Goal: Task Accomplishment & Management: Manage account settings

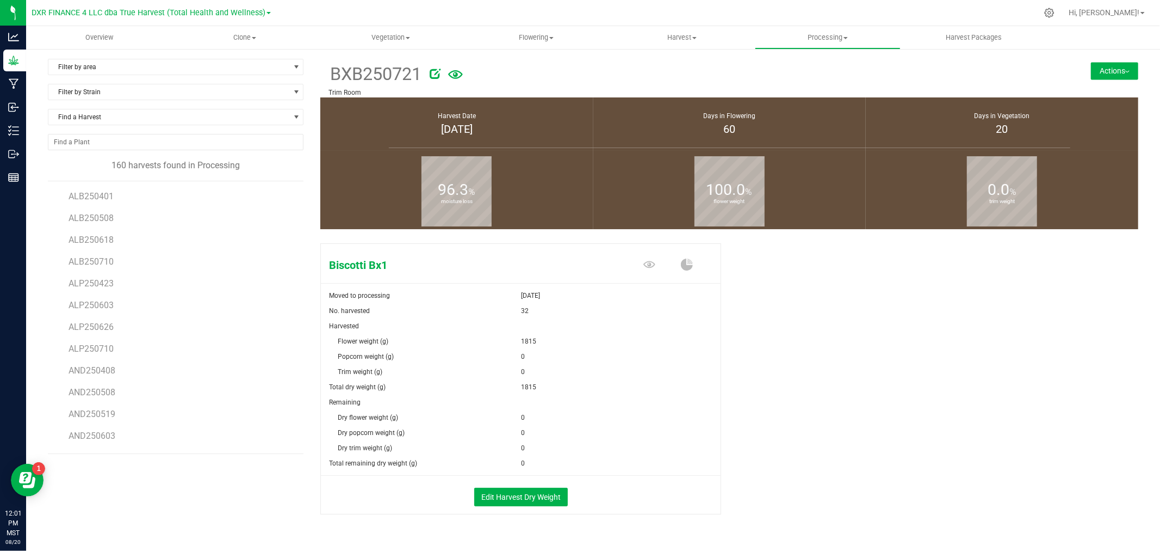
scroll to position [302, 0]
click at [521, 488] on button "Edit Harvest Dry Weight" at bounding box center [521, 496] width 94 height 18
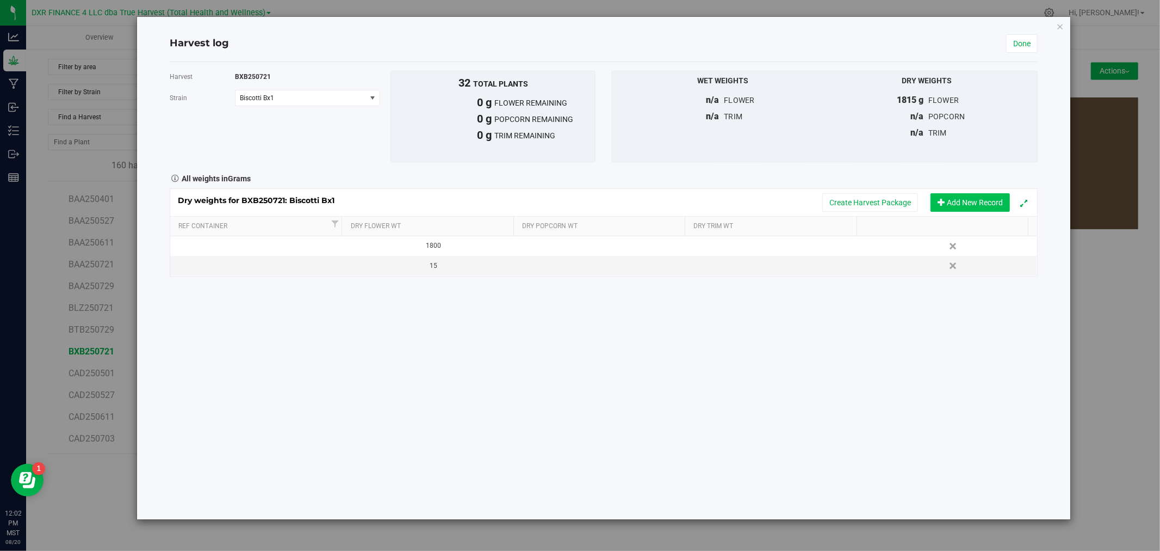
click at [975, 198] on button "Add New Record" at bounding box center [970, 202] width 79 height 18
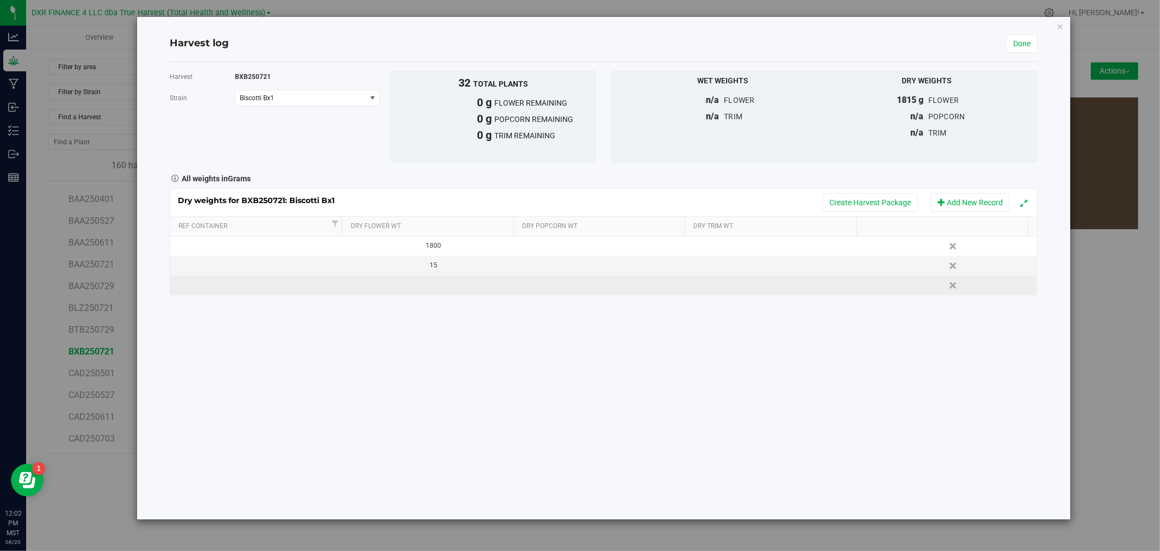
click at [434, 289] on td at bounding box center [431, 285] width 174 height 20
type input "25"
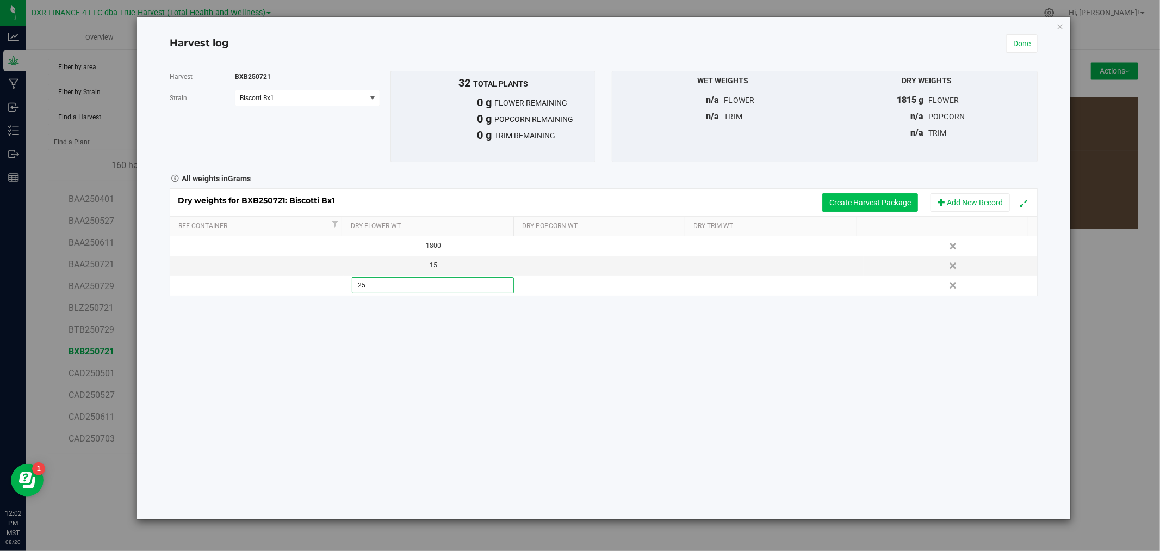
click at [853, 205] on div "Dry weights for BXB250721: Biscotti Bx1 Create Harvest Package Add New Record R…" at bounding box center [604, 242] width 868 height 108
click at [843, 201] on button "Create Harvest Package" at bounding box center [871, 202] width 96 height 18
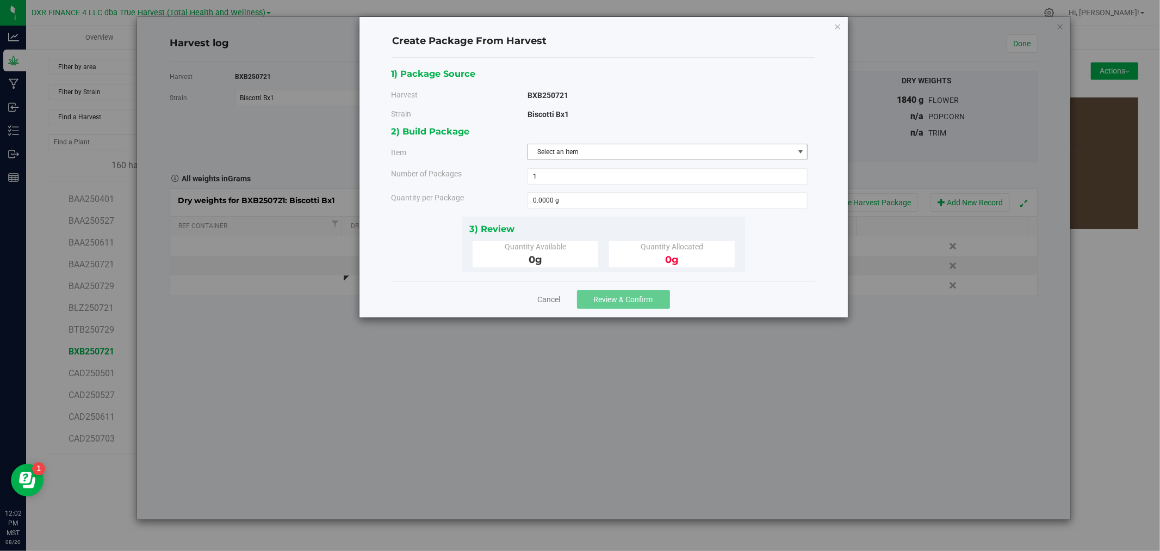
click at [563, 151] on span "Select an item" at bounding box center [661, 151] width 266 height 15
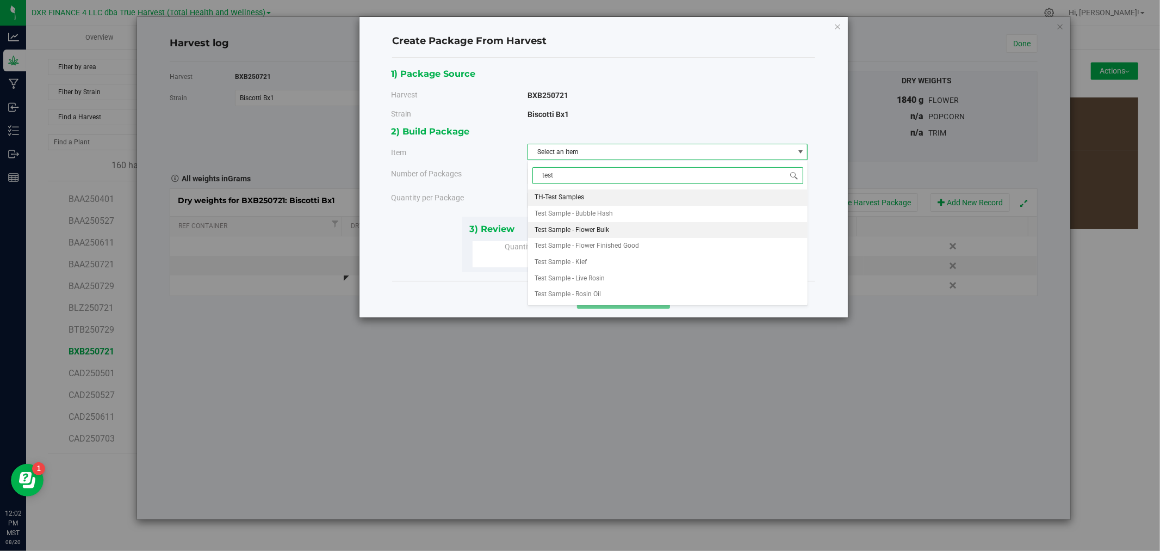
drag, startPoint x: 569, startPoint y: 230, endPoint x: 576, endPoint y: 230, distance: 6.5
click at [576, 230] on span "Test Sample - Flower Bulk" at bounding box center [572, 230] width 75 height 14
type input "test"
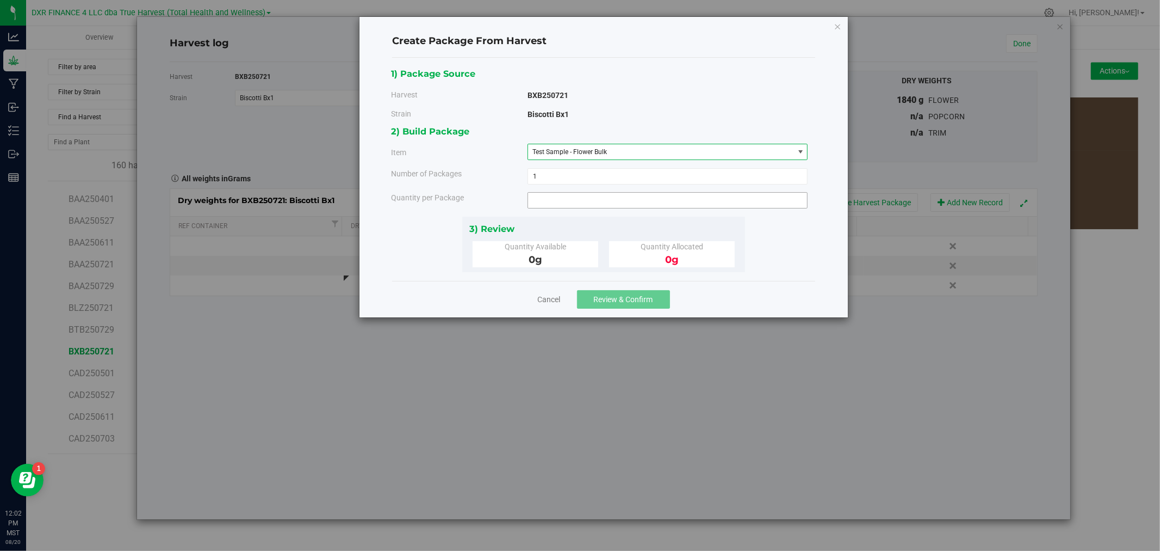
click at [572, 197] on span at bounding box center [668, 200] width 281 height 16
type input "15"
type input "15.0000 g"
click at [541, 302] on link "Cancel" at bounding box center [549, 299] width 23 height 11
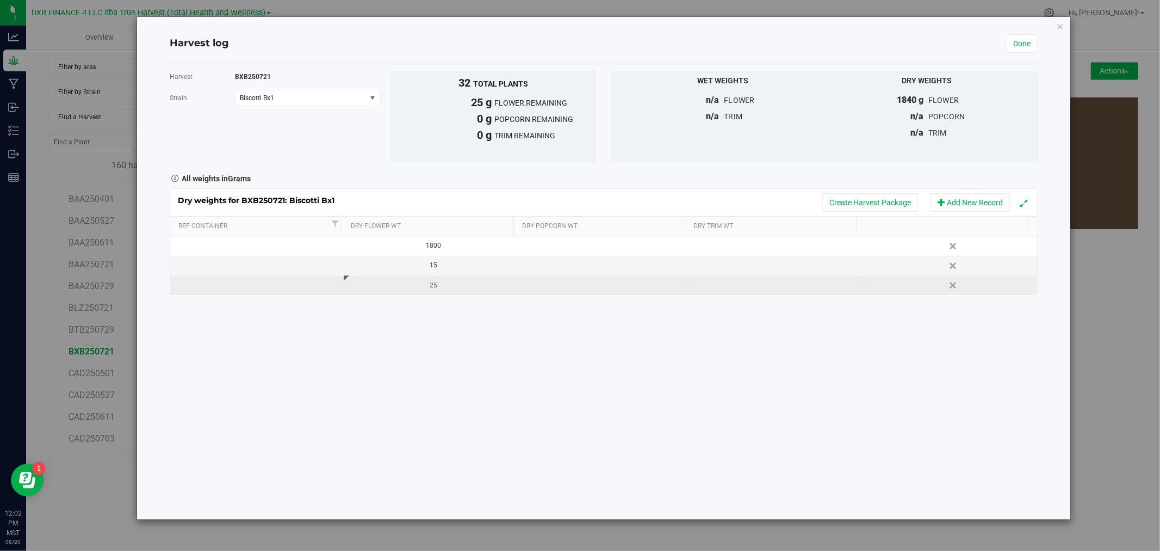
click at [431, 289] on div "25" at bounding box center [433, 285] width 165 height 10
type input "2"
type input "15"
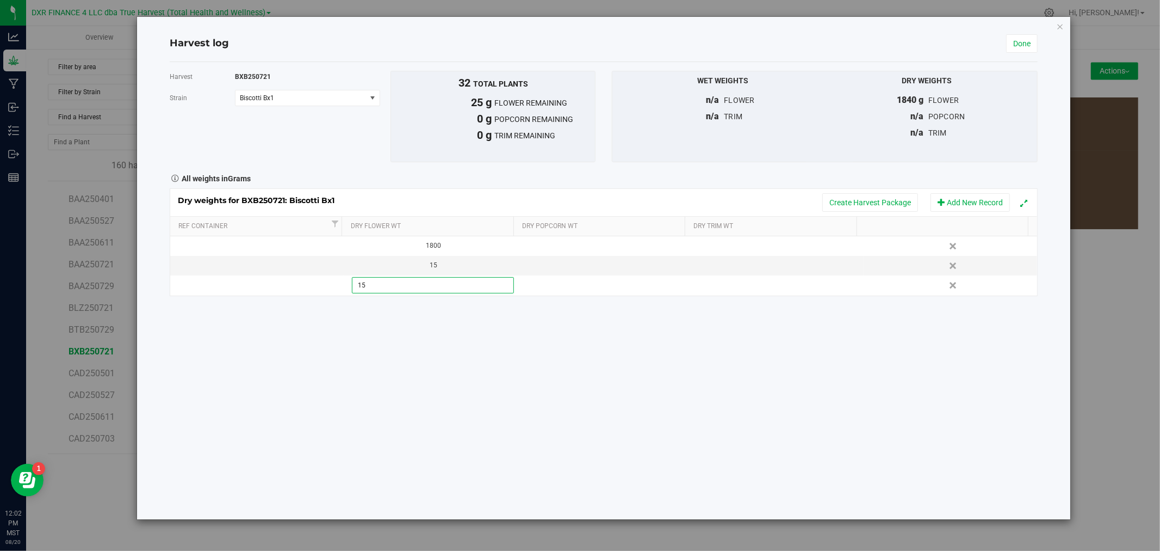
click at [485, 336] on div "Harvest BXB250721 [GEOGRAPHIC_DATA] Biscotti Bx1 Select strain Biscotti Bx1 To …" at bounding box center [604, 290] width 868 height 457
click at [885, 194] on button "Create Harvest Package" at bounding box center [871, 202] width 96 height 18
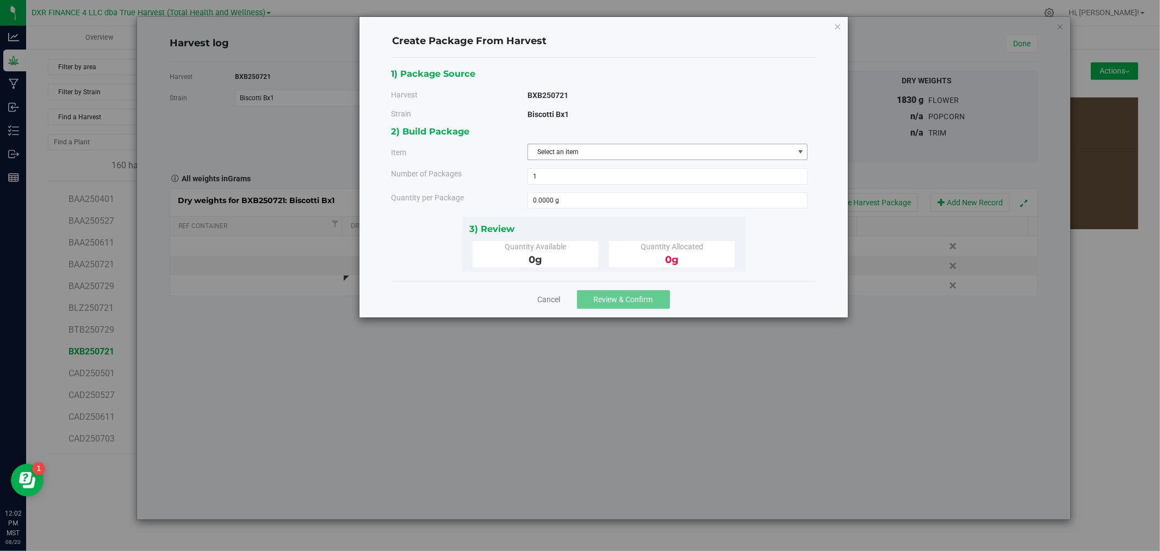
click at [539, 145] on span "Select an item" at bounding box center [661, 151] width 266 height 15
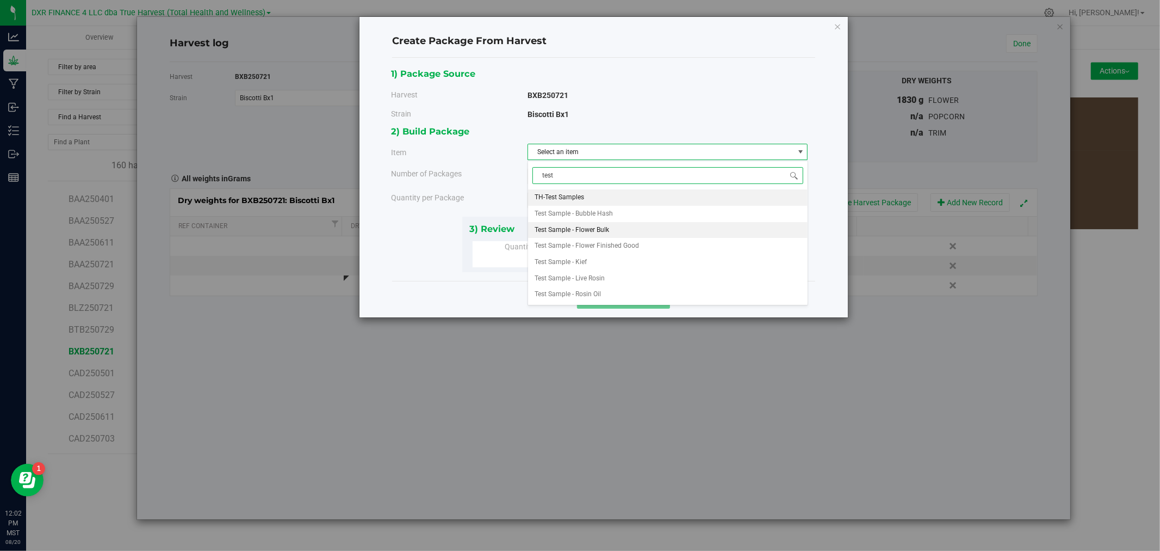
click at [589, 231] on span "Test Sample - Flower Bulk" at bounding box center [572, 230] width 75 height 14
type input "test"
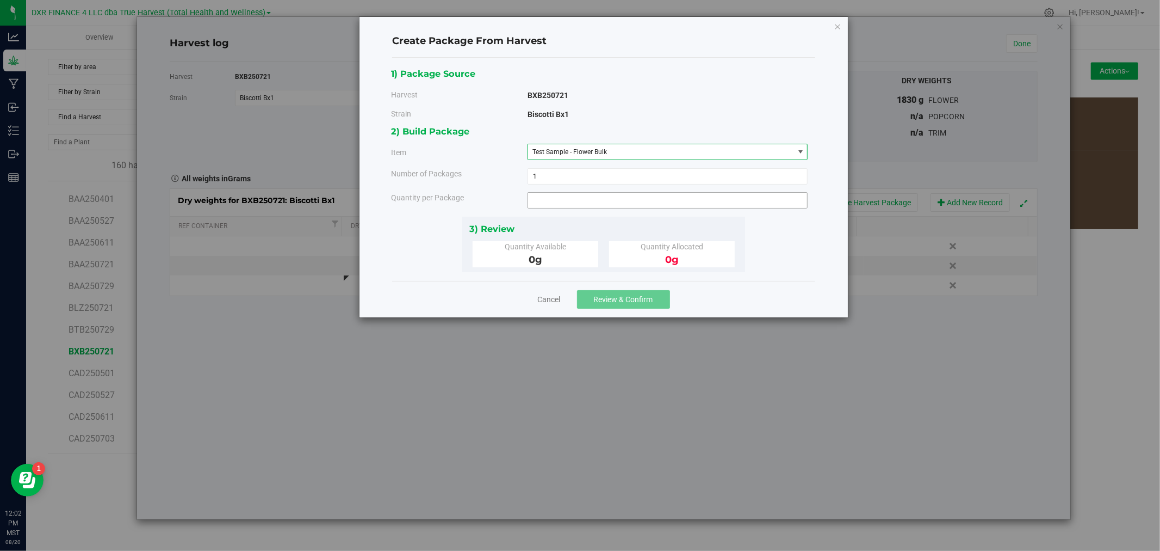
click at [585, 199] on span at bounding box center [668, 200] width 281 height 16
type input "15"
type input "15.0000 g"
drag, startPoint x: 546, startPoint y: 226, endPoint x: 555, endPoint y: 235, distance: 12.7
click at [546, 226] on div "3) Review" at bounding box center [603, 228] width 269 height 15
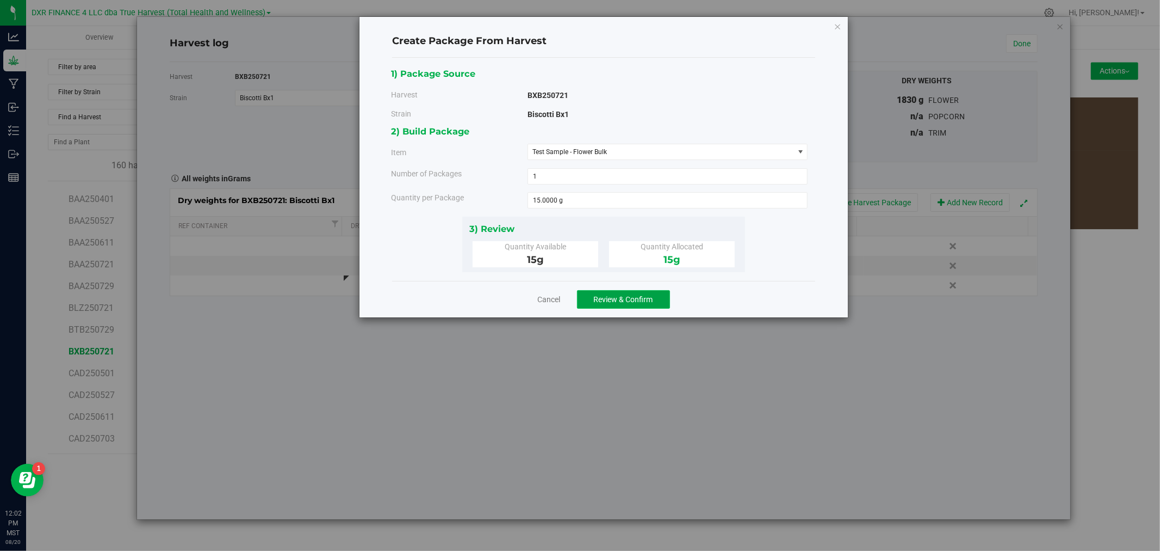
click at [614, 291] on button "Review & Confirm" at bounding box center [623, 299] width 93 height 18
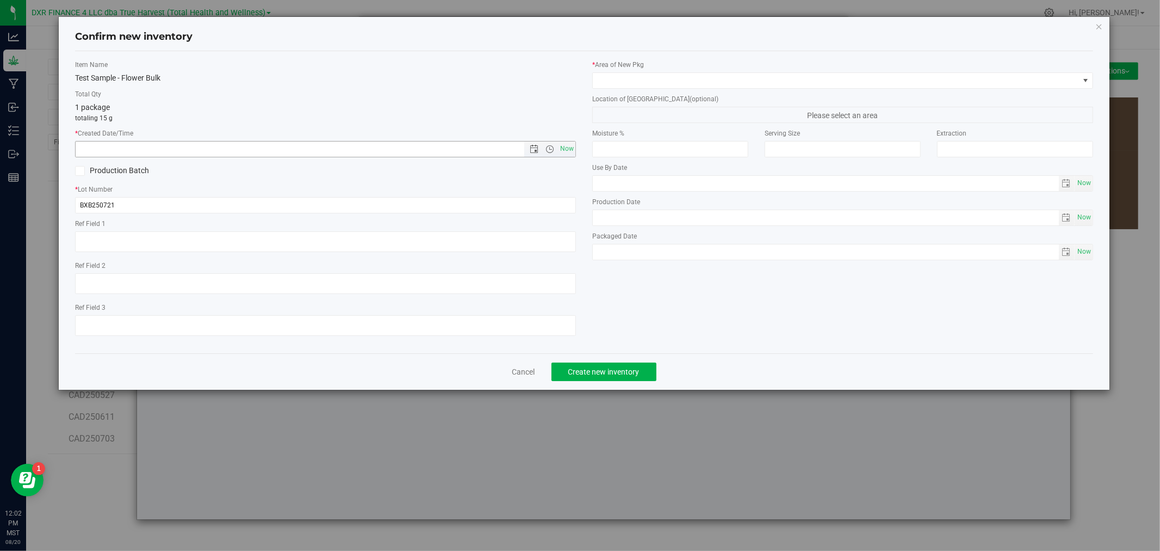
click at [290, 144] on input "text" at bounding box center [309, 148] width 467 height 15
click at [191, 238] on textarea at bounding box center [325, 241] width 501 height 21
type textarea "[DATE]"
click at [216, 156] on input "text" at bounding box center [309, 148] width 467 height 15
paste input "[DATE]"
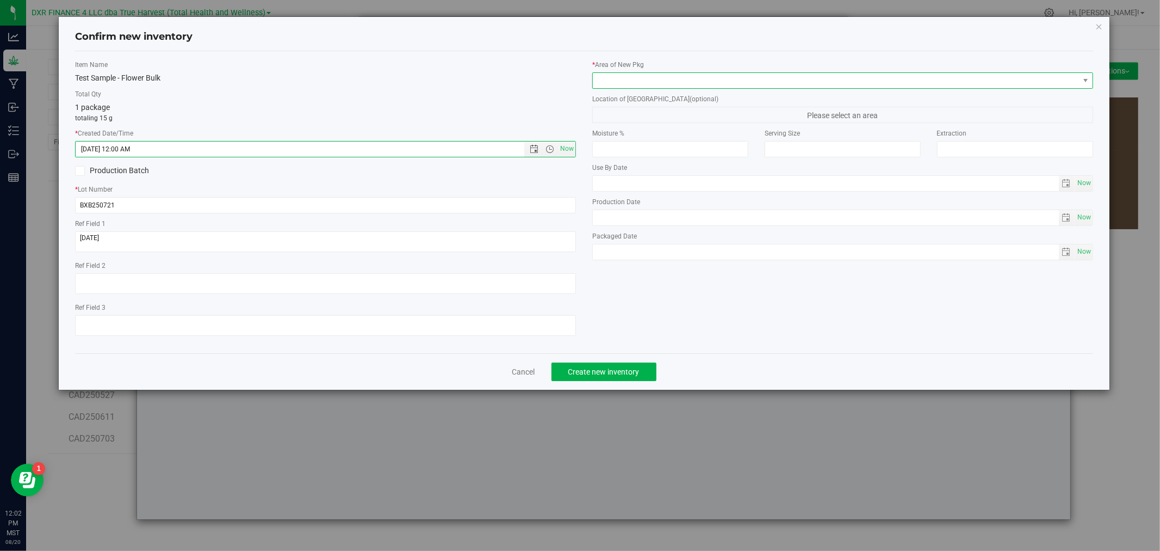
type input "[DATE] 12:02 PM"
click at [624, 83] on span at bounding box center [836, 80] width 486 height 15
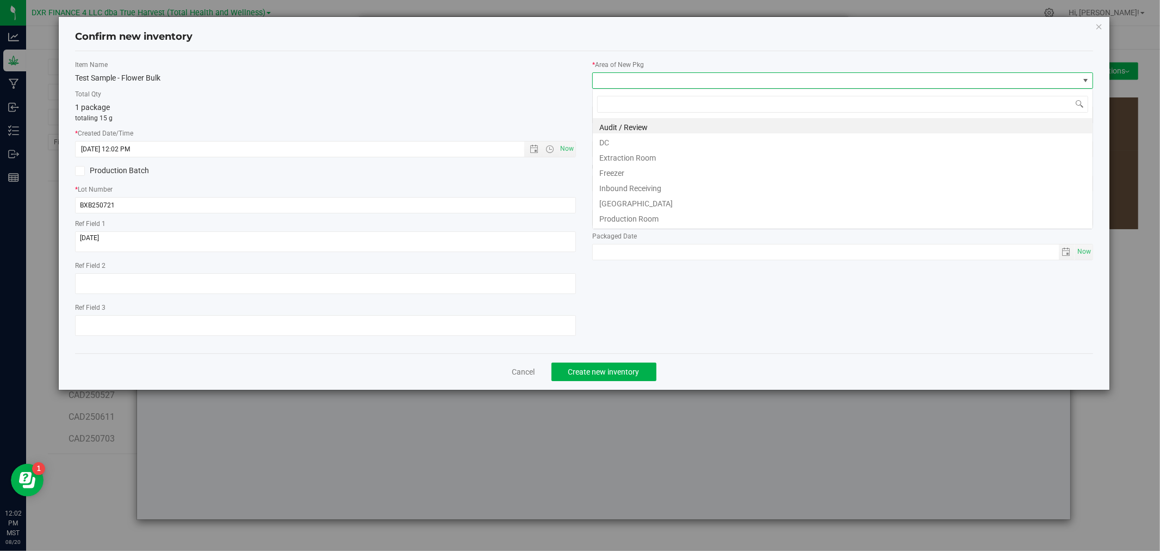
scroll to position [16, 500]
click at [613, 140] on li "DC" at bounding box center [843, 140] width 500 height 15
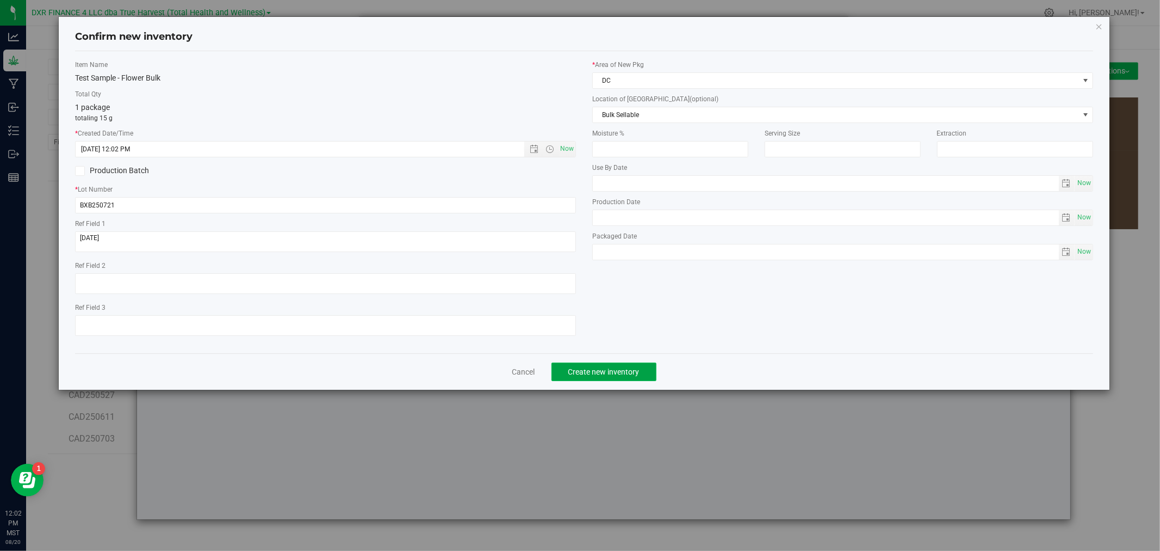
click at [588, 366] on button "Create new inventory" at bounding box center [604, 371] width 105 height 18
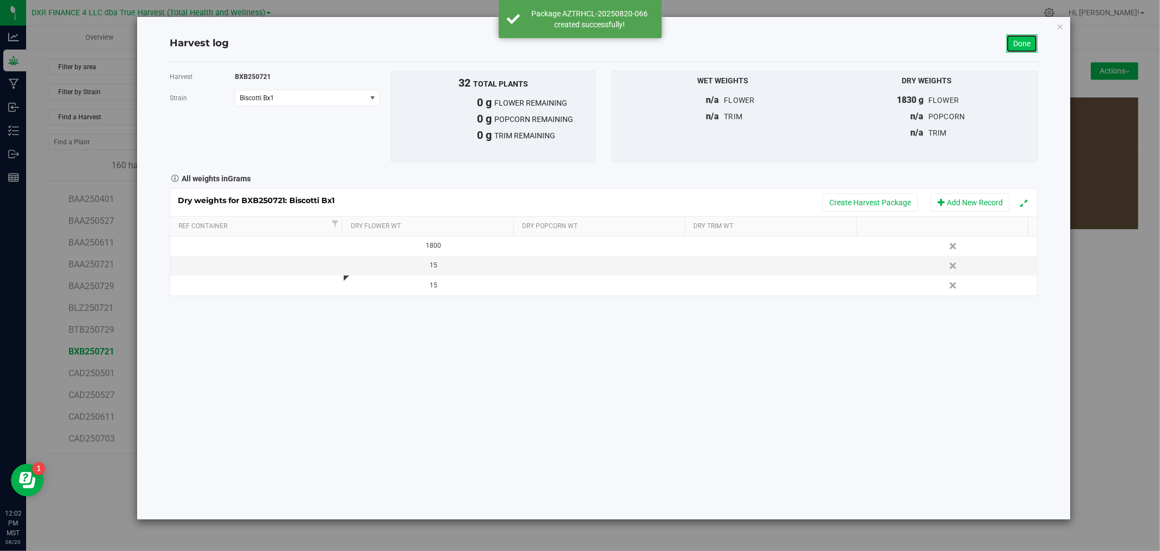
click at [1031, 45] on link "Done" at bounding box center [1022, 43] width 32 height 18
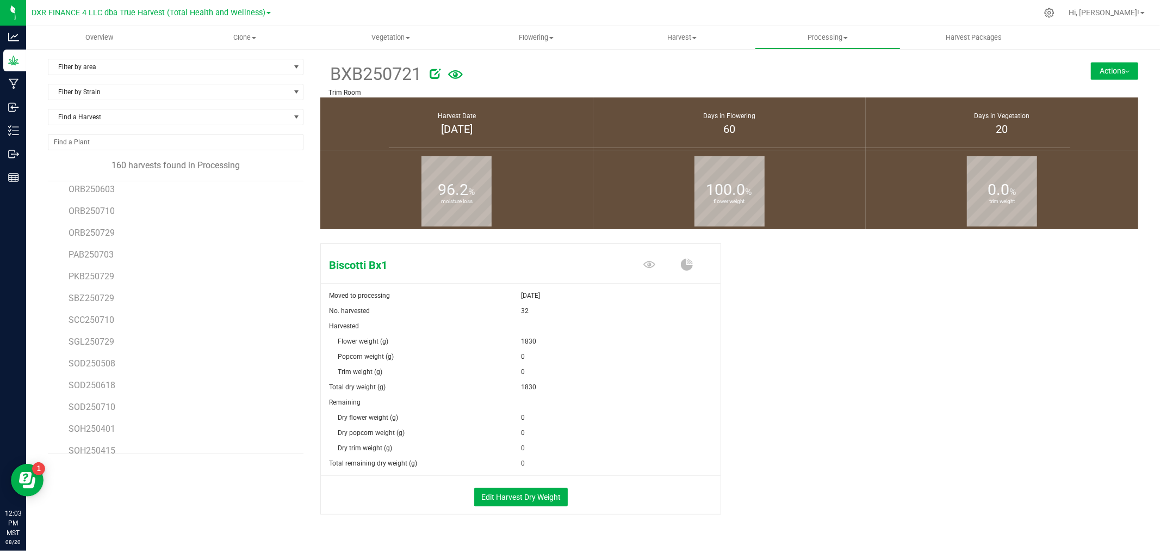
scroll to position [2841, 0]
click at [106, 316] on span "PAB250703" at bounding box center [92, 315] width 46 height 10
click at [101, 340] on span "PKB250729" at bounding box center [92, 336] width 46 height 10
click at [514, 496] on button "Edit Harvest Dry Weight" at bounding box center [521, 496] width 94 height 18
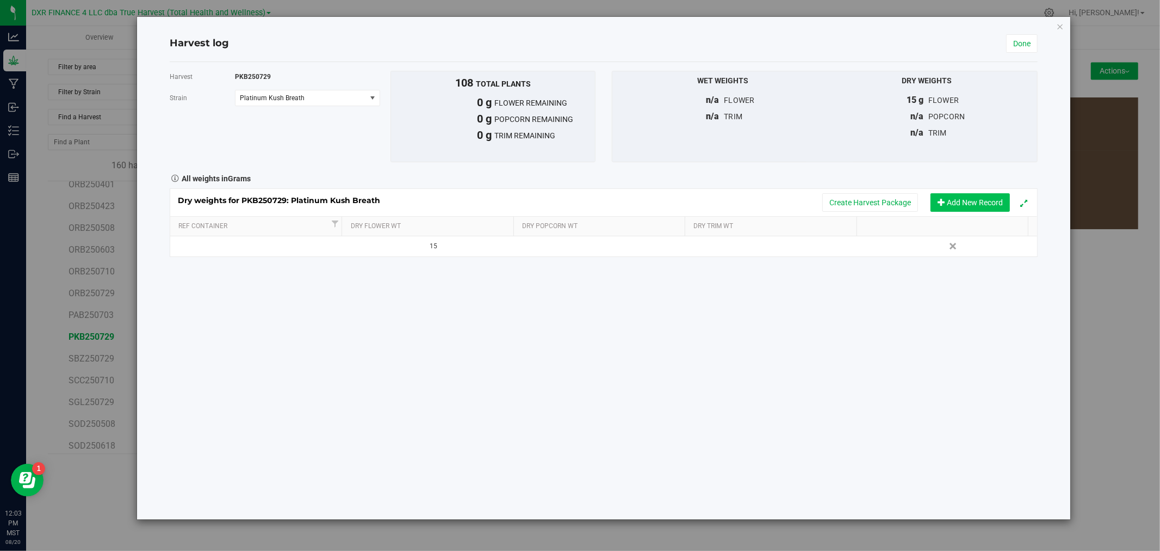
click at [952, 199] on button "Add New Record" at bounding box center [970, 202] width 79 height 18
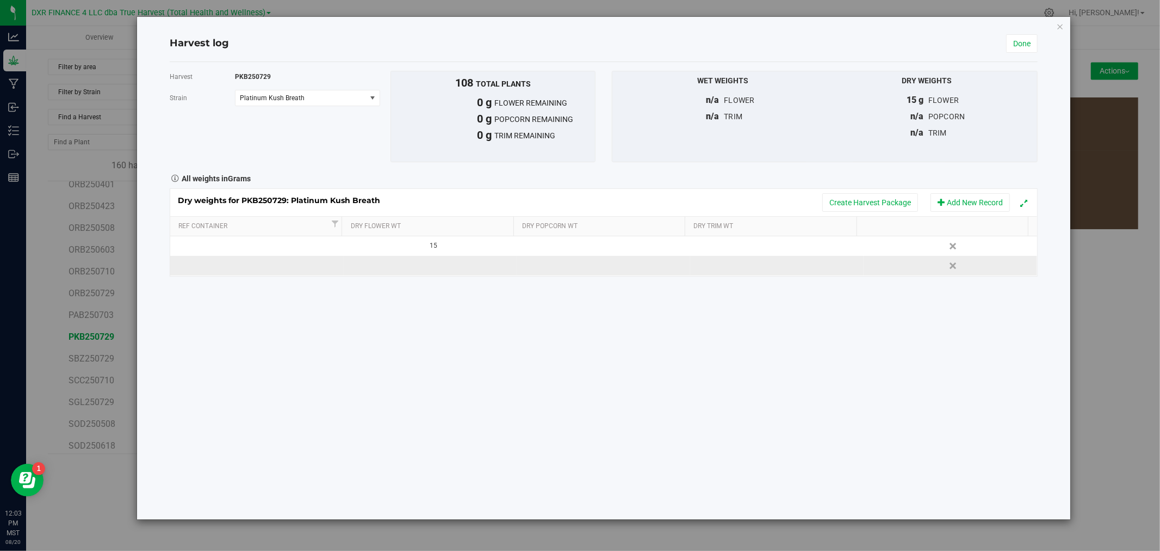
click at [436, 258] on td at bounding box center [431, 266] width 174 height 20
type input "2"
type input "15"
click at [895, 202] on div "Dry weights for PKB250729: Platinum Kush Breath Create Harvest Package Add New …" at bounding box center [604, 232] width 868 height 88
click at [890, 202] on button "Create Harvest Package" at bounding box center [871, 202] width 96 height 18
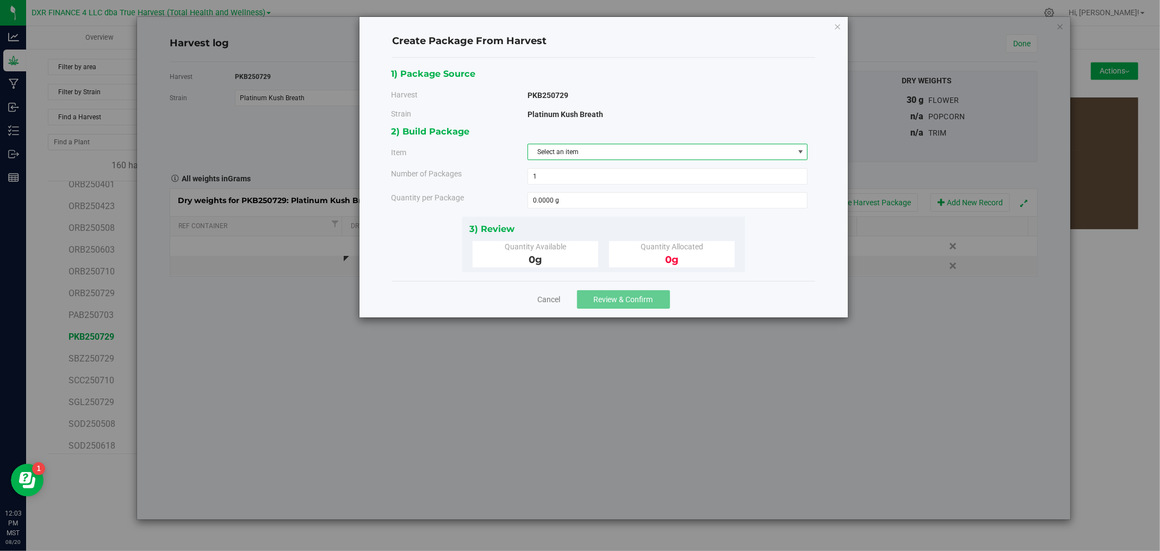
click at [594, 147] on span "Select an item" at bounding box center [661, 151] width 266 height 15
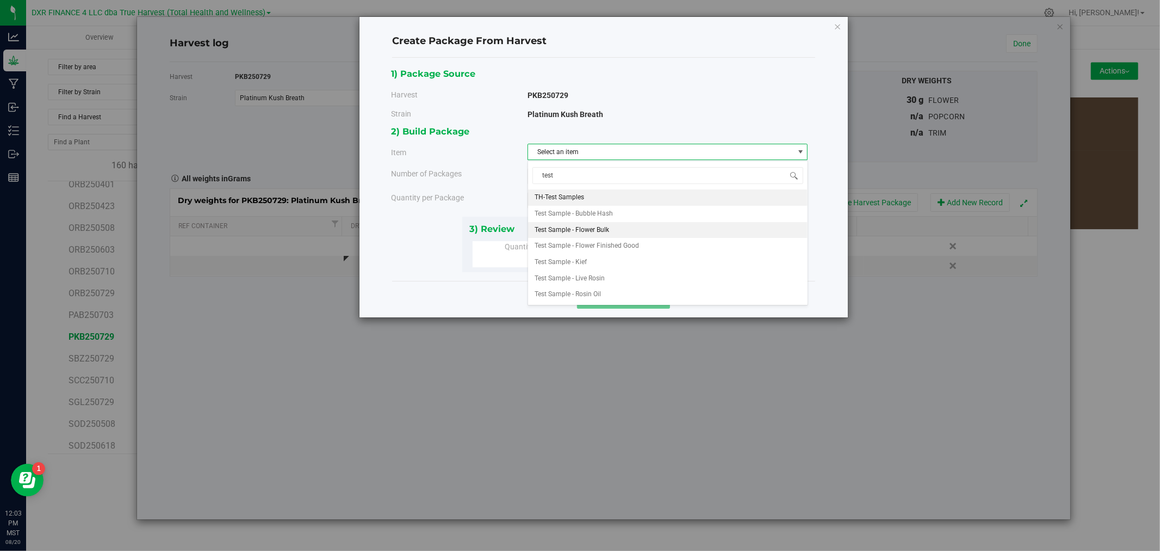
click at [585, 226] on span "Test Sample - Flower Bulk" at bounding box center [572, 230] width 75 height 14
type input "test"
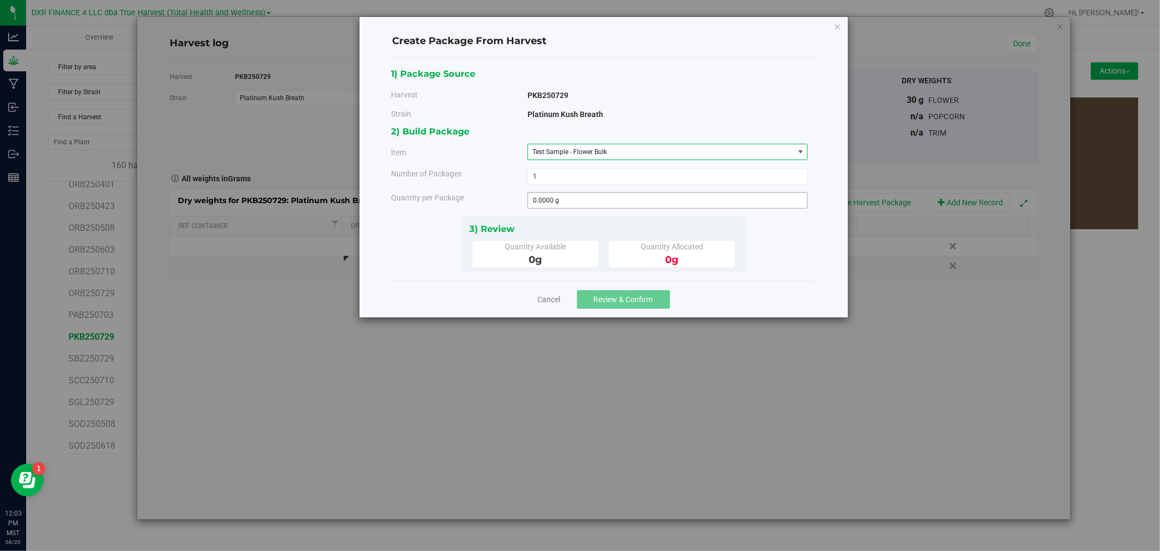
click at [571, 194] on span "0.0000 g 0" at bounding box center [668, 200] width 281 height 16
type input "15"
type input "15.0000 g"
click at [655, 274] on div "1) Package Source Harvest PKB250729 [GEOGRAPHIC_DATA] Platinum Kush Breath 1 1 …" at bounding box center [603, 169] width 423 height 223
click at [633, 298] on span "Review & Confirm" at bounding box center [623, 299] width 59 height 9
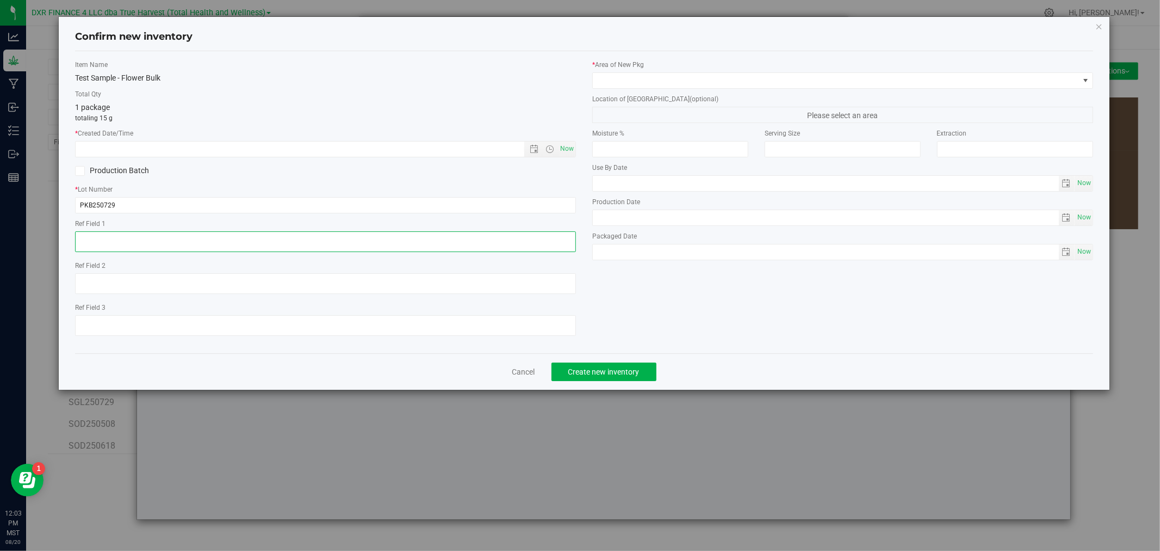
click at [119, 249] on textarea at bounding box center [325, 241] width 501 height 21
paste textarea "[DATE]"
type textarea "[DATE]"
click at [137, 151] on input "text" at bounding box center [309, 148] width 467 height 15
paste input "[DATE]"
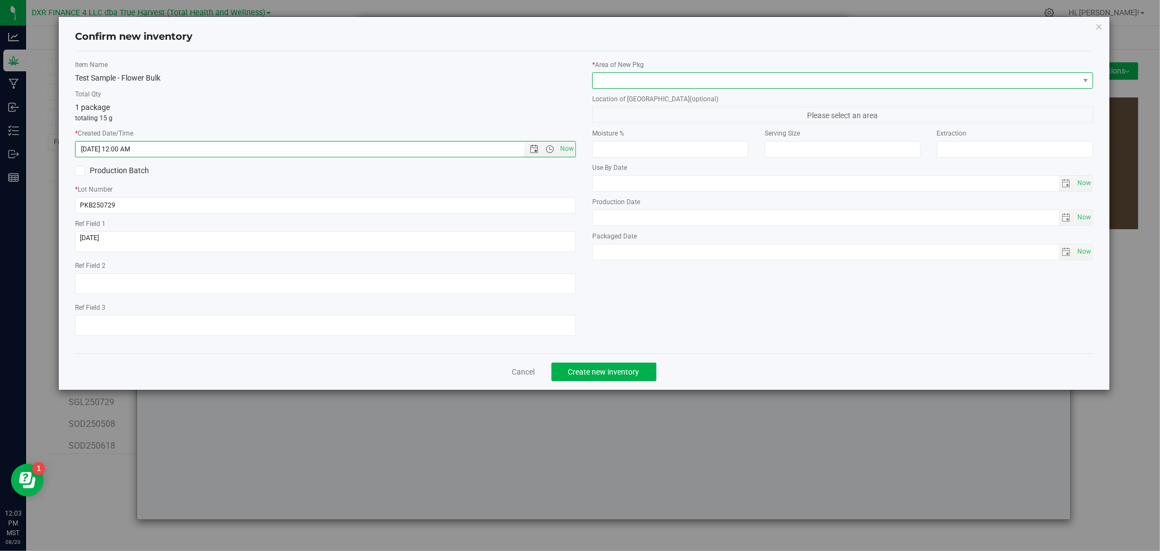
type input "[DATE] 12:03 PM"
click at [614, 81] on span at bounding box center [836, 80] width 486 height 15
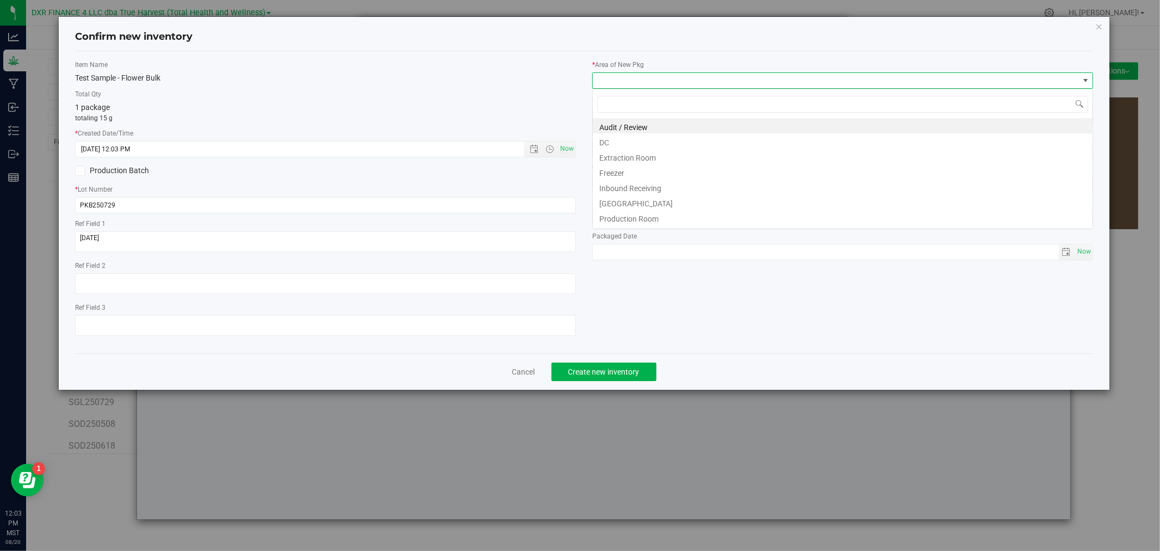
scroll to position [16, 500]
click at [608, 143] on li "DC" at bounding box center [843, 140] width 500 height 15
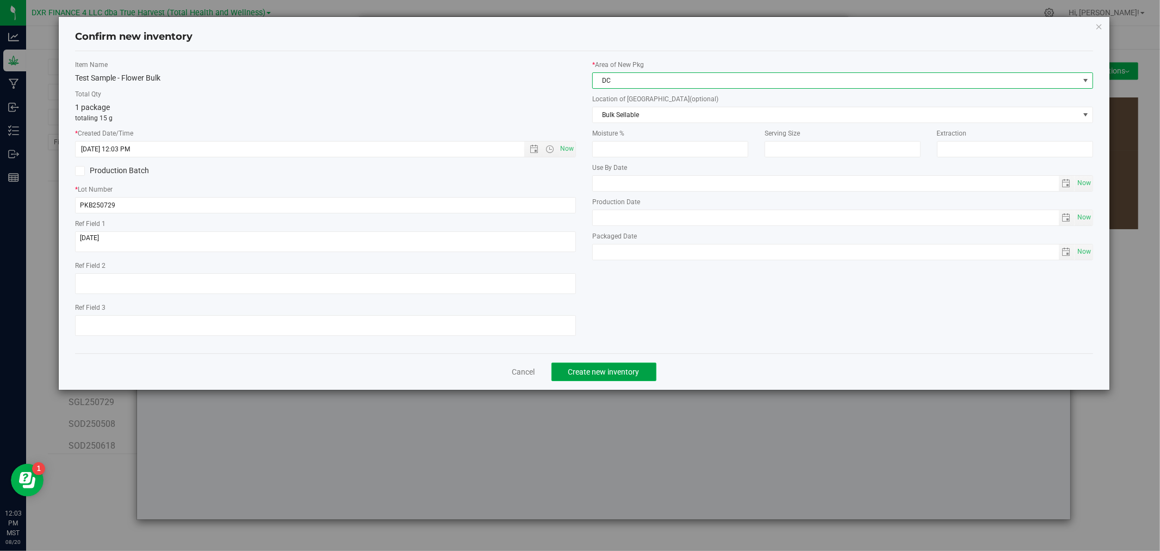
click at [589, 370] on span "Create new inventory" at bounding box center [603, 371] width 71 height 9
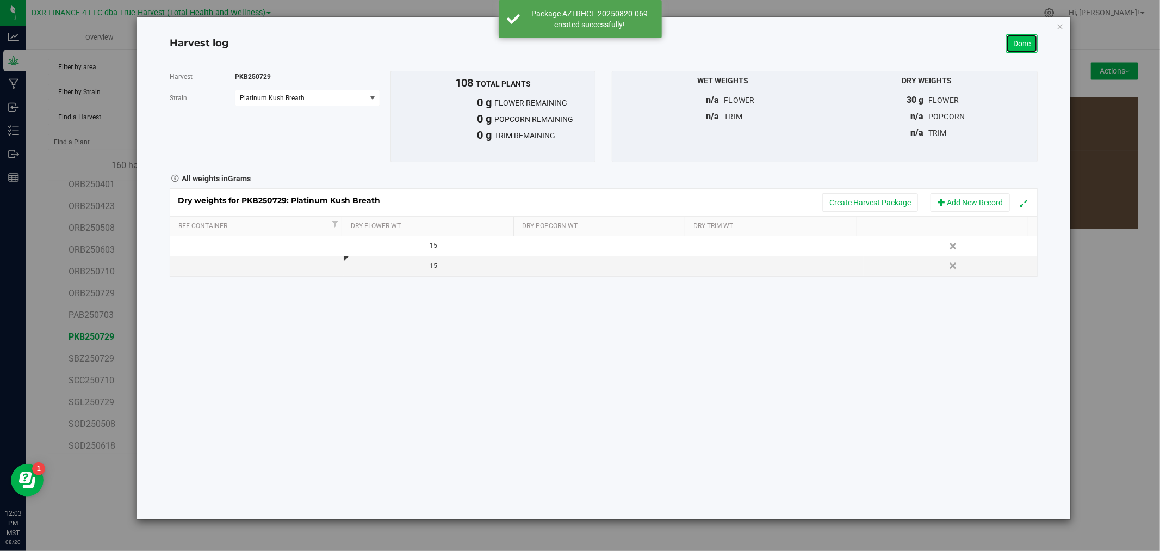
click at [1018, 44] on link "Done" at bounding box center [1022, 43] width 32 height 18
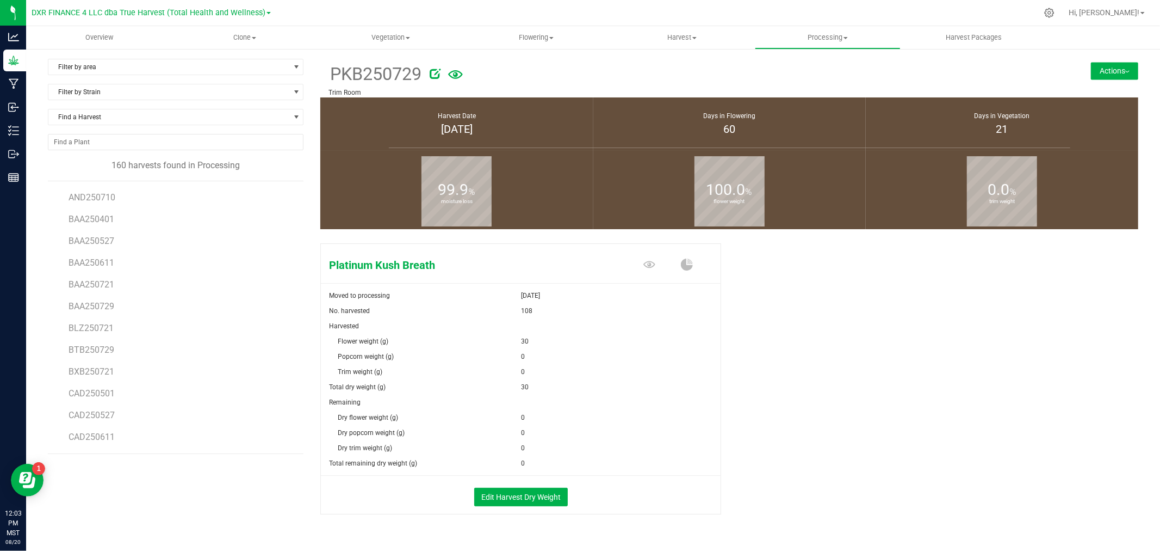
scroll to position [302, 0]
click at [94, 333] on span "BTB250729" at bounding box center [92, 329] width 46 height 10
click at [518, 497] on button "Edit Harvest Dry Weight" at bounding box center [521, 496] width 94 height 18
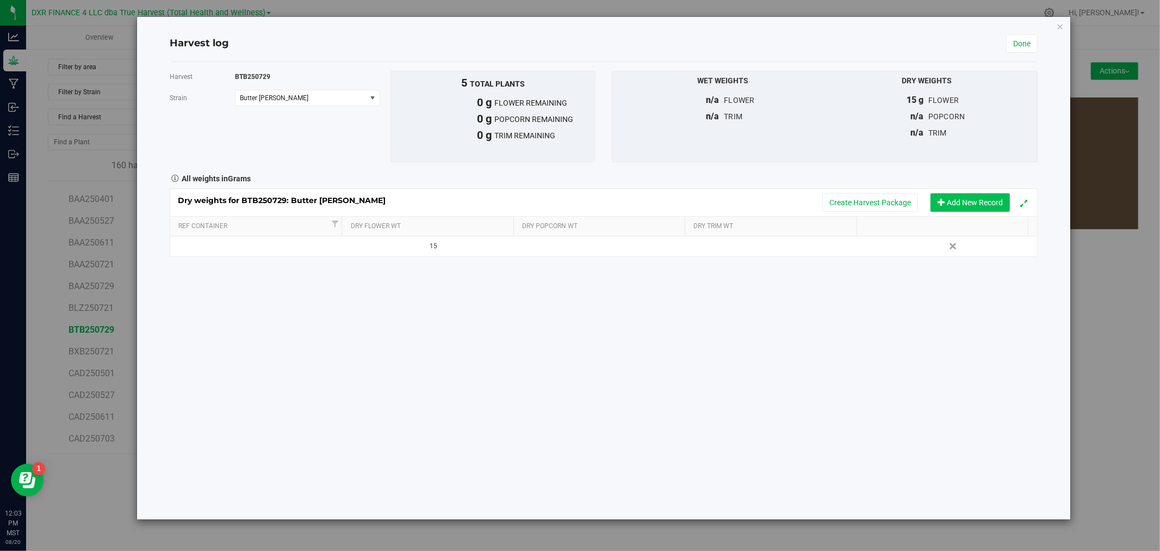
click at [978, 205] on button "Add New Record" at bounding box center [970, 202] width 79 height 18
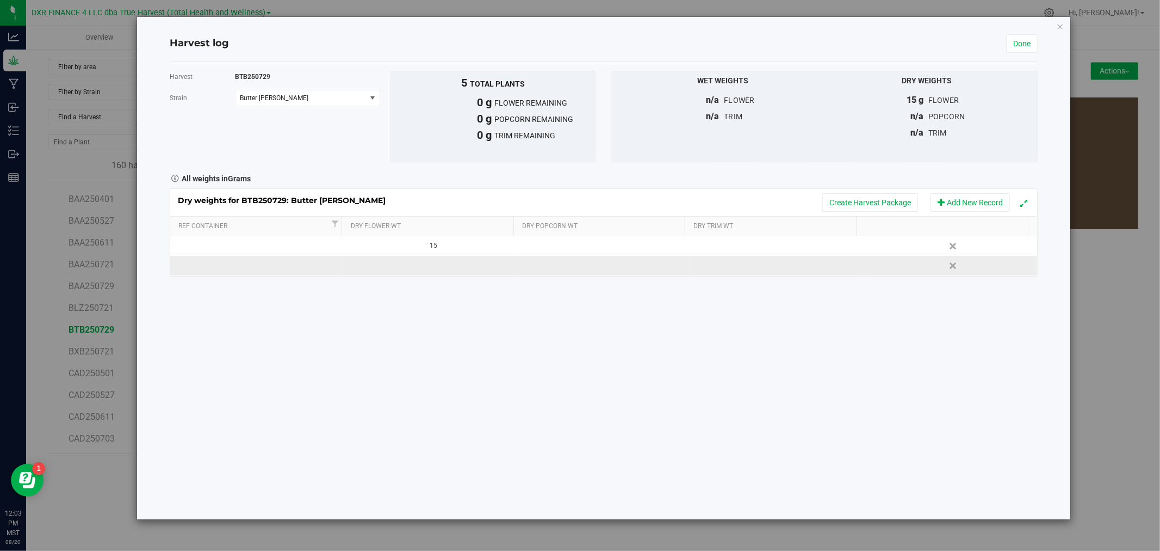
click at [453, 258] on td at bounding box center [431, 266] width 174 height 20
type input "15"
click at [760, 201] on div "Dry weights for BTB250729: Butter [PERSON_NAME] Create Harvest Package Add New …" at bounding box center [604, 232] width 868 height 88
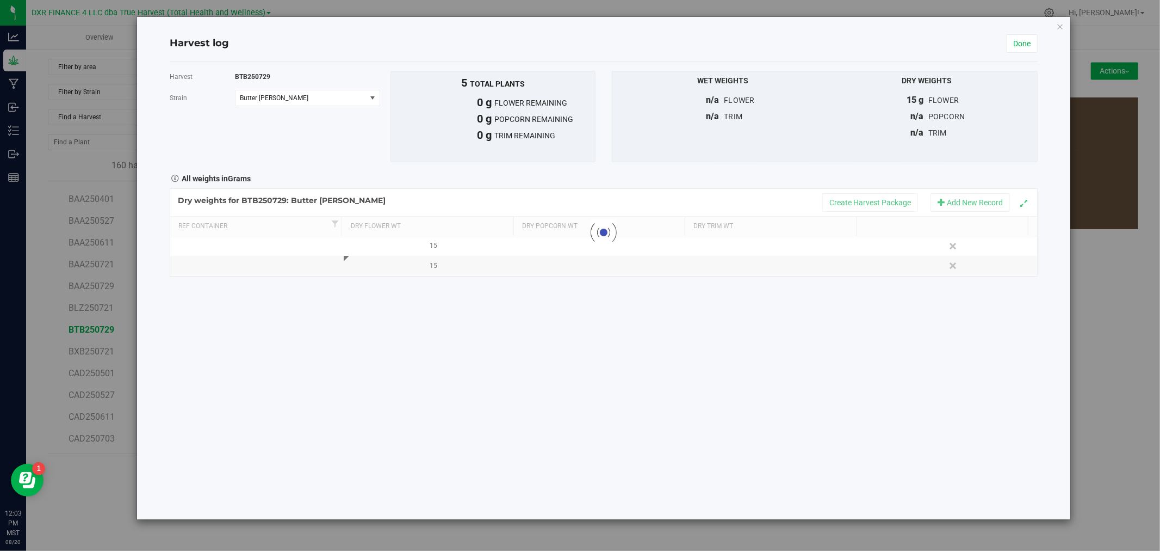
click at [820, 197] on div at bounding box center [603, 232] width 867 height 87
click at [830, 199] on button "Create Harvest Package" at bounding box center [871, 202] width 96 height 18
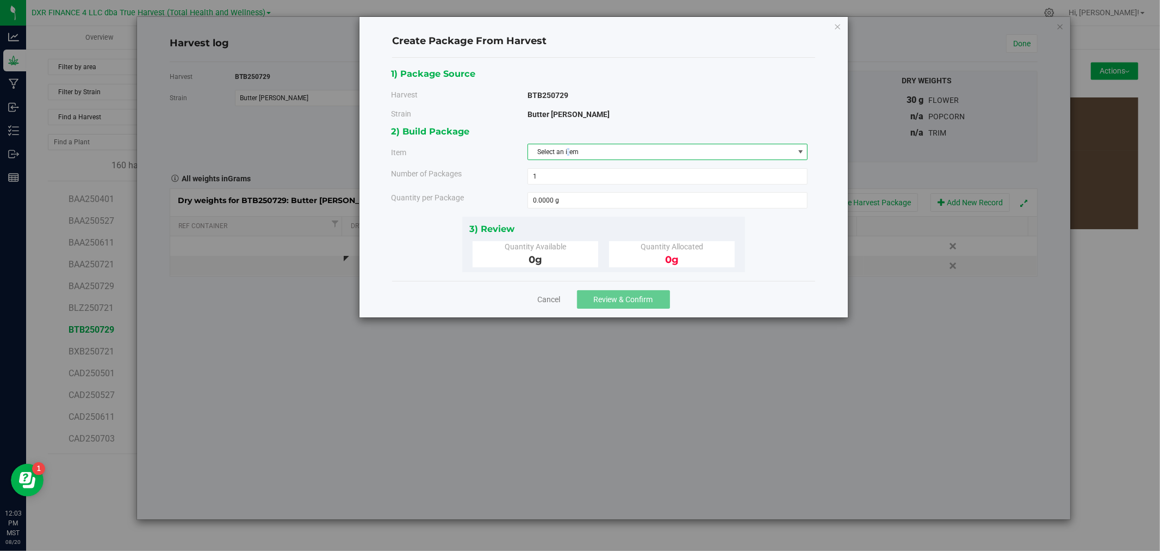
click at [570, 153] on span "Select an item" at bounding box center [661, 151] width 266 height 15
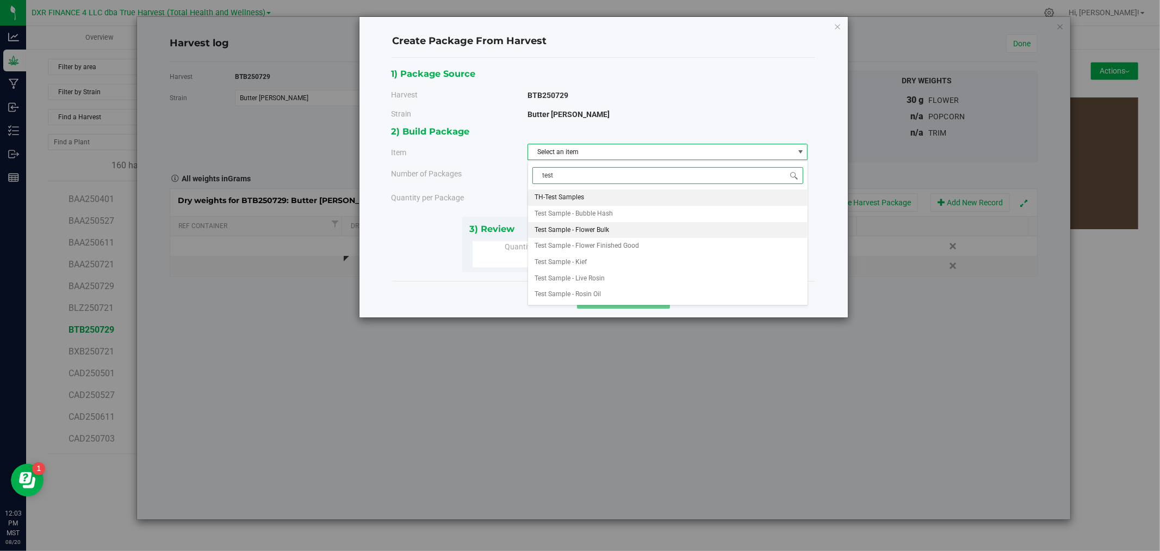
click at [577, 234] on span "Test Sample - Flower Bulk" at bounding box center [572, 230] width 75 height 14
type input "test"
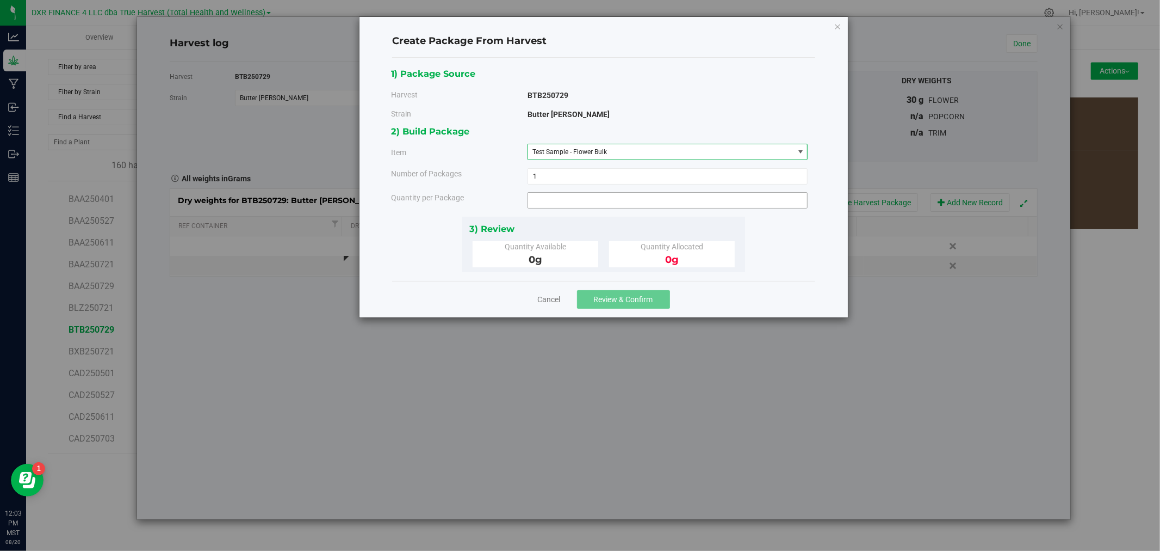
click at [574, 198] on span at bounding box center [668, 200] width 281 height 16
type input "15"
type input "15.0000 g"
click at [619, 252] on div "Quantity Allocated 0 g" at bounding box center [671, 254] width 125 height 26
click at [620, 285] on div "Cancel Review & Confirm" at bounding box center [603, 299] width 423 height 36
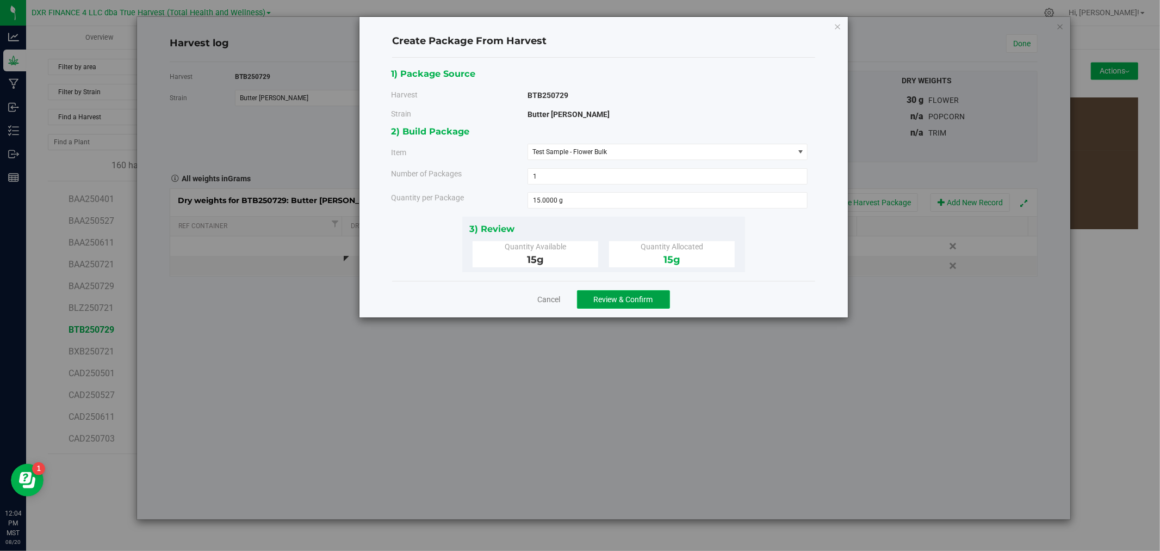
click at [621, 298] on span "Review & Confirm" at bounding box center [623, 299] width 59 height 9
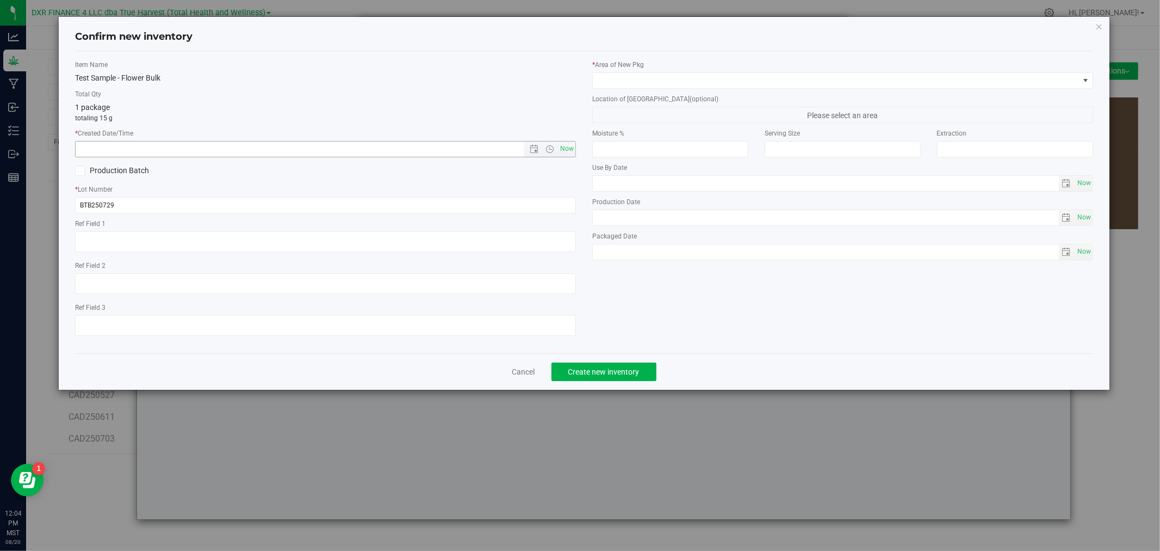
click at [339, 154] on input "text" at bounding box center [309, 148] width 467 height 15
paste input "[DATE]"
type input "[DATE] 12:04 PM"
drag, startPoint x: 295, startPoint y: 246, endPoint x: 302, endPoint y: 236, distance: 12.8
click at [295, 245] on textarea at bounding box center [325, 241] width 501 height 21
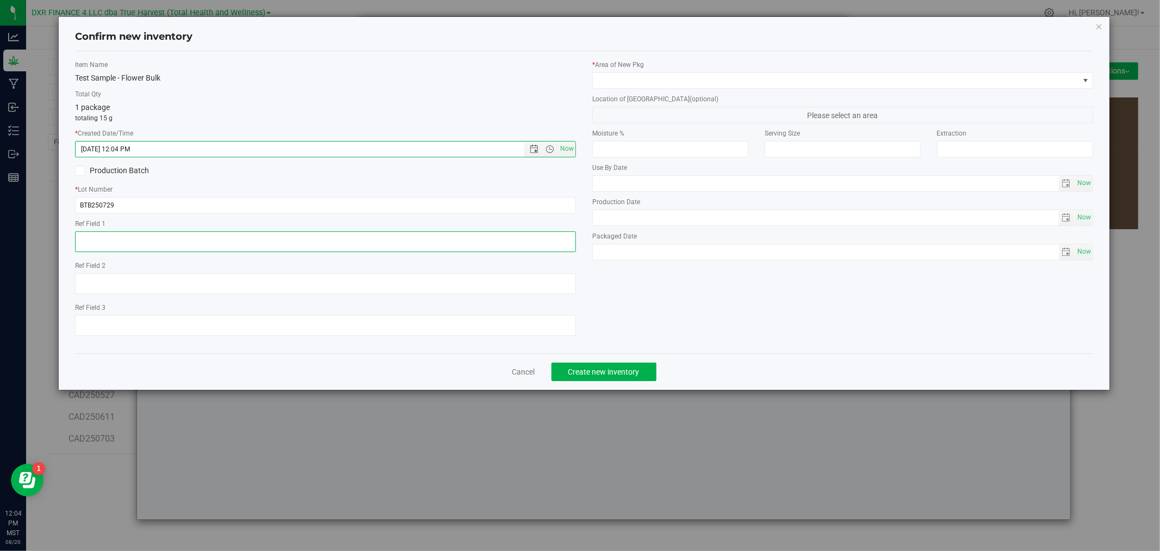
paste textarea "[DATE]"
type textarea "[DATE]"
click at [659, 89] on div "* Area of [GEOGRAPHIC_DATA] Location of [GEOGRAPHIC_DATA] (optional) Please sel…" at bounding box center [842, 163] width 517 height 206
click at [657, 77] on span at bounding box center [836, 80] width 486 height 15
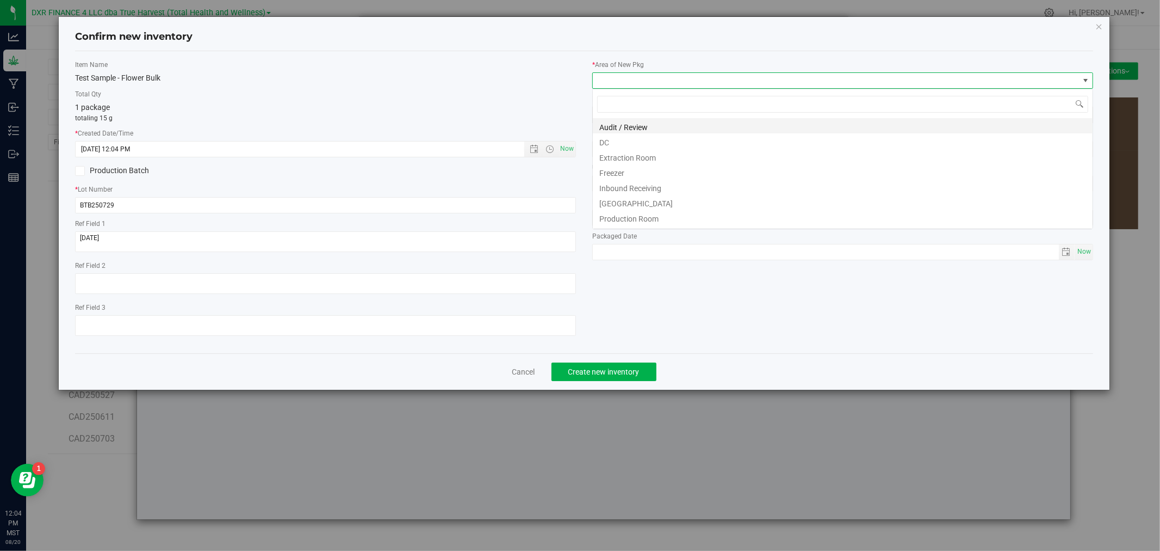
scroll to position [16, 500]
click at [624, 145] on li "DC" at bounding box center [843, 140] width 500 height 15
click at [617, 358] on div "Cancel Create new inventory" at bounding box center [584, 371] width 1018 height 36
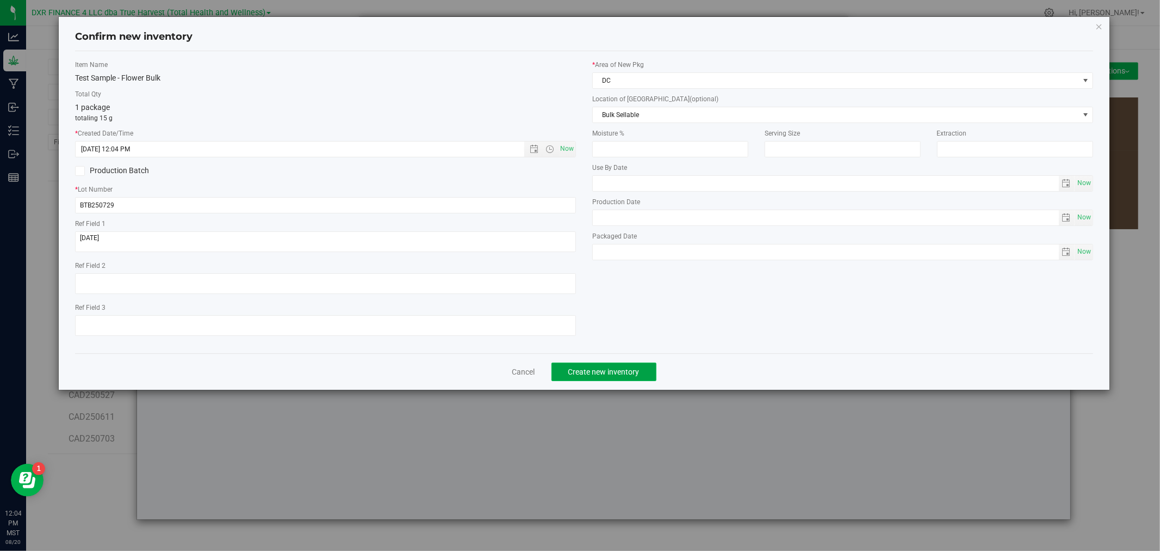
click at [615, 372] on button "Create new inventory" at bounding box center [604, 371] width 105 height 18
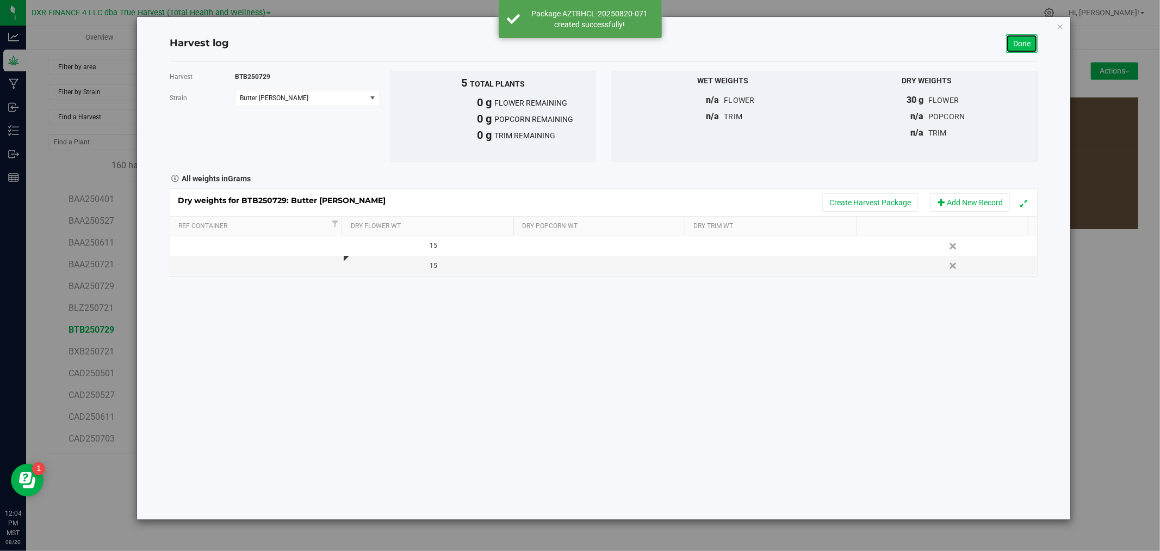
click at [1015, 39] on link "Done" at bounding box center [1022, 43] width 32 height 18
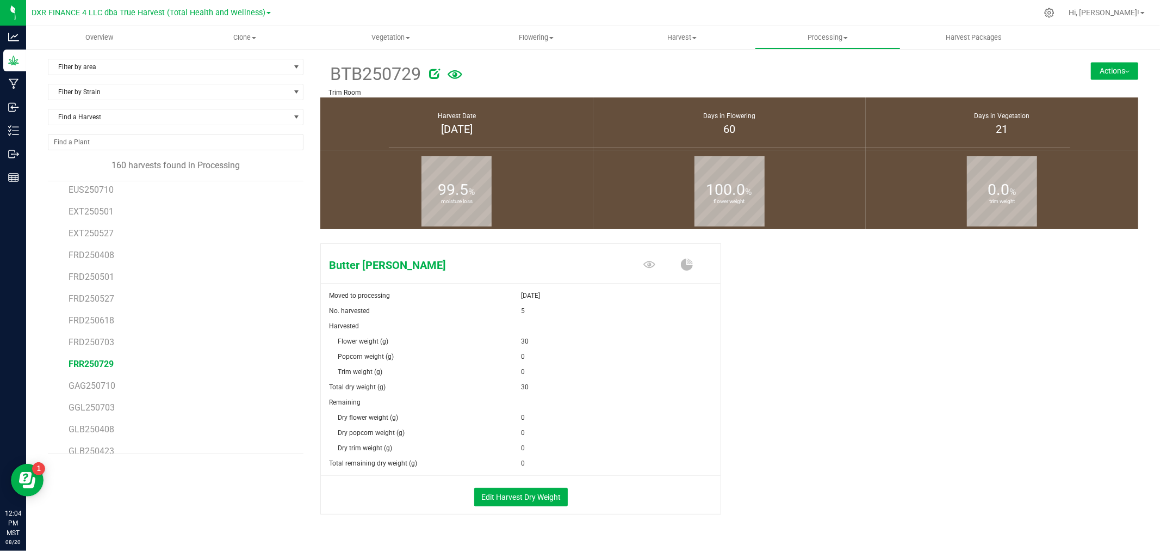
scroll to position [1813, 0]
click at [103, 384] on span "FRR250729" at bounding box center [91, 385] width 45 height 10
click at [512, 495] on button "Edit Harvest Dry Weight" at bounding box center [521, 496] width 94 height 18
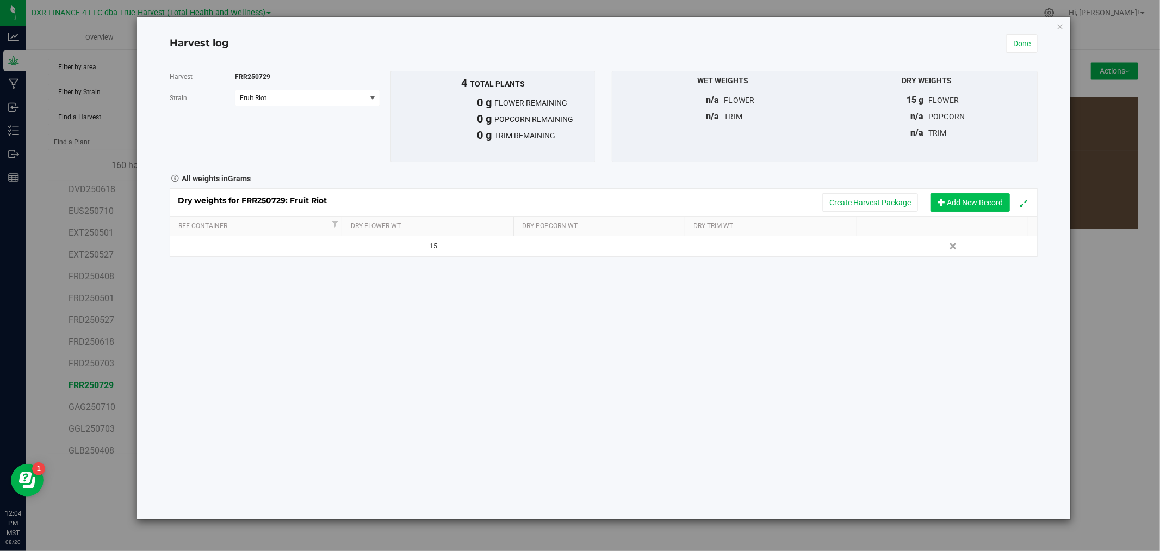
click at [942, 202] on span "Add New Record" at bounding box center [942, 202] width 8 height 8
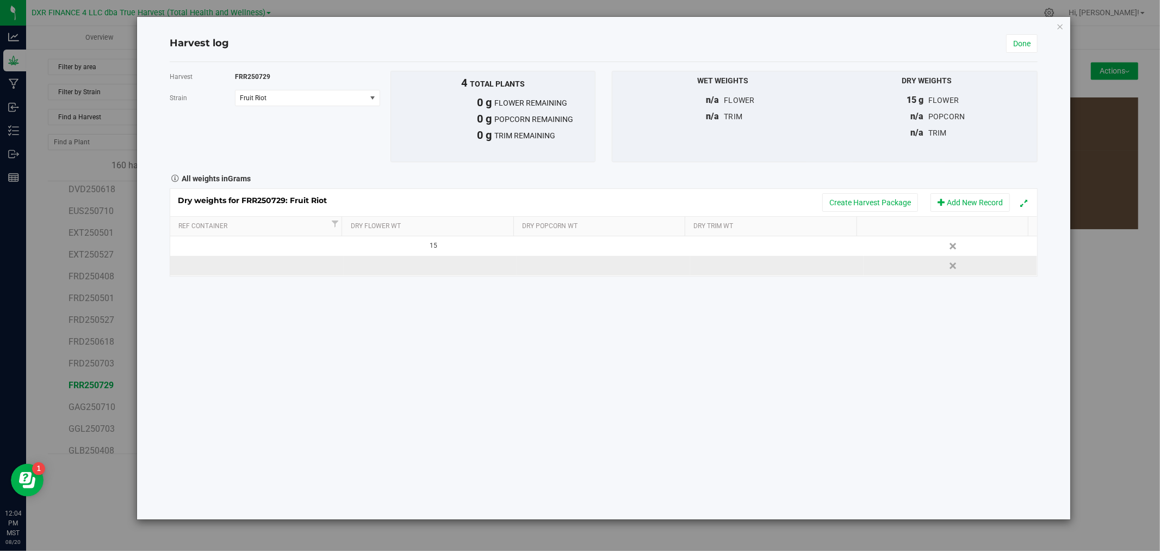
click at [475, 263] on td at bounding box center [431, 266] width 174 height 20
type input "15"
click at [651, 200] on div "Dry weights for FRR250729: Fruit Riot Create Harvest Package Add New Record Ref…" at bounding box center [604, 232] width 868 height 88
click at [881, 201] on button "Create Harvest Package" at bounding box center [871, 202] width 96 height 18
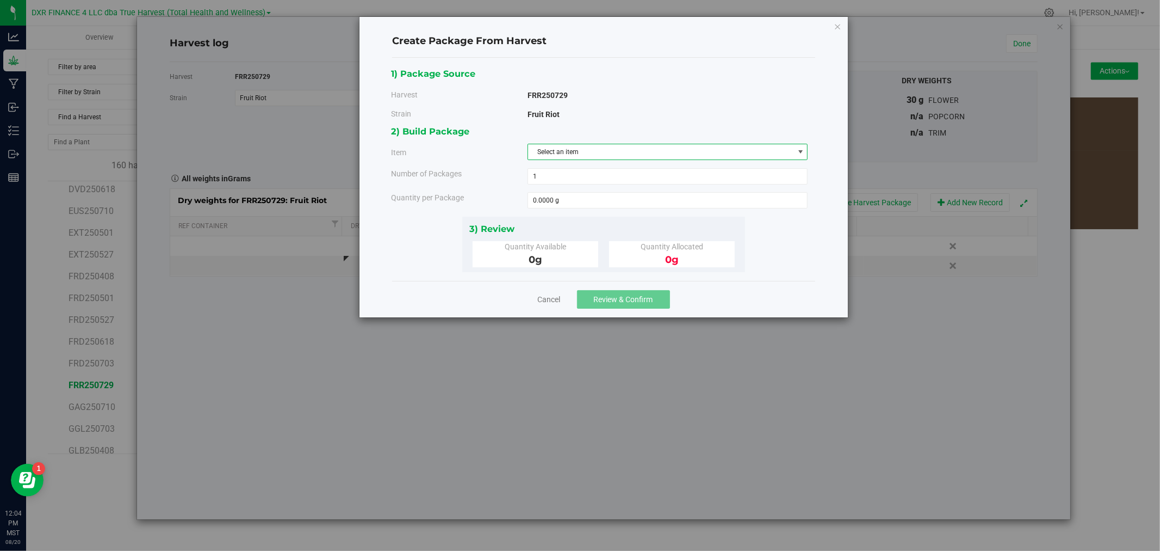
click at [567, 152] on span "Select an item" at bounding box center [661, 151] width 266 height 15
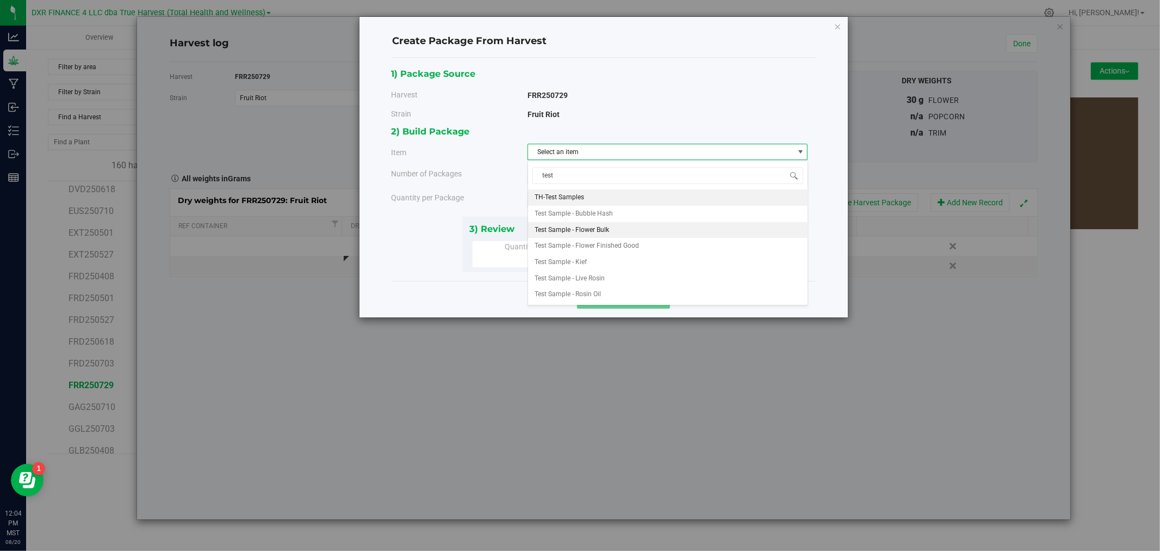
click at [567, 226] on span "Test Sample - Flower Bulk" at bounding box center [572, 230] width 75 height 14
type input "test"
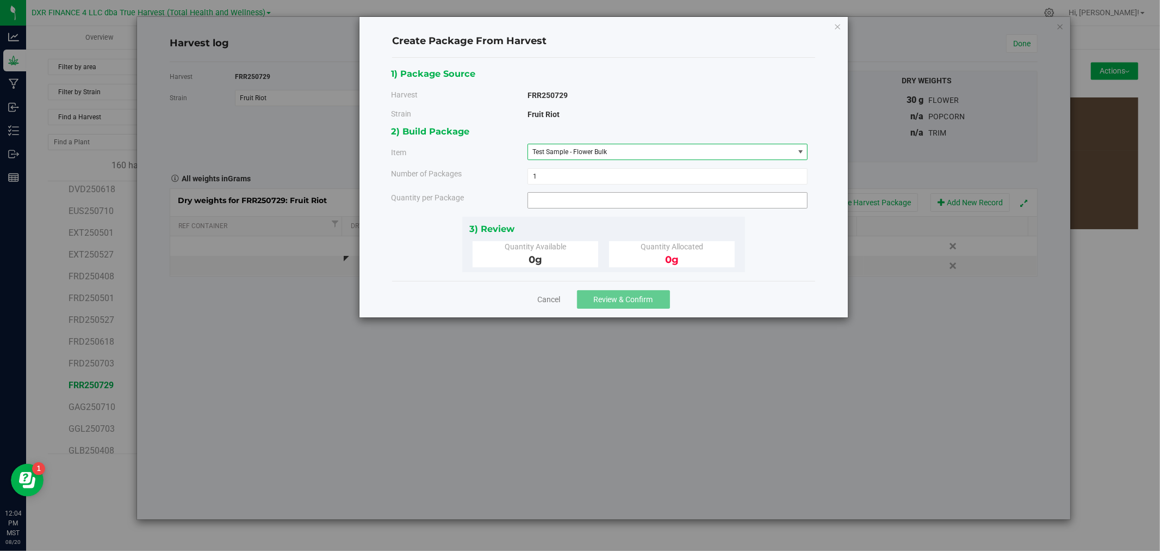
click at [563, 200] on span at bounding box center [668, 200] width 281 height 16
type input "15"
type input "15.0000 g"
click at [564, 223] on div "3) Review" at bounding box center [603, 228] width 269 height 15
click at [613, 310] on div "Cancel Review & Confirm" at bounding box center [603, 299] width 423 height 36
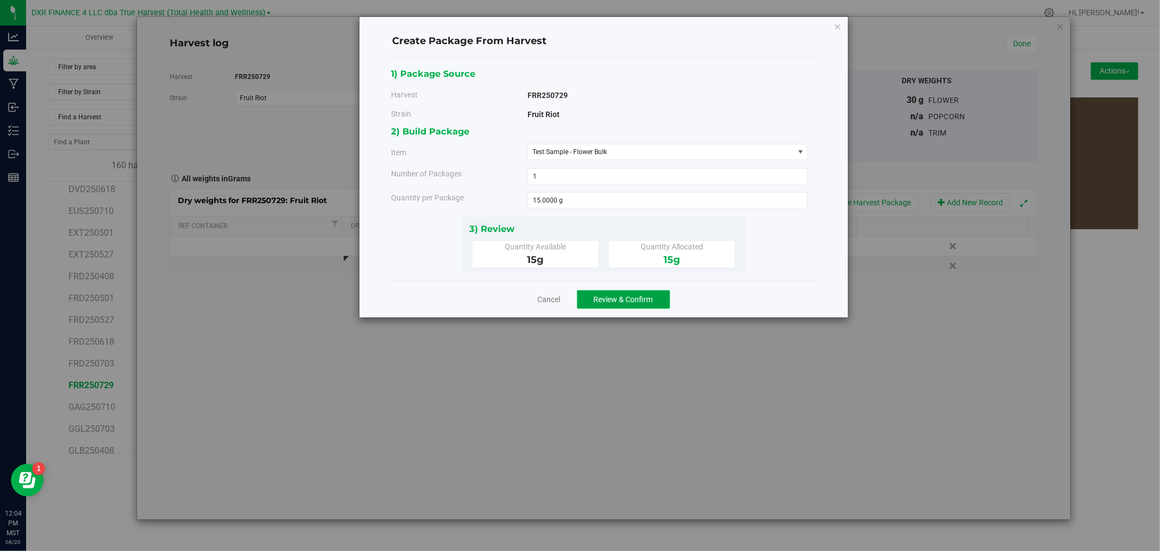
click at [612, 302] on span "Review & Confirm" at bounding box center [623, 299] width 59 height 9
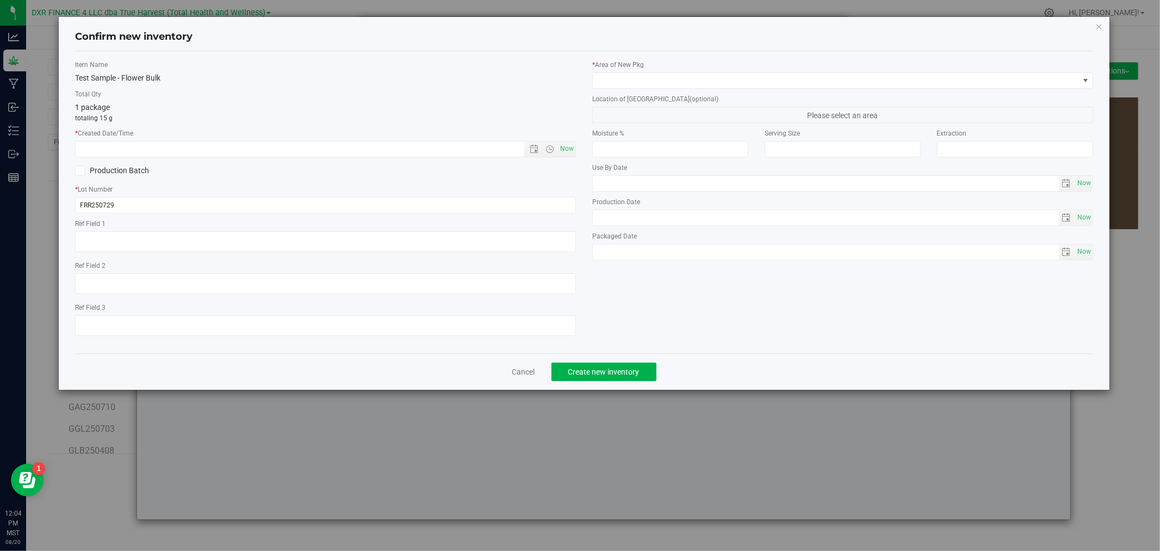
click at [339, 139] on div "* Created Date/Time Now" at bounding box center [325, 142] width 501 height 29
drag, startPoint x: 317, startPoint y: 178, endPoint x: 310, endPoint y: 151, distance: 28.1
click at [317, 178] on div "Production Batch" at bounding box center [196, 171] width 258 height 16
click at [306, 138] on div "* Created Date/Time Now" at bounding box center [325, 142] width 501 height 29
click at [307, 142] on input "text" at bounding box center [309, 148] width 467 height 15
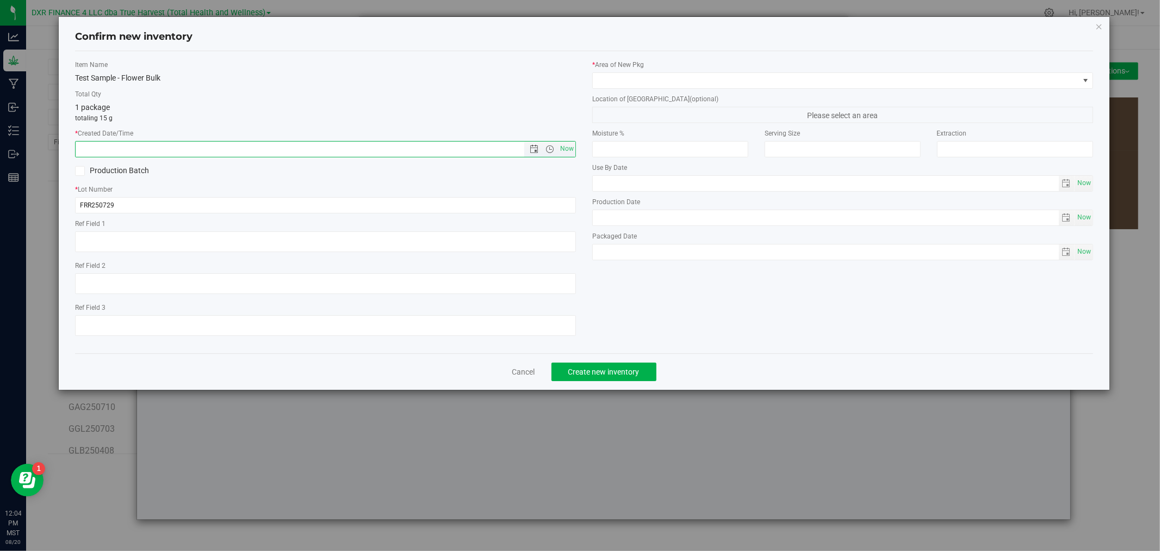
paste input "[DATE]"
type input "[DATE] 12:04 PM"
click at [275, 245] on textarea at bounding box center [325, 241] width 501 height 21
paste textarea "[DATE]"
type textarea "[DATE]"
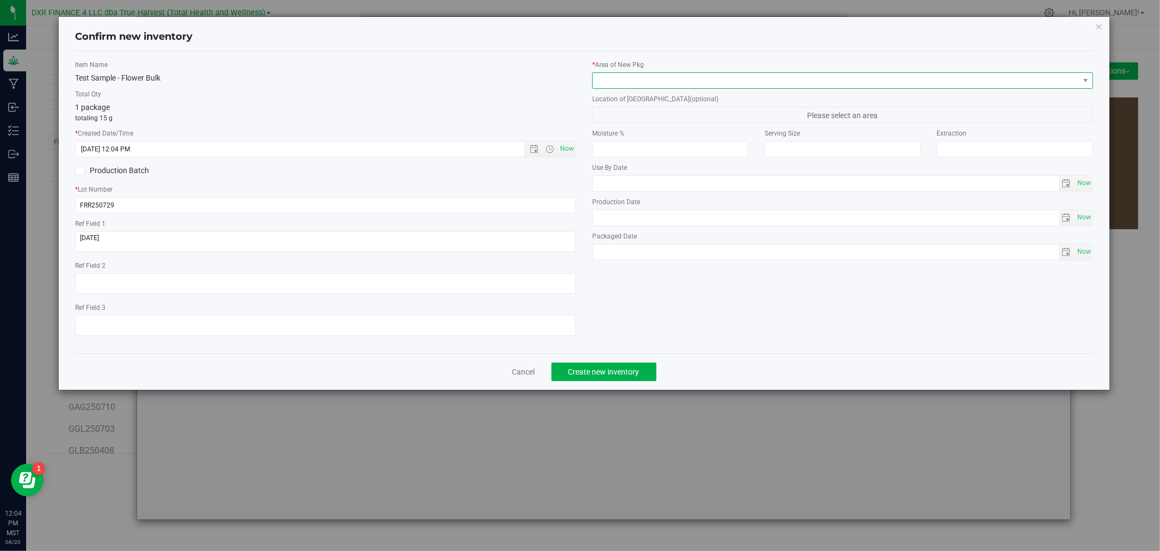
click at [650, 78] on span at bounding box center [836, 80] width 486 height 15
click at [629, 138] on li "DC" at bounding box center [843, 140] width 500 height 15
click at [602, 373] on span "Create new inventory" at bounding box center [603, 371] width 71 height 9
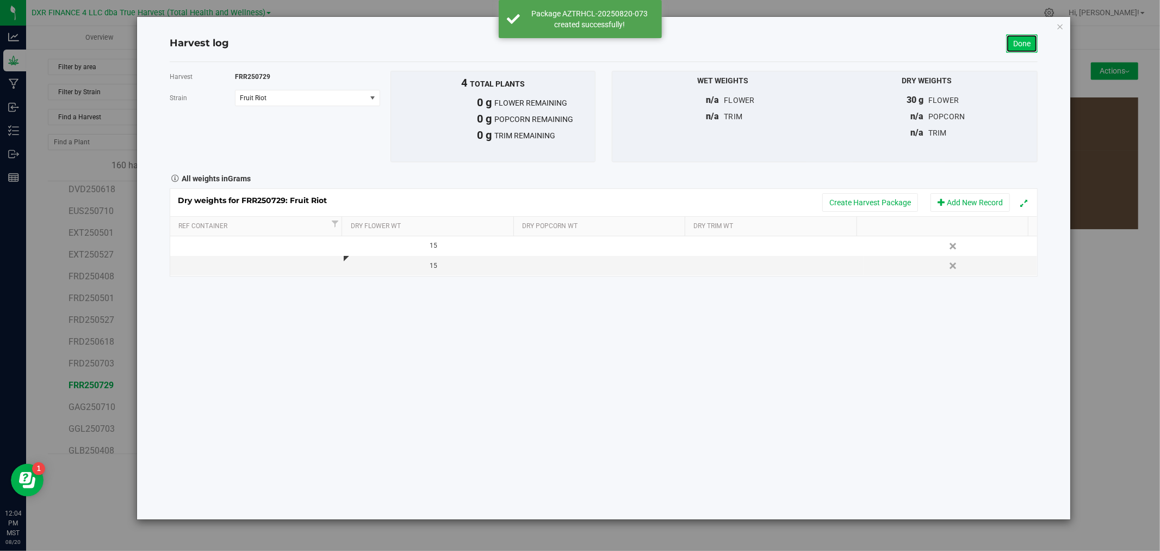
click at [1009, 46] on link "Done" at bounding box center [1022, 43] width 32 height 18
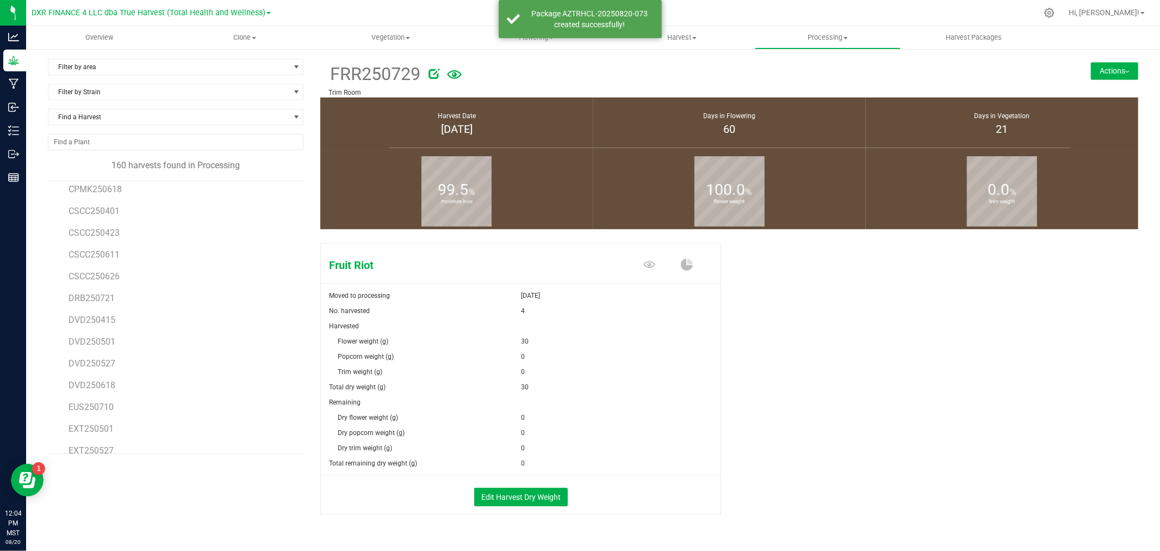
scroll to position [3218, 0]
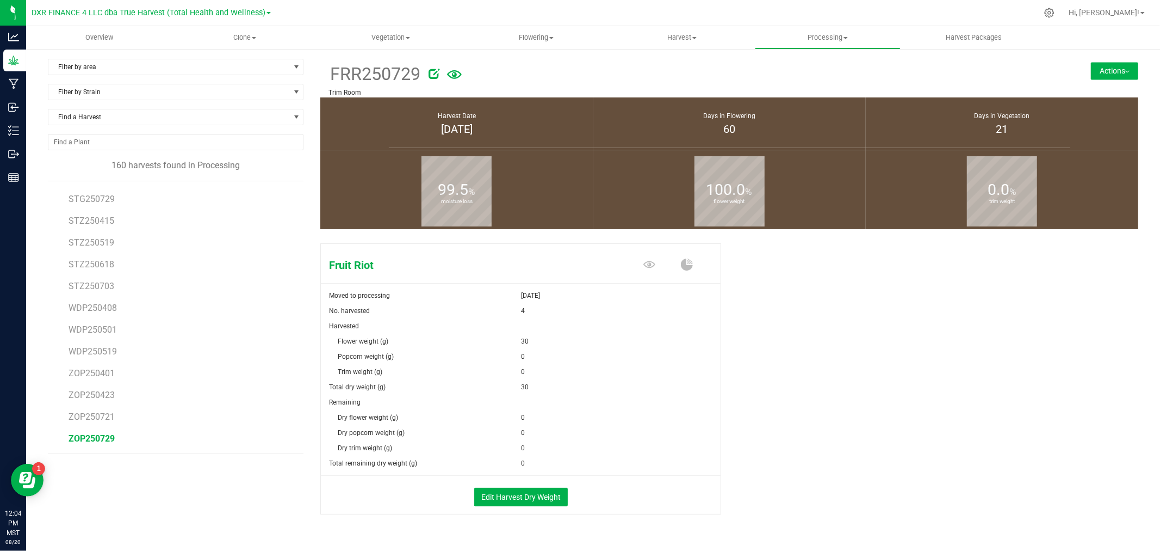
click at [95, 437] on span "ZOP250729" at bounding box center [92, 438] width 46 height 10
click at [506, 496] on button "Edit Harvest Dry Weight" at bounding box center [521, 496] width 94 height 18
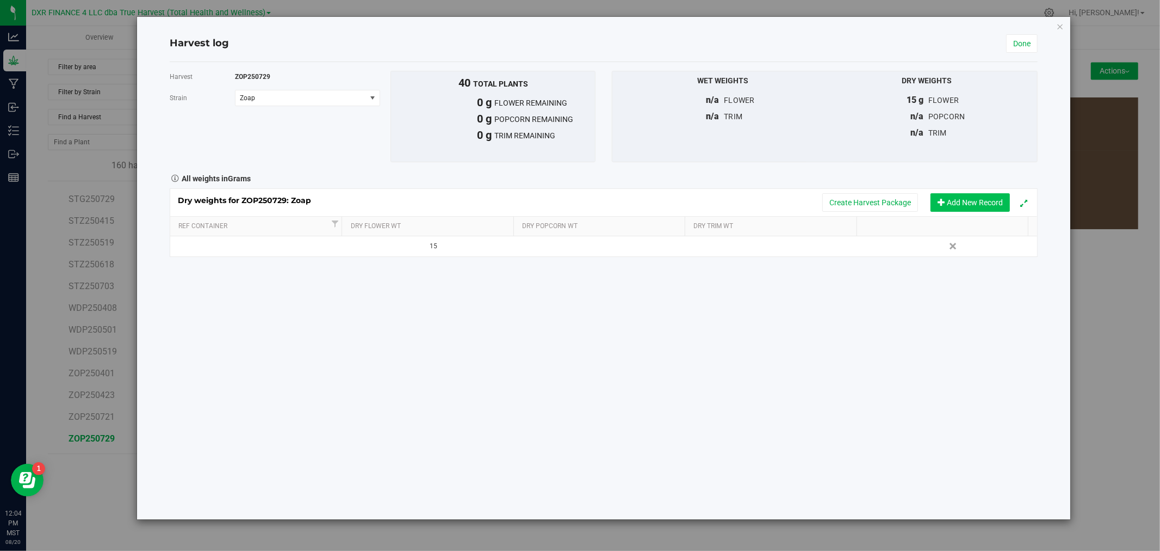
click at [959, 209] on button "Add New Record" at bounding box center [970, 202] width 79 height 18
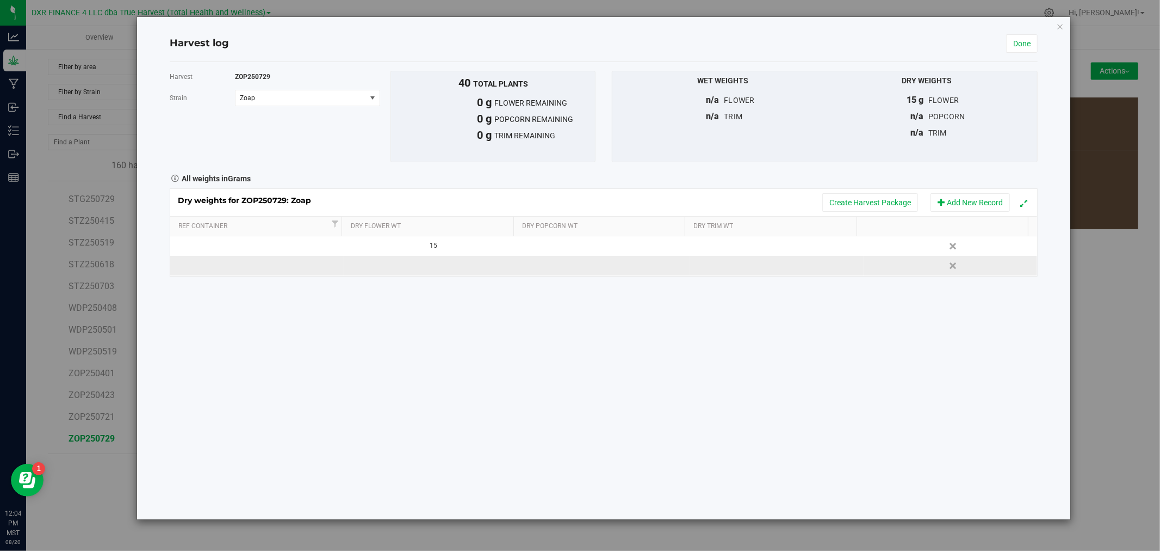
click at [448, 264] on td at bounding box center [431, 266] width 174 height 20
type input "15"
click at [782, 175] on div "All weights in Grams" at bounding box center [604, 177] width 885 height 14
click at [856, 207] on button "Create Harvest Package" at bounding box center [871, 202] width 96 height 18
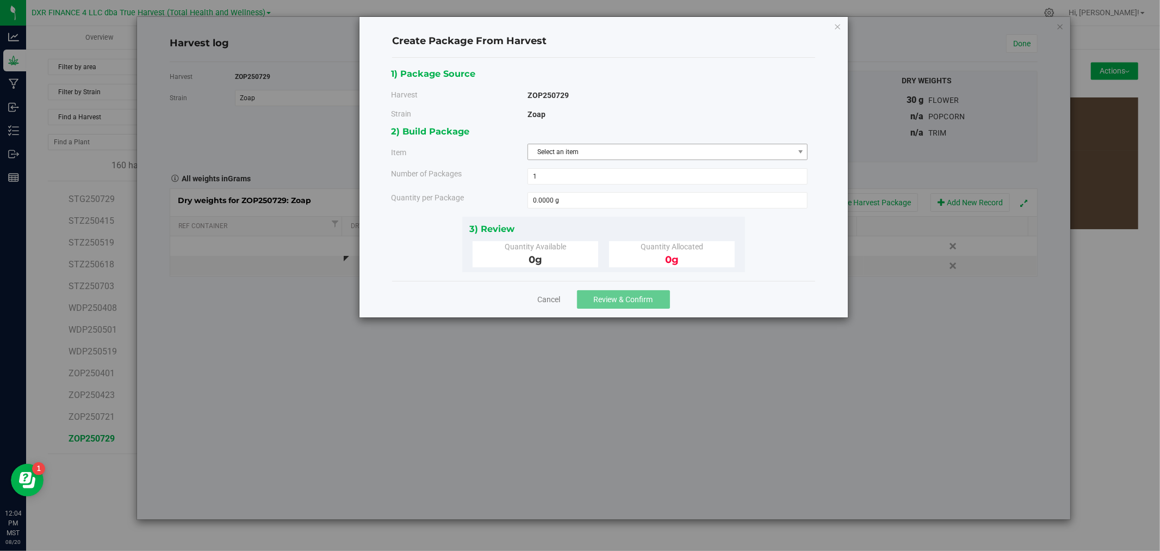
click at [604, 157] on span "Select an item" at bounding box center [661, 151] width 266 height 15
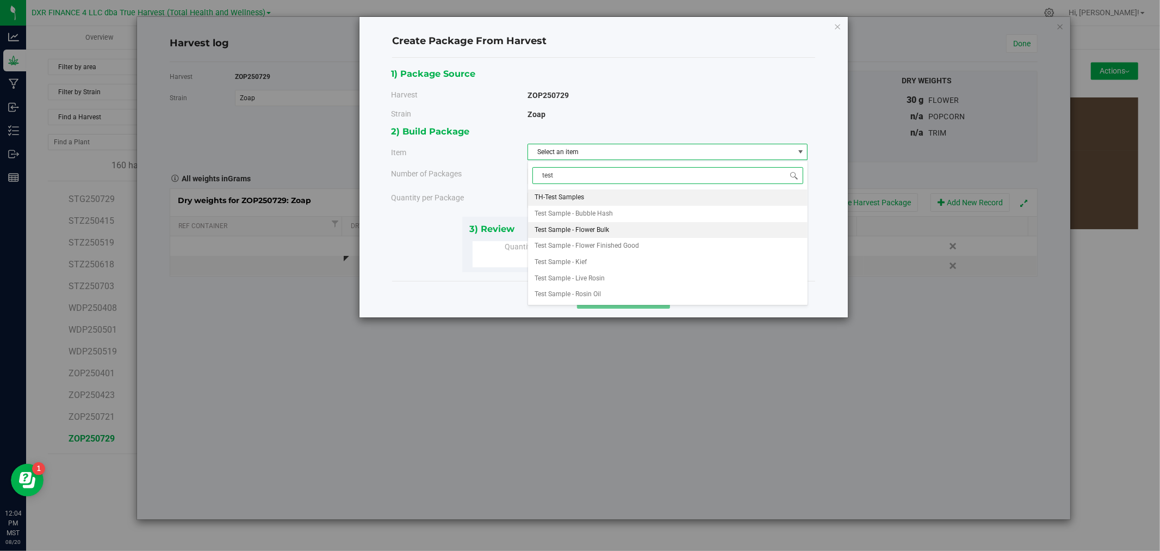
click at [593, 231] on span "Test Sample - Flower Bulk" at bounding box center [572, 230] width 75 height 14
type input "test"
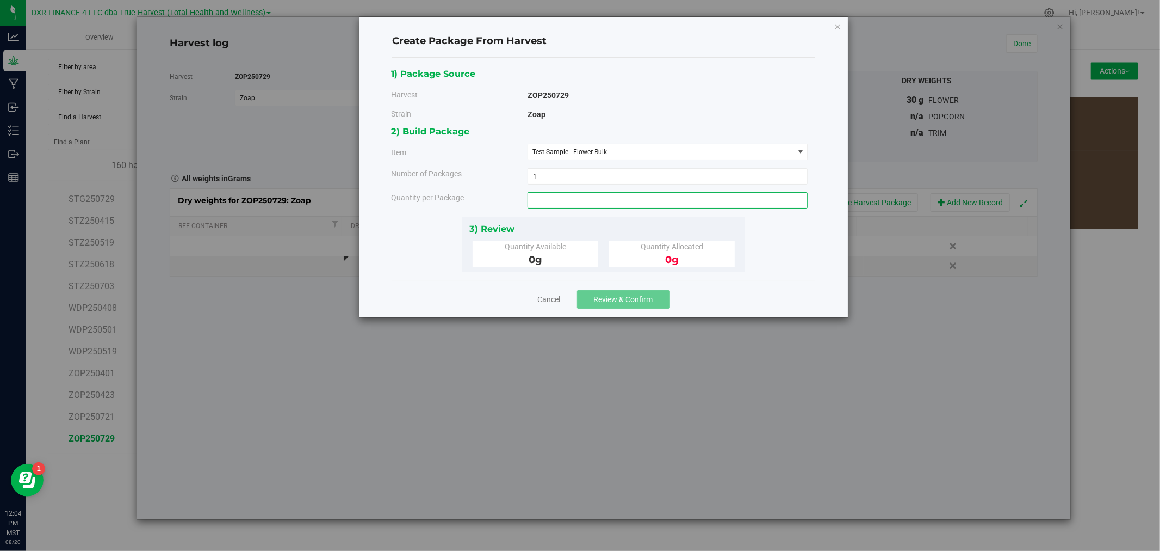
click at [583, 203] on span at bounding box center [668, 200] width 281 height 16
type input "15"
type input "15.0000 g"
click at [561, 230] on div "3) Review" at bounding box center [603, 228] width 269 height 15
click at [628, 296] on span "Review & Confirm" at bounding box center [623, 299] width 59 height 9
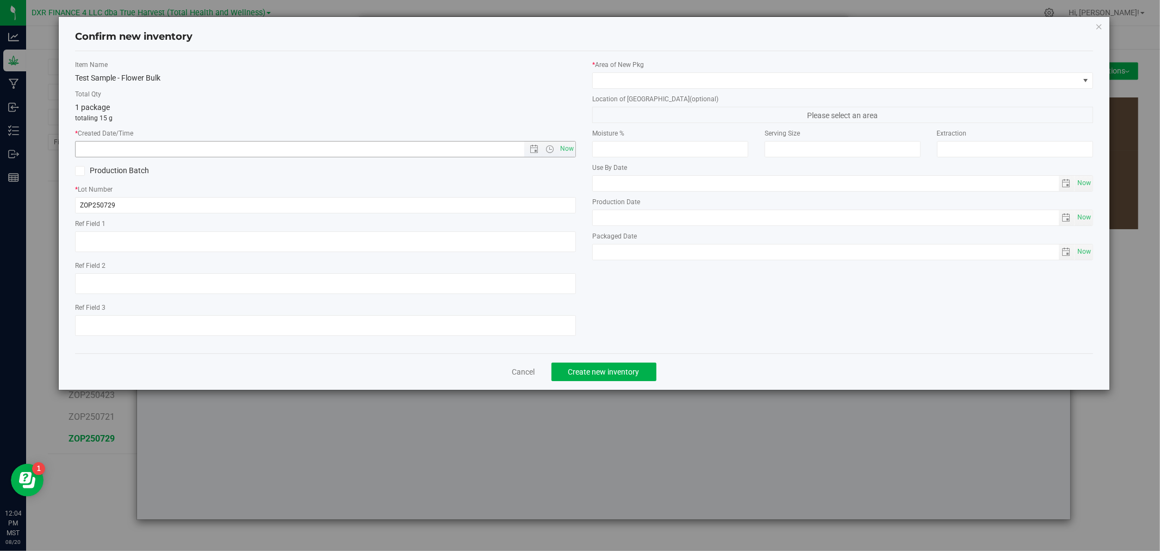
click at [441, 154] on input "text" at bounding box center [309, 148] width 467 height 15
paste input "[DATE]"
type input "[DATE] 12:04 PM"
click at [351, 248] on textarea at bounding box center [325, 241] width 501 height 21
paste textarea "[DATE]"
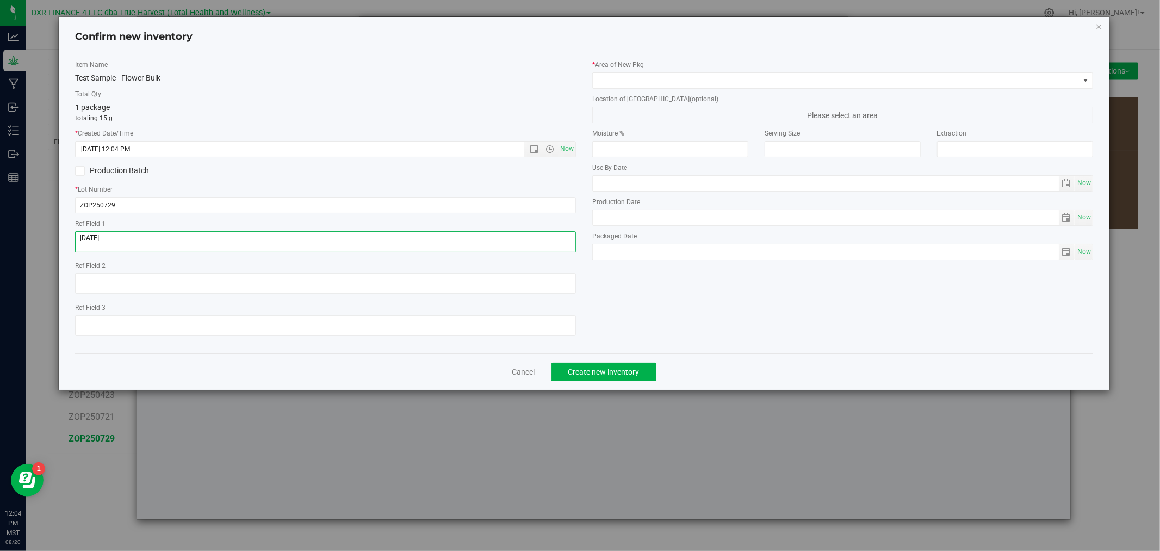
type textarea "[DATE]"
click at [709, 61] on label "* Area of [GEOGRAPHIC_DATA]" at bounding box center [842, 65] width 501 height 10
click at [706, 77] on span at bounding box center [836, 80] width 486 height 15
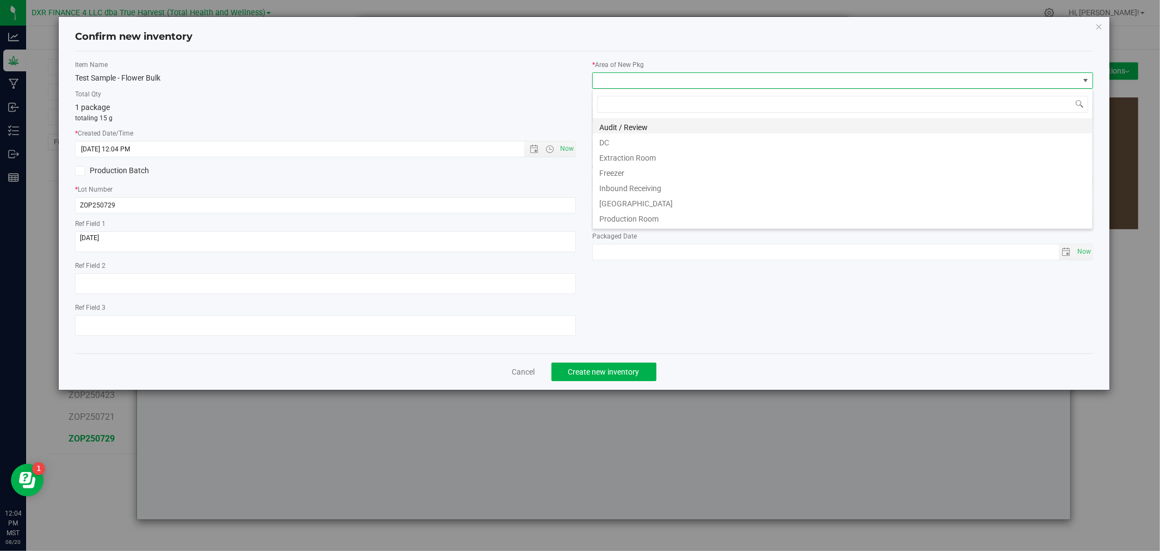
scroll to position [16, 500]
click at [628, 145] on li "DC" at bounding box center [843, 140] width 500 height 15
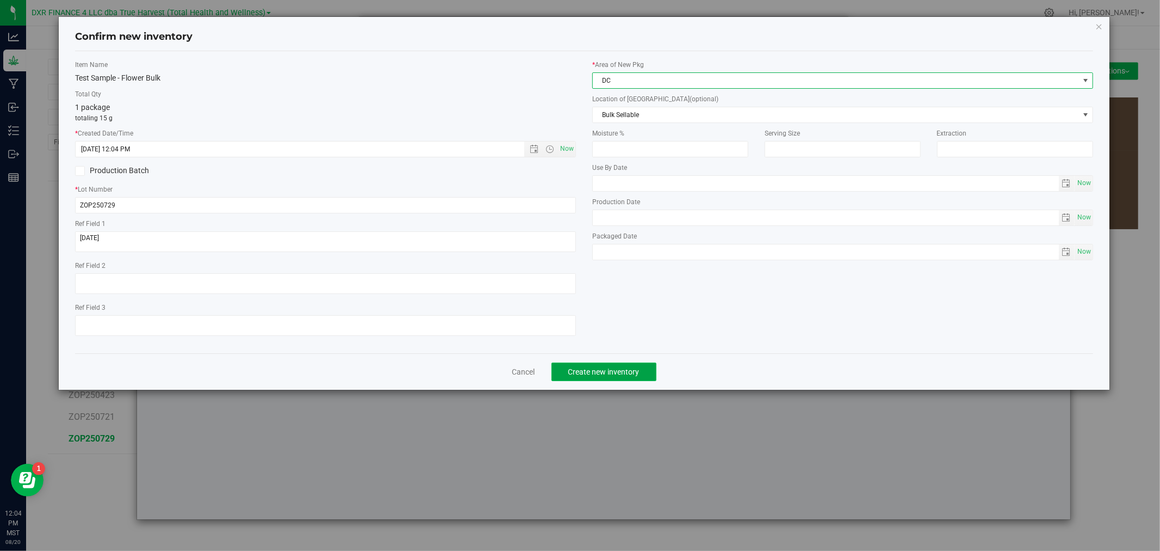
click at [615, 370] on button "Create new inventory" at bounding box center [604, 371] width 105 height 18
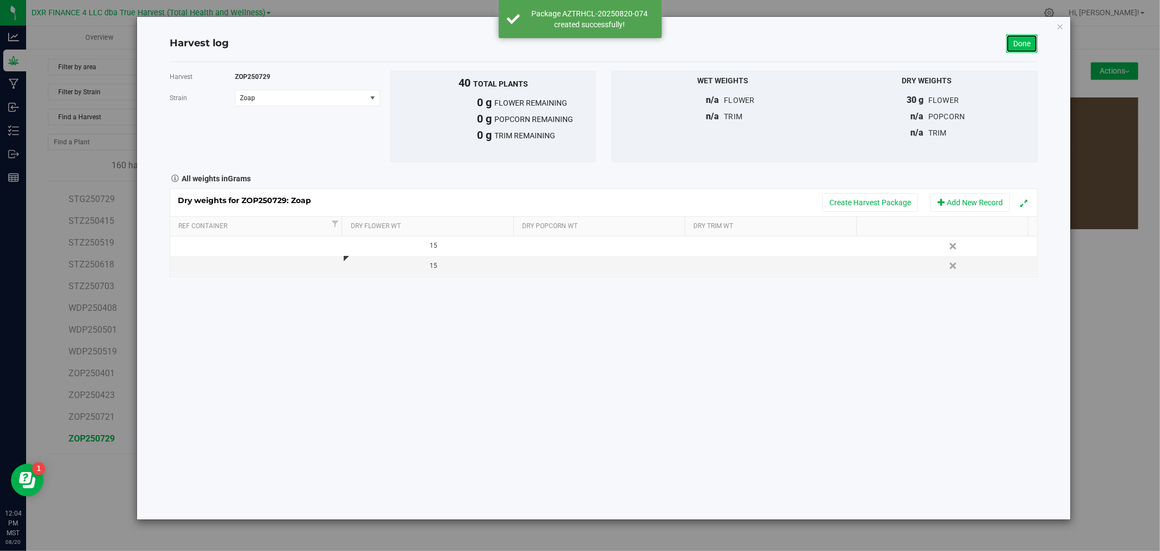
click at [1020, 36] on link "Done" at bounding box center [1022, 43] width 32 height 18
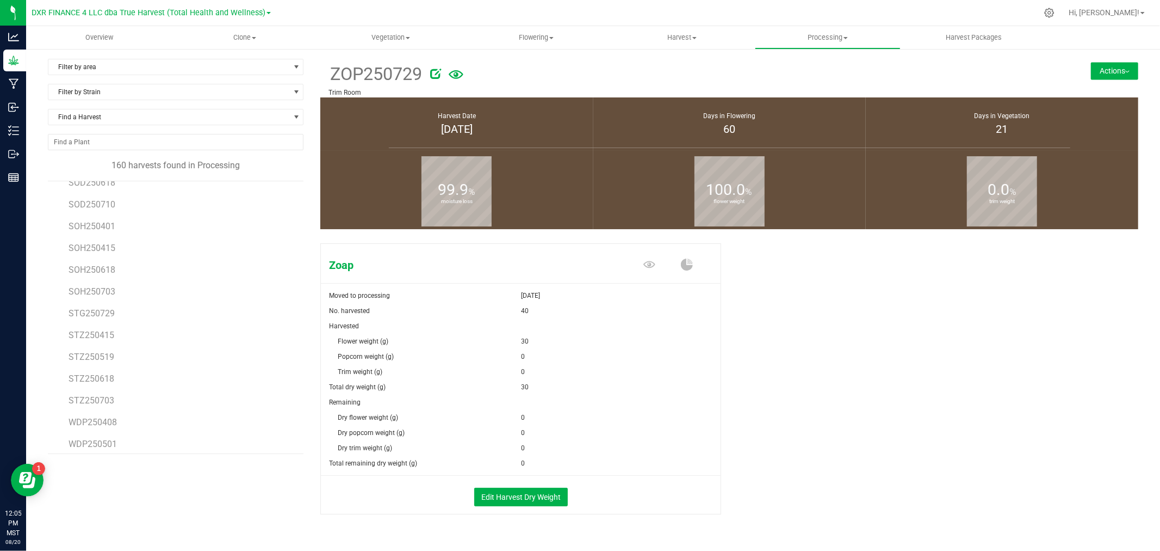
scroll to position [3082, 0]
click at [103, 332] on span "STG250729" at bounding box center [92, 334] width 46 height 10
click at [79, 236] on span "SBZ250729" at bounding box center [92, 237] width 46 height 10
click at [106, 237] on span "SBZ250729" at bounding box center [92, 237] width 46 height 10
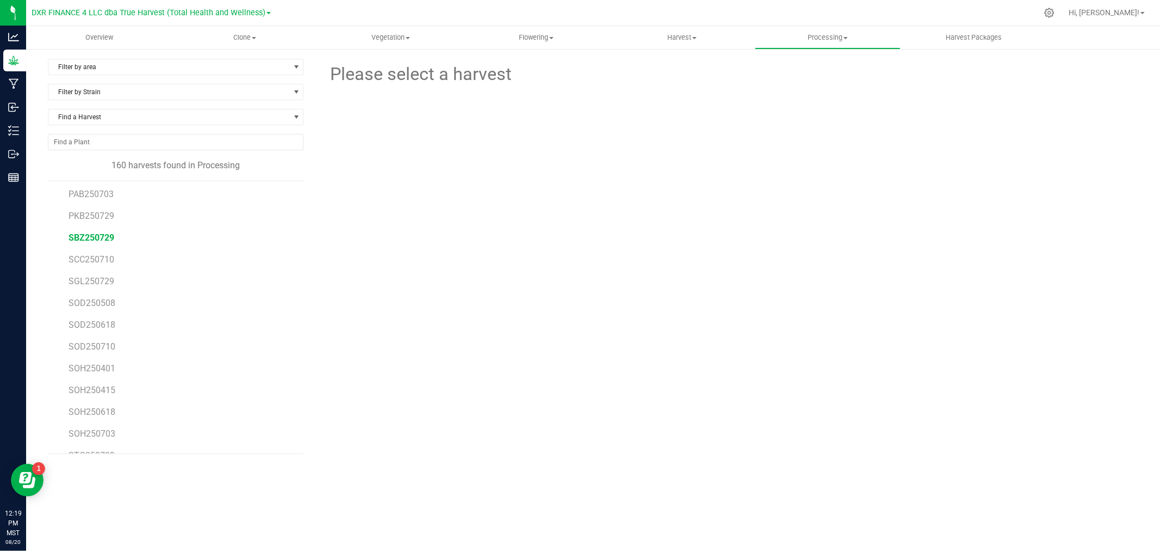
click at [80, 241] on span "SBZ250729" at bounding box center [92, 237] width 46 height 10
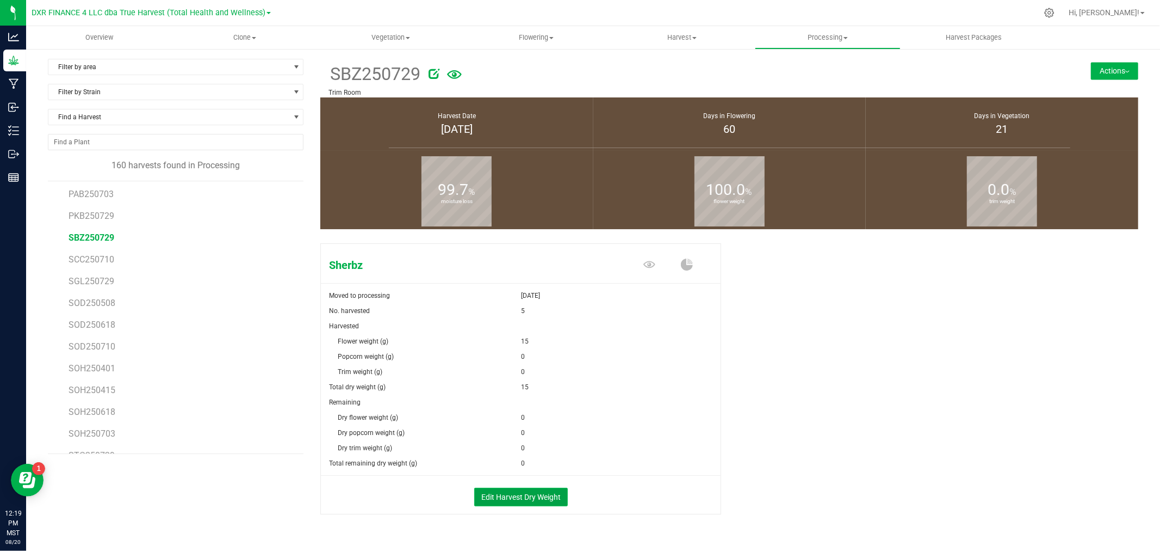
click at [523, 499] on button "Edit Harvest Dry Weight" at bounding box center [521, 496] width 94 height 18
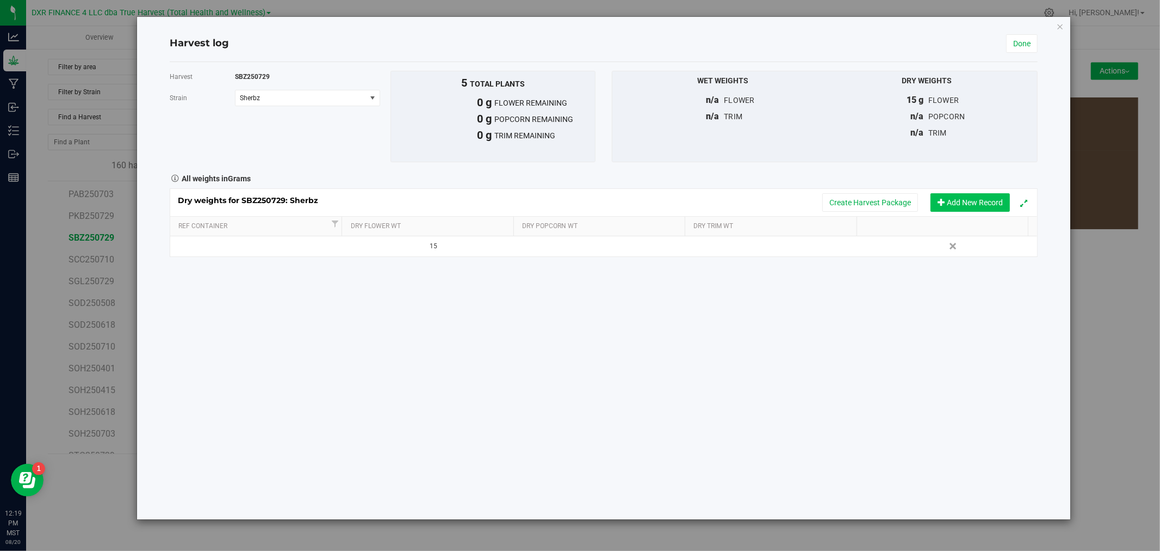
click at [949, 202] on button "Add New Record" at bounding box center [970, 202] width 79 height 18
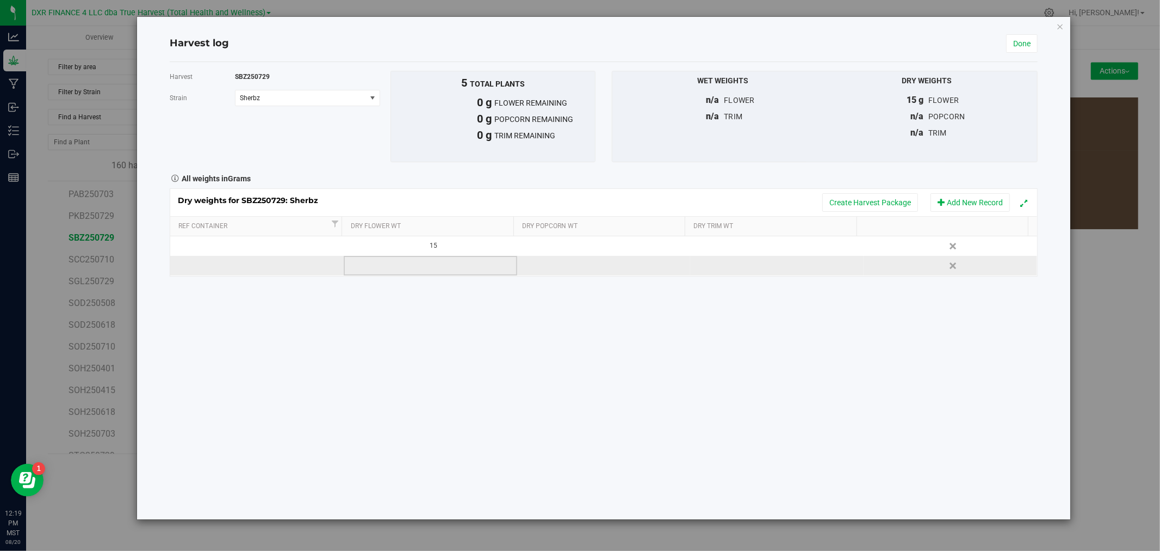
click at [425, 264] on td at bounding box center [431, 266] width 174 height 20
type input "15"
click at [550, 186] on div "Dry weights for SBZ250729: Sherbz Create Harvest Package Add New Record Ref Con…" at bounding box center [604, 230] width 868 height 92
click at [850, 207] on button "Create Harvest Package" at bounding box center [871, 202] width 96 height 18
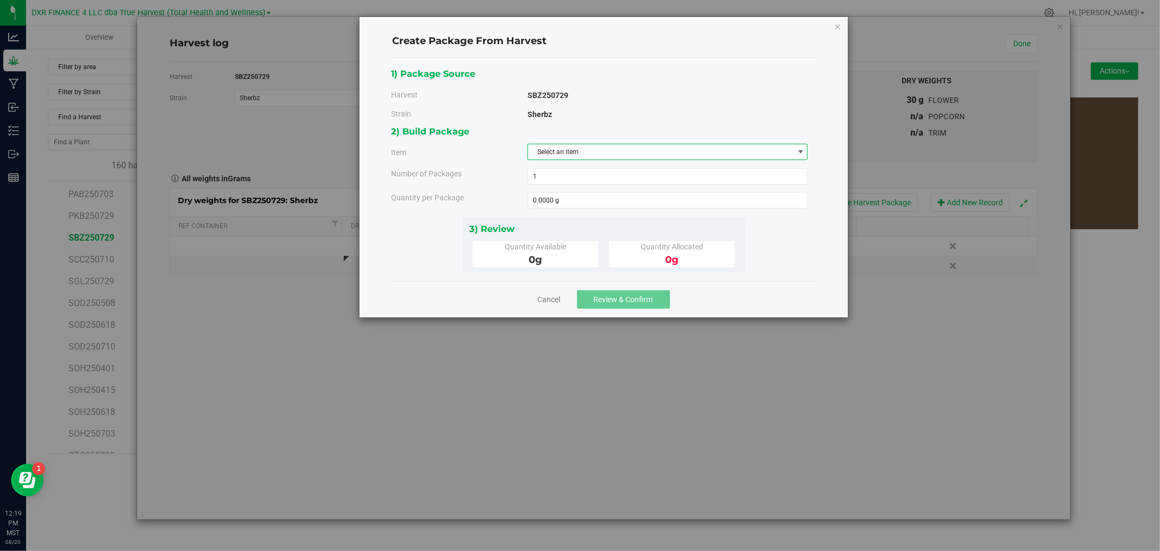
click at [603, 154] on span "Select an item" at bounding box center [661, 151] width 266 height 15
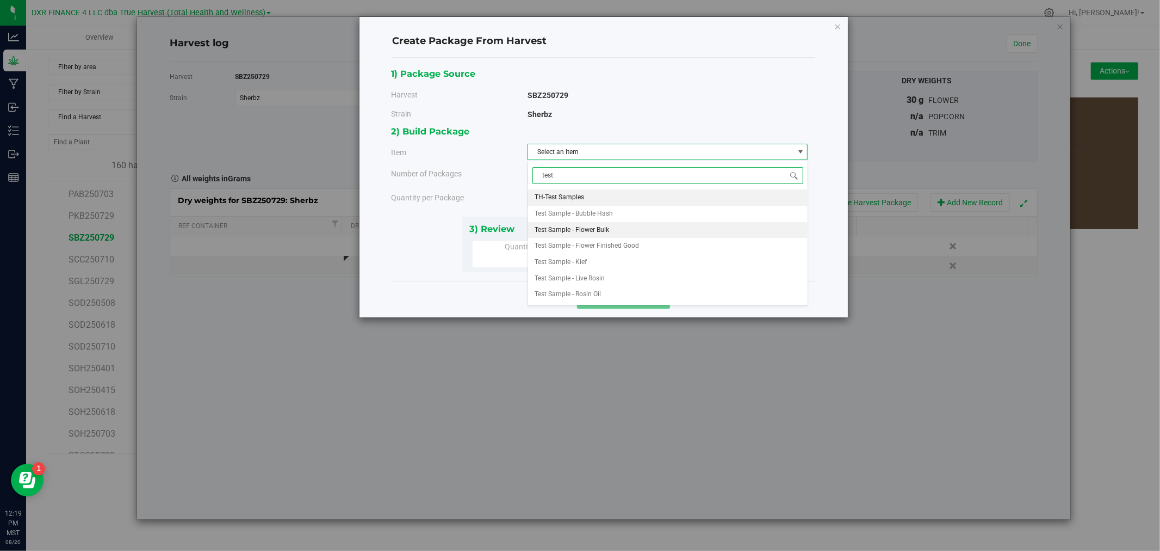
click at [594, 229] on span "Test Sample - Flower Bulk" at bounding box center [572, 230] width 75 height 14
type input "test"
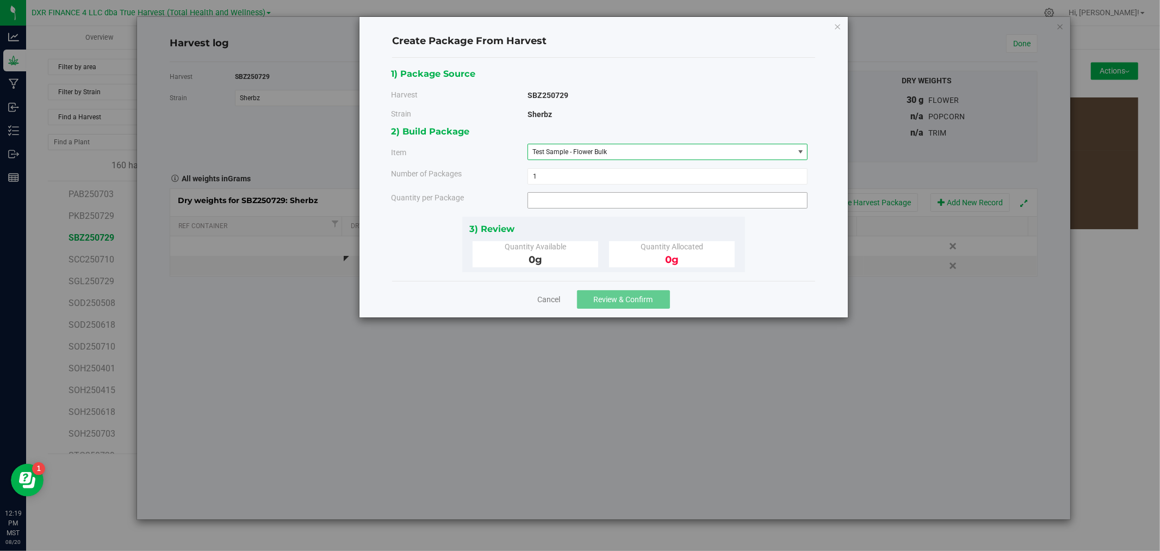
click at [567, 199] on span at bounding box center [668, 200] width 281 height 16
type input "15"
type input "15.0000 g"
click at [621, 299] on span "Review & Confirm" at bounding box center [623, 299] width 59 height 9
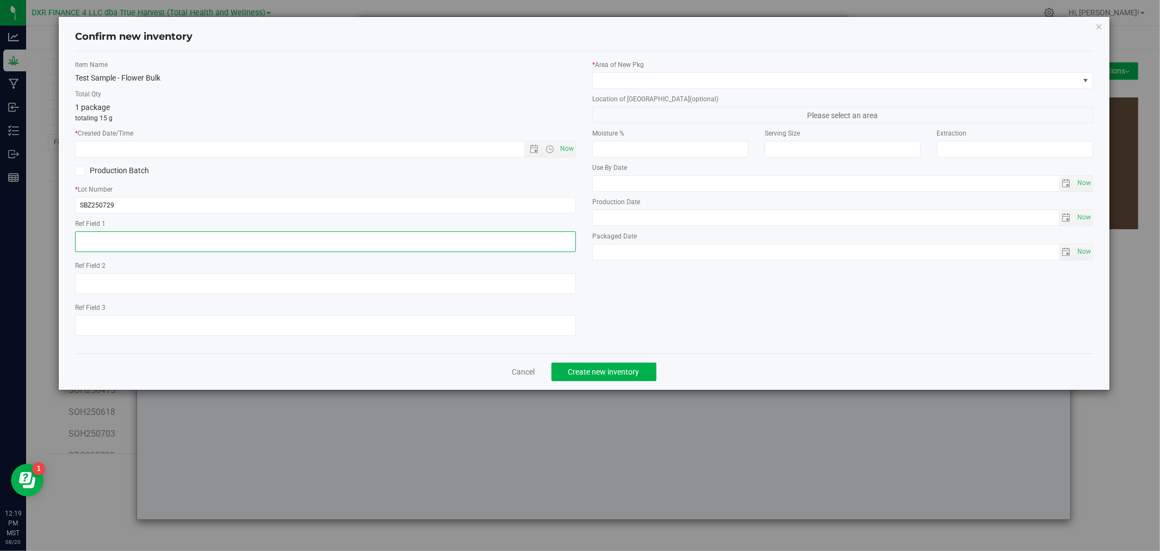
click at [154, 246] on textarea at bounding box center [325, 241] width 501 height 21
paste textarea "[DATE]"
type textarea "[DATE]"
click at [188, 153] on input "text" at bounding box center [309, 148] width 467 height 15
paste input "[DATE]"
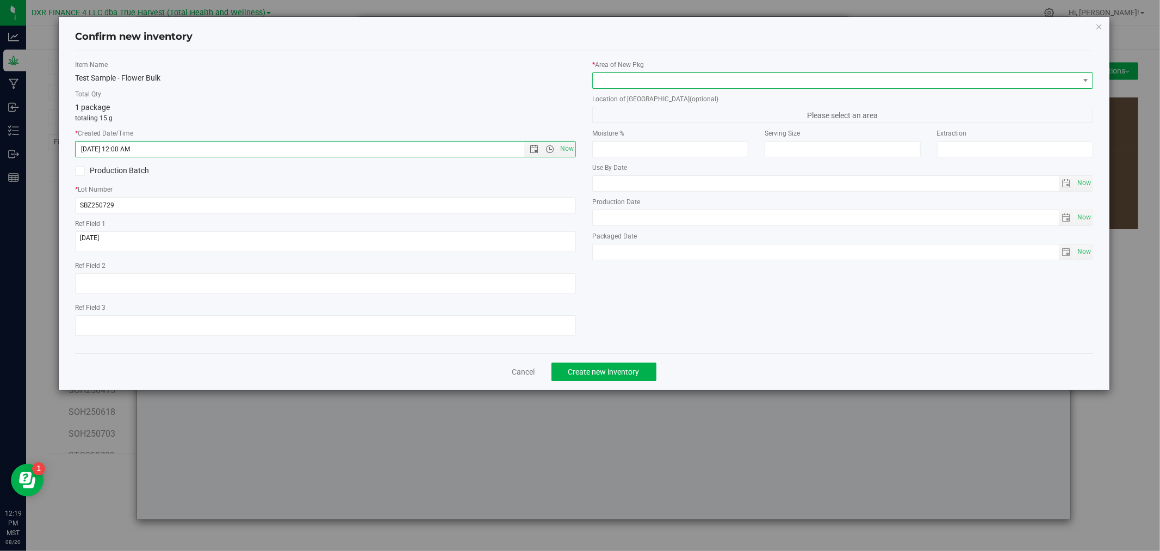
type input "[DATE] 12:19 PM"
click at [653, 78] on span at bounding box center [836, 80] width 486 height 15
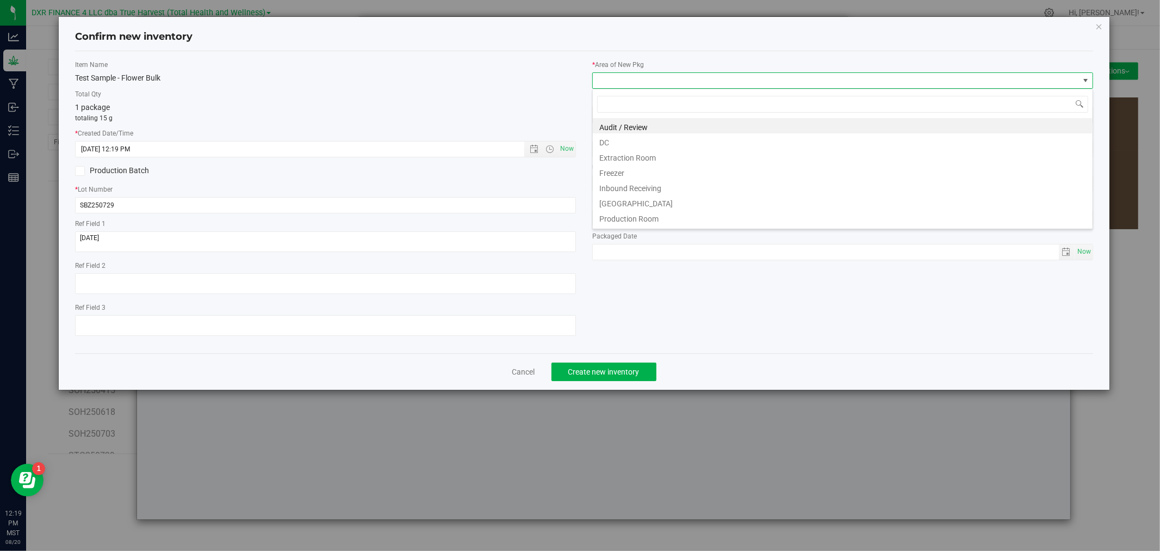
scroll to position [16, 500]
click at [635, 144] on li "DC" at bounding box center [843, 140] width 500 height 15
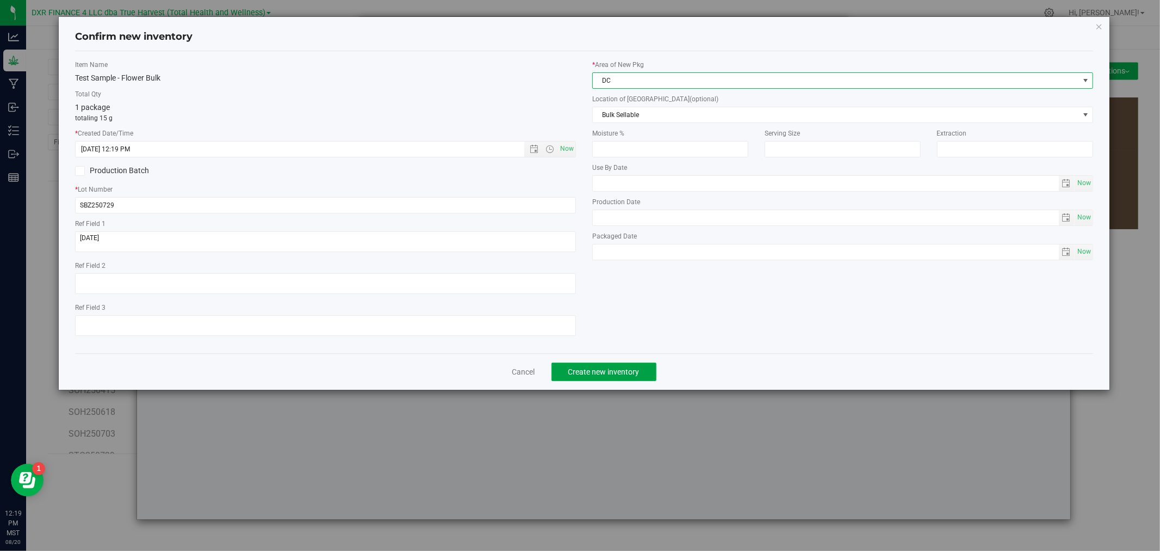
click at [621, 369] on span "Create new inventory" at bounding box center [603, 371] width 71 height 9
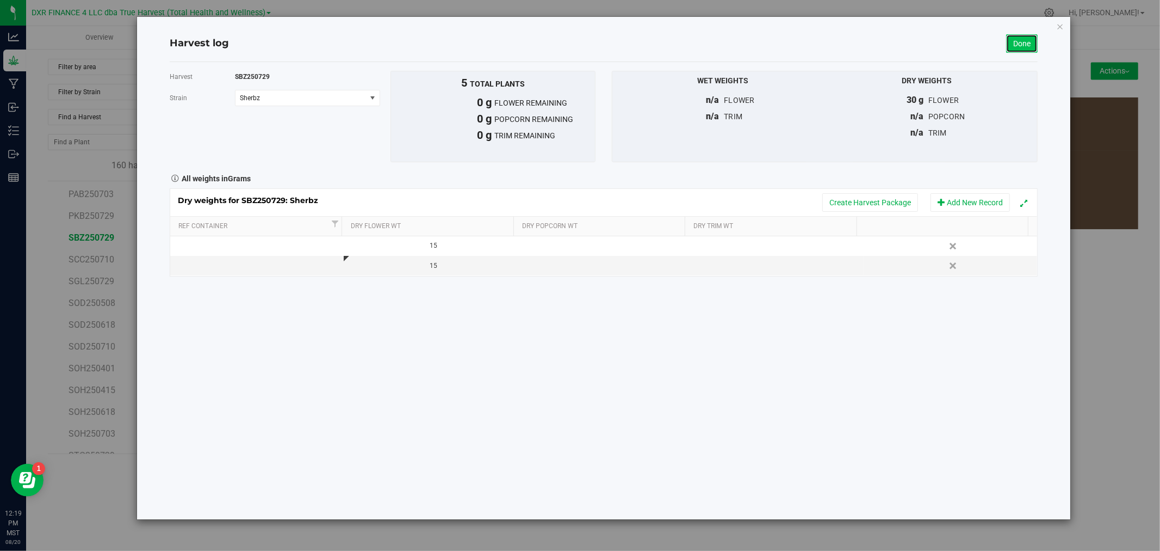
click at [1034, 40] on link "Done" at bounding box center [1022, 43] width 32 height 18
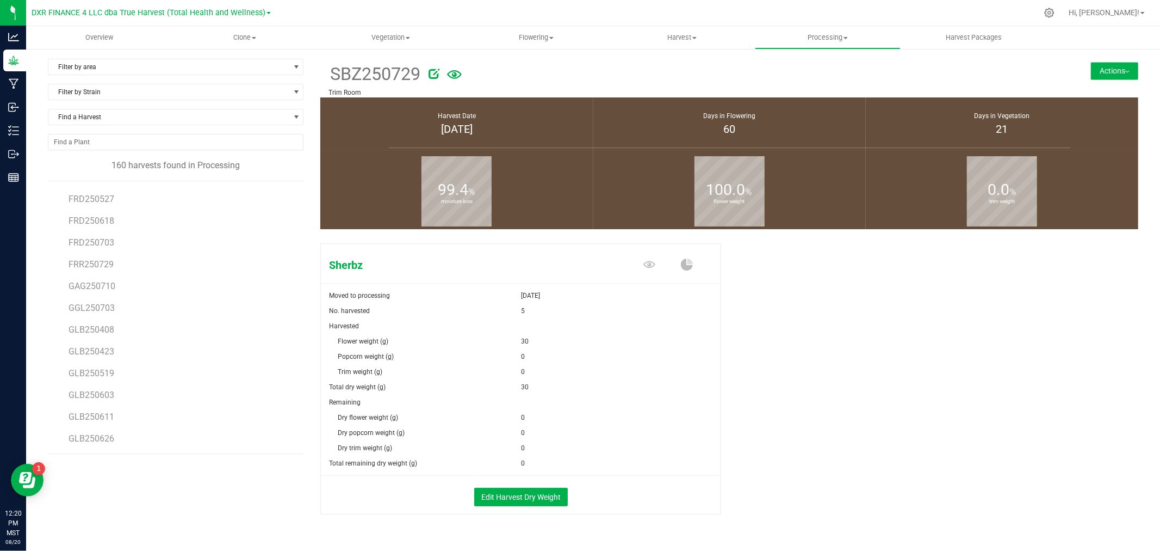
scroll to position [1994, 0]
click at [100, 397] on span "GLF250729" at bounding box center [91, 399] width 45 height 10
click at [515, 491] on button "Edit Harvest Dry Weight" at bounding box center [521, 496] width 94 height 18
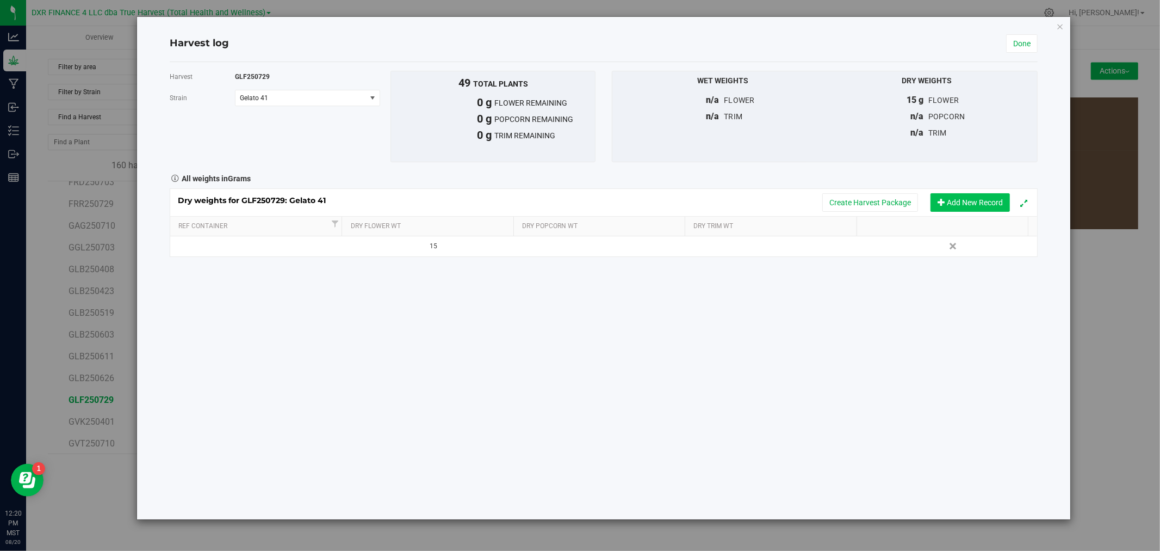
click at [987, 207] on button "Add New Record" at bounding box center [970, 202] width 79 height 18
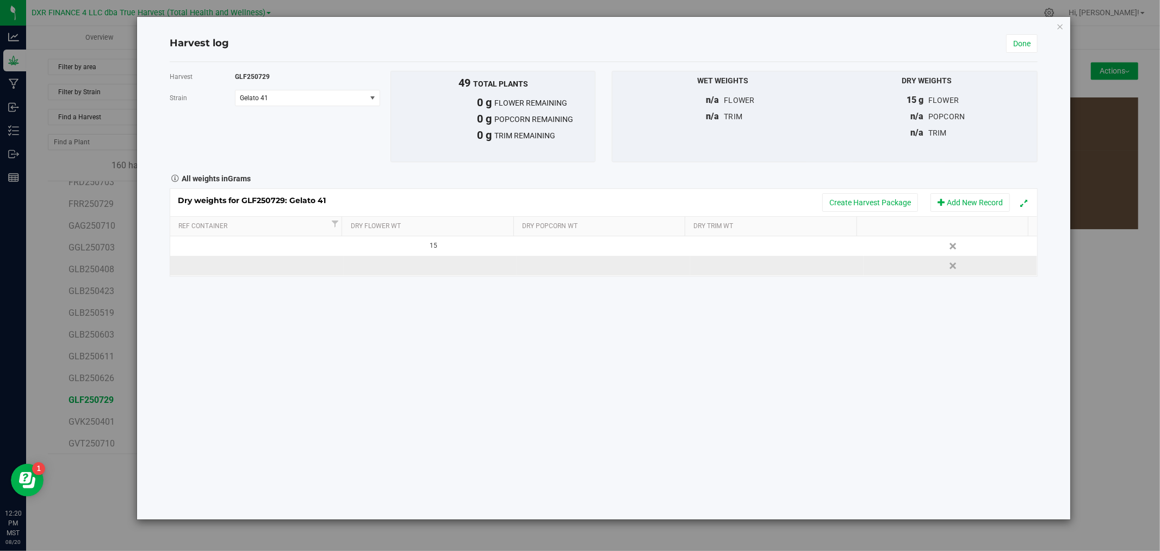
click at [439, 269] on td at bounding box center [431, 266] width 174 height 20
type input "15"
click at [807, 196] on div "Dry weights for GLF250729: Gelato 41 Create Harvest Package Add New Record Ref …" at bounding box center [604, 232] width 868 height 88
click at [846, 199] on button "Create Harvest Package" at bounding box center [871, 202] width 96 height 18
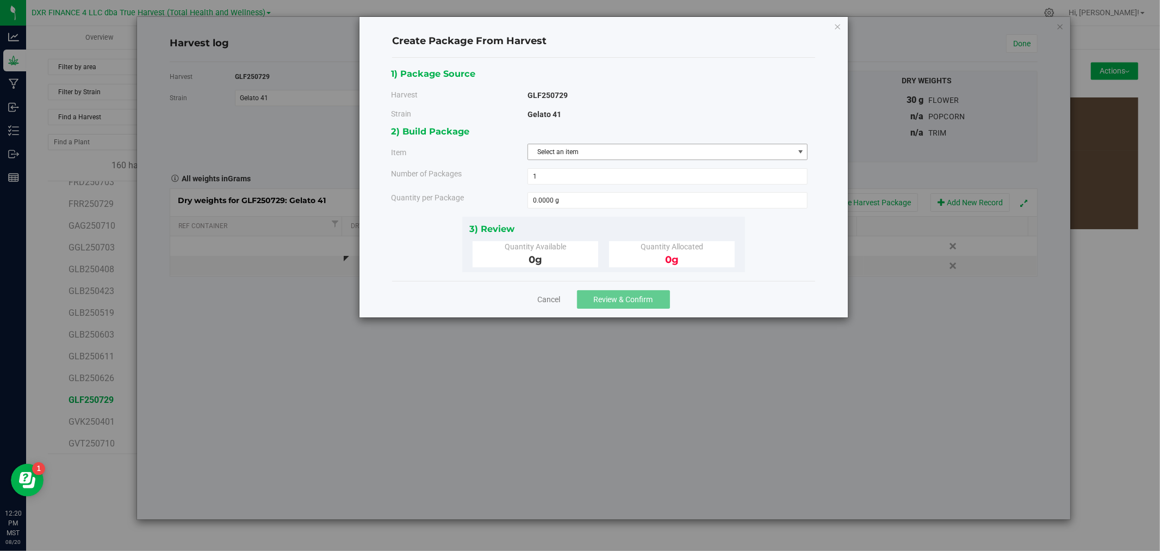
click at [559, 156] on span "Select an item" at bounding box center [661, 151] width 266 height 15
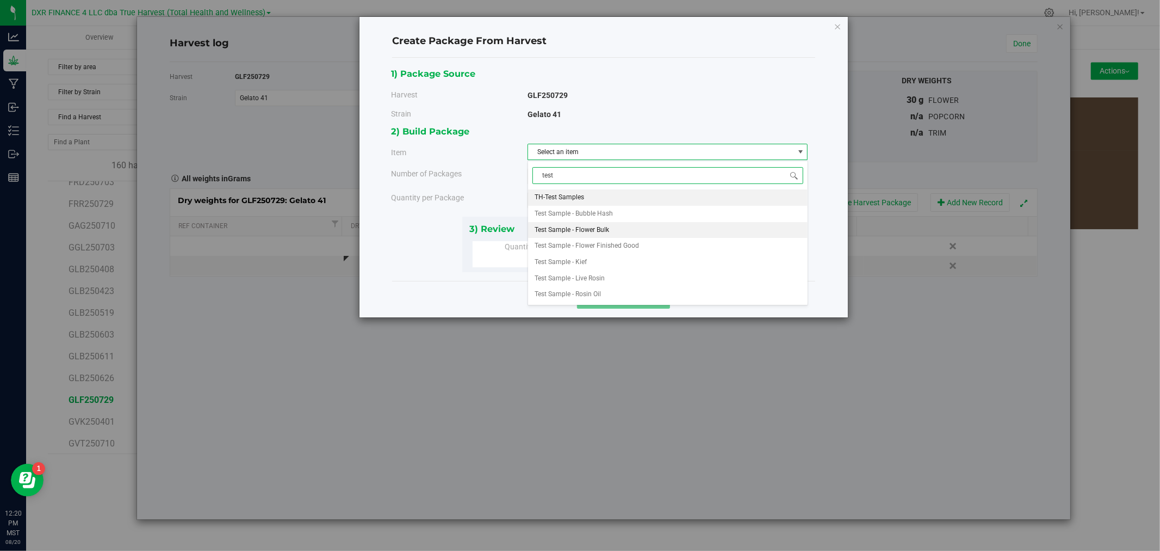
click at [596, 228] on span "Test Sample - Flower Bulk" at bounding box center [572, 230] width 75 height 14
type input "test"
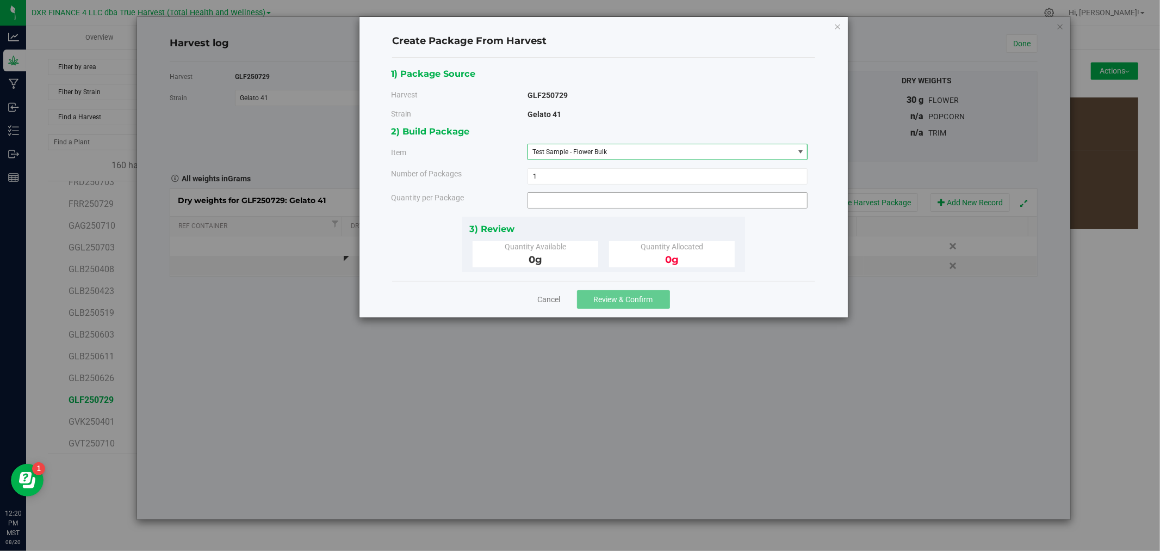
click at [576, 203] on span at bounding box center [668, 200] width 281 height 16
type input "15"
type input "15.0000 g"
click at [558, 212] on div "2) Build Package Item Test Sample - Flower Bulk TH-Test Samples Test Sample - B…" at bounding box center [604, 170] width 425 height 92
click at [608, 301] on span "Review & Confirm" at bounding box center [623, 299] width 59 height 9
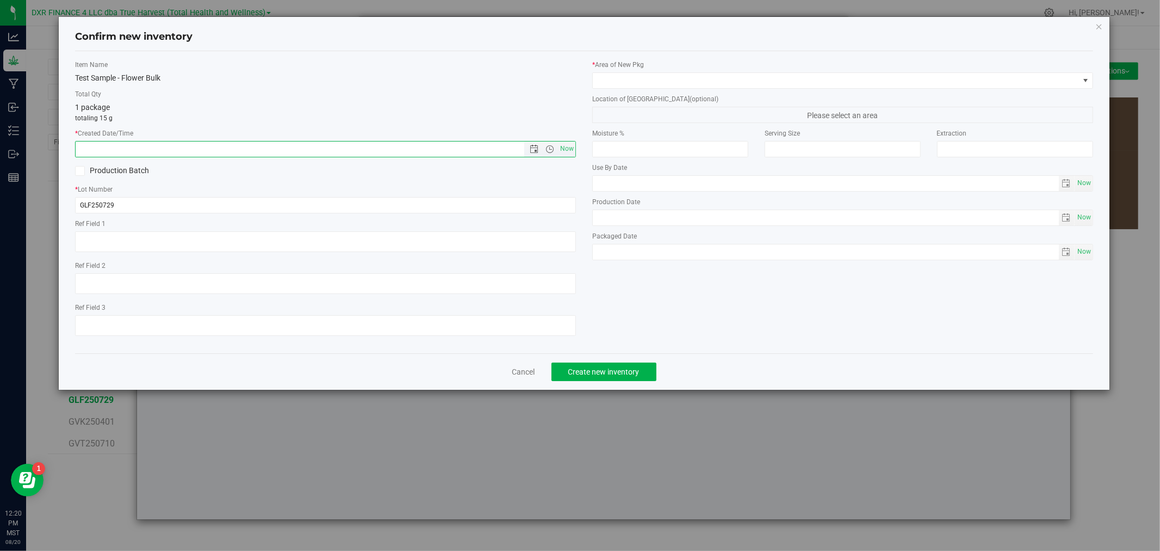
click at [401, 141] on input "text" at bounding box center [309, 148] width 467 height 15
paste input "[DATE]"
type input "[DATE] 12:20 PM"
paste textarea "[DATE]"
type textarea "[DATE]"
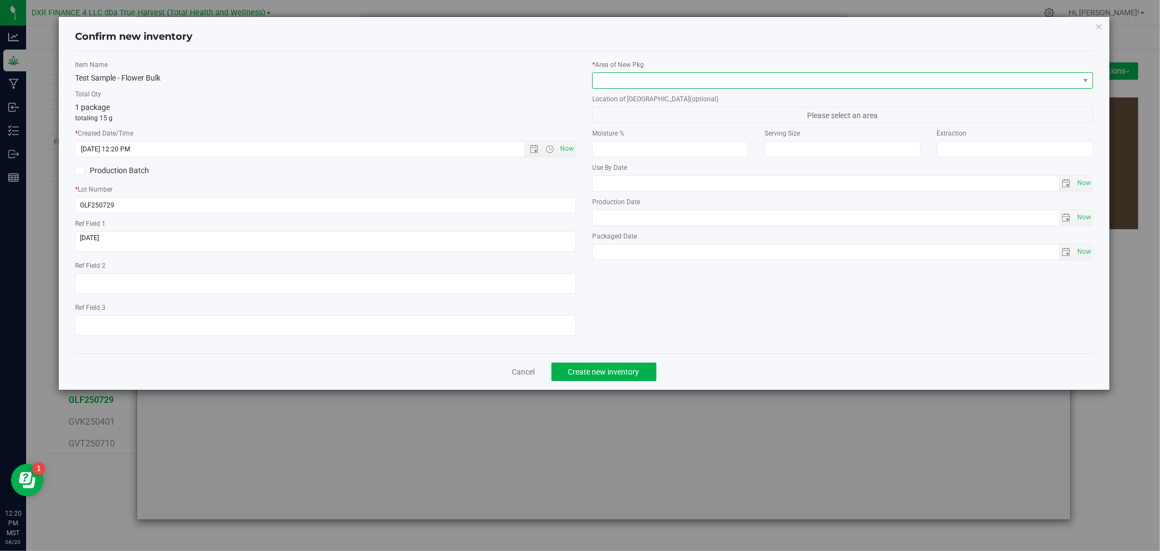
click at [623, 84] on span at bounding box center [836, 80] width 486 height 15
click at [629, 147] on li "DC" at bounding box center [843, 140] width 500 height 15
click at [653, 302] on div "Item Name Test Sample - Flower Bulk Total Qty 1 package totaling 15 g * Created…" at bounding box center [584, 202] width 1034 height 285
click at [616, 371] on span "Create new inventory" at bounding box center [603, 371] width 71 height 9
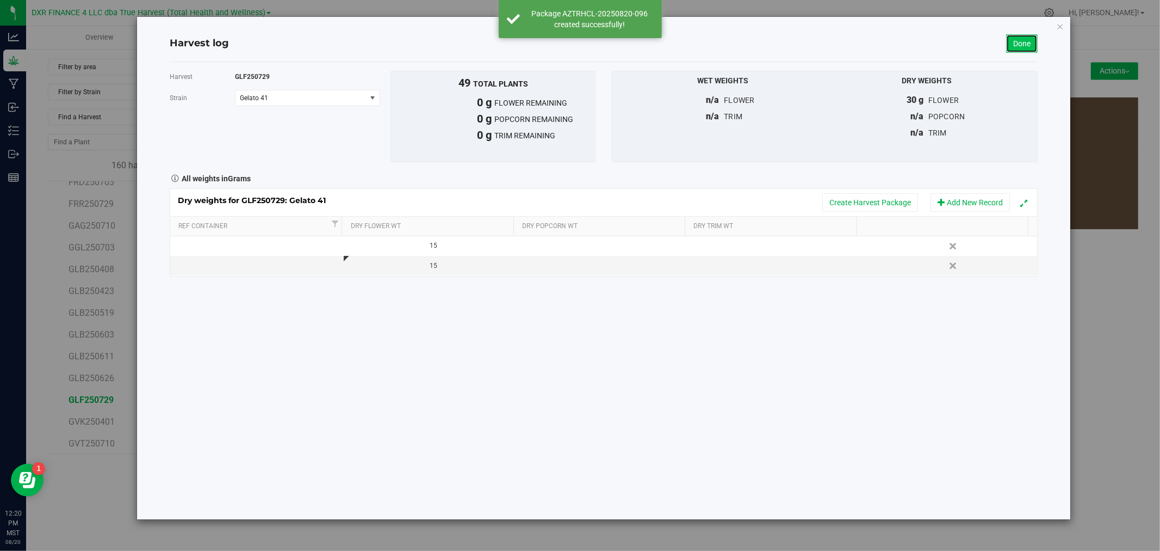
click at [1021, 42] on link "Done" at bounding box center [1022, 43] width 32 height 18
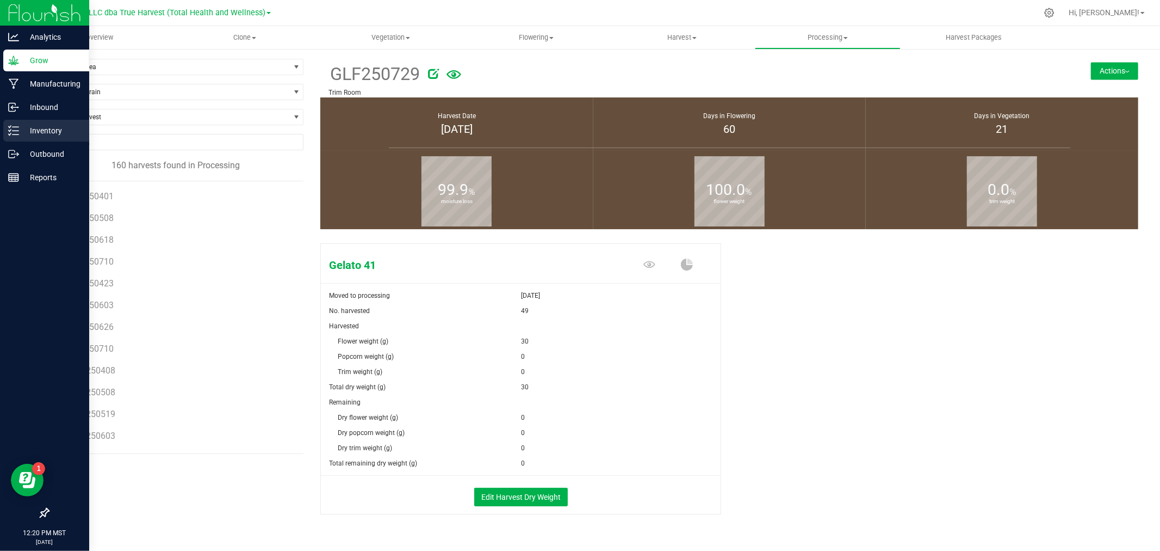
click at [39, 131] on p "Inventory" at bounding box center [51, 130] width 65 height 13
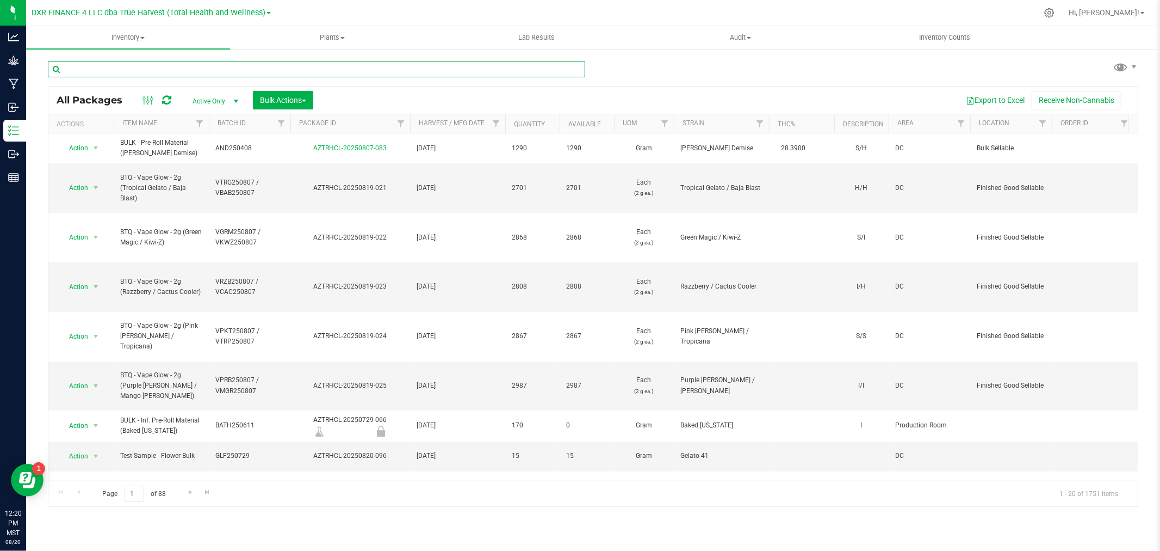
click at [143, 72] on input "text" at bounding box center [316, 69] width 537 height 16
type input "test"
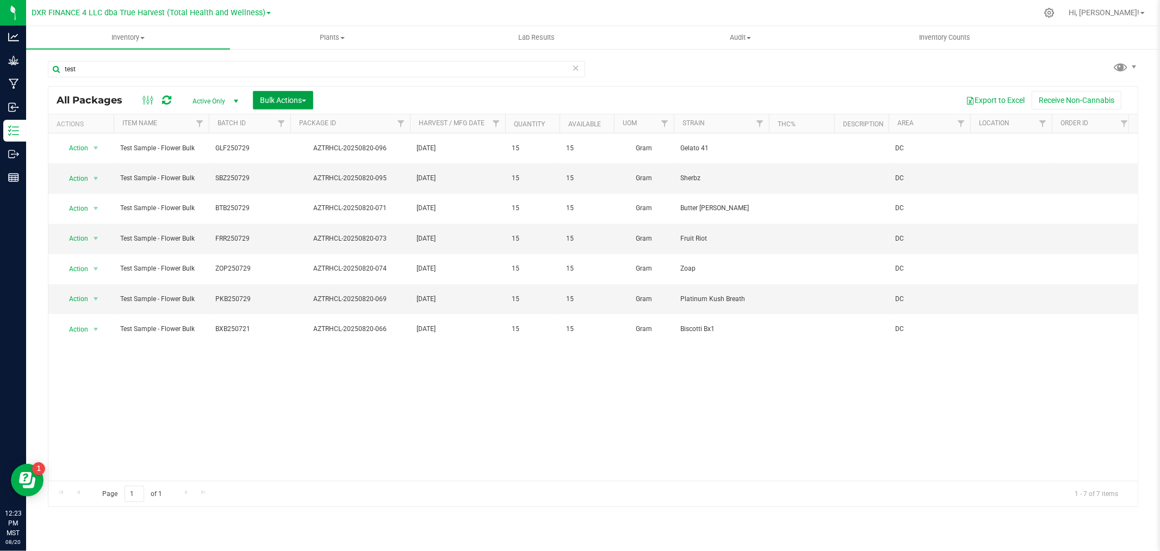
click at [287, 94] on button "Bulk Actions" at bounding box center [283, 100] width 60 height 18
click at [292, 224] on span "Print package labels" at bounding box center [291, 224] width 65 height 9
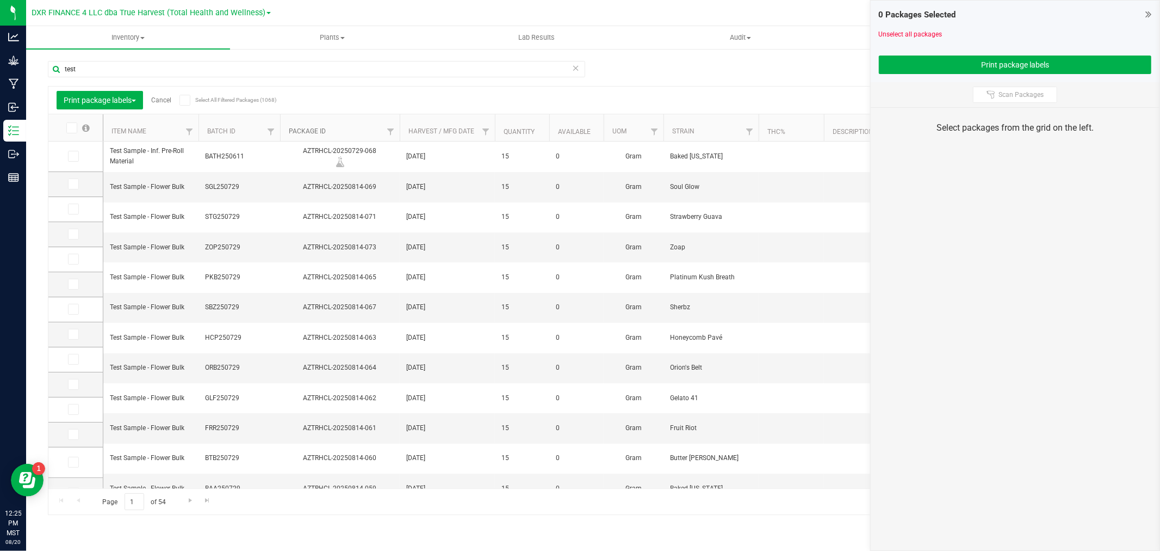
click at [303, 128] on link "Package ID" at bounding box center [307, 131] width 37 height 8
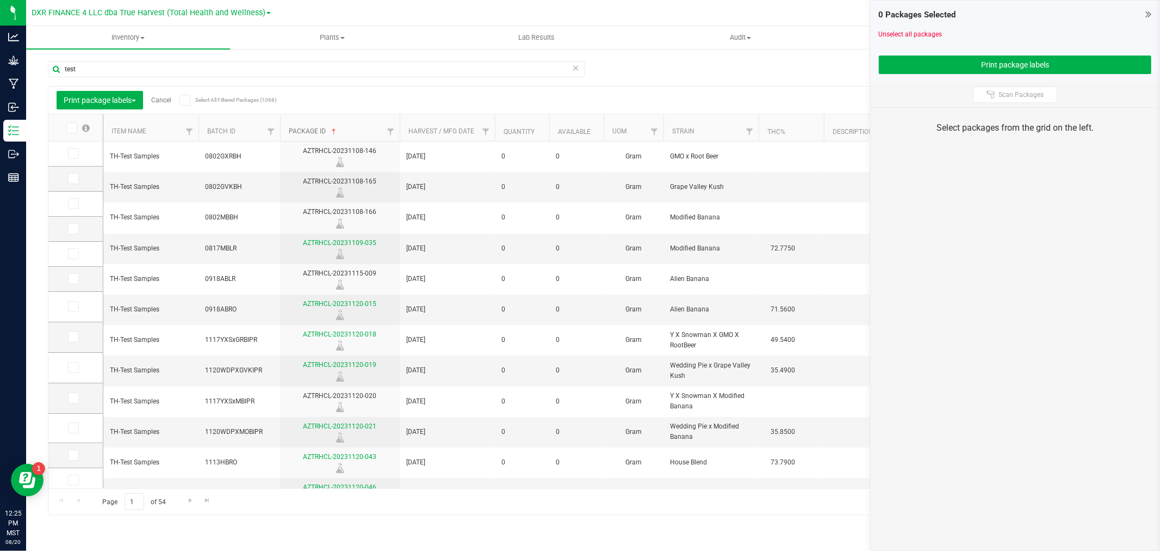
click at [312, 134] on link "Package ID" at bounding box center [314, 131] width 50 height 8
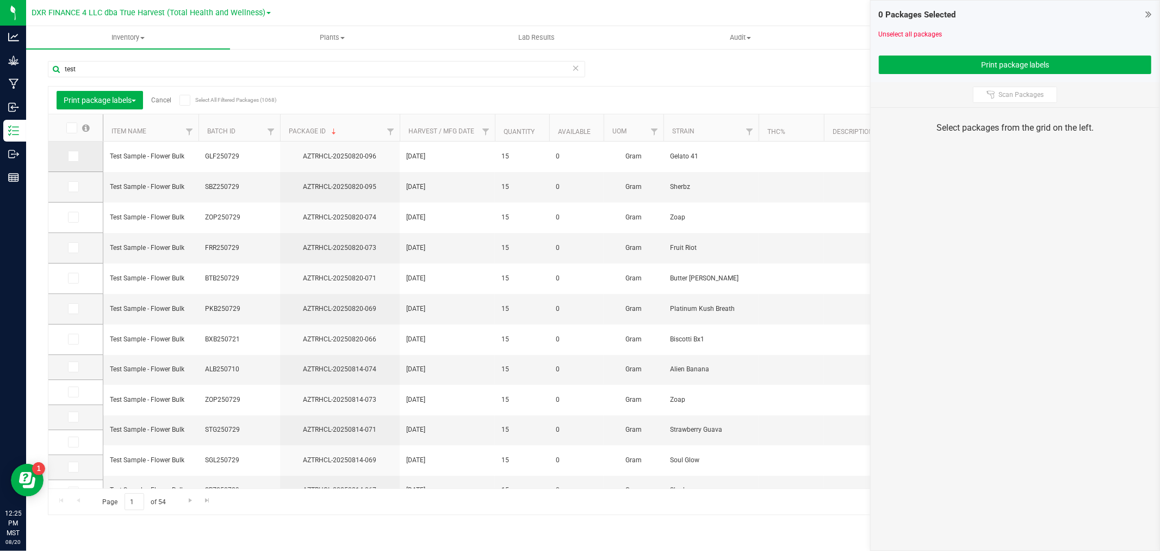
click at [74, 156] on icon at bounding box center [72, 156] width 7 height 0
click at [0, 0] on input "checkbox" at bounding box center [0, 0] width 0 height 0
click at [75, 187] on icon at bounding box center [72, 187] width 7 height 0
click at [0, 0] on input "checkbox" at bounding box center [0, 0] width 0 height 0
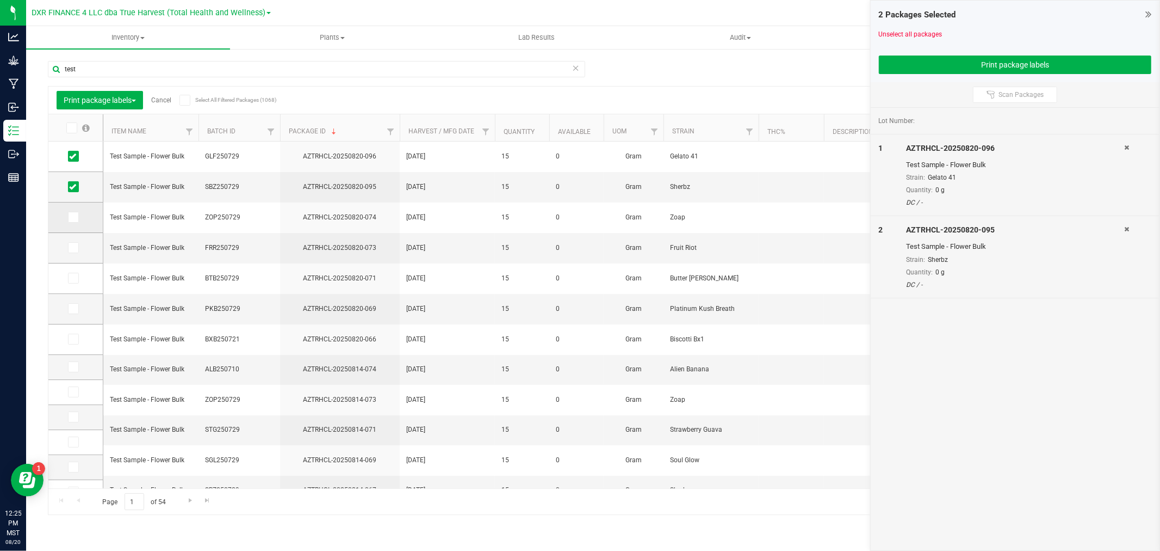
click at [74, 221] on span at bounding box center [73, 217] width 11 height 11
click at [0, 0] on input "checkbox" at bounding box center [0, 0] width 0 height 0
click at [77, 246] on span at bounding box center [73, 247] width 11 height 11
click at [0, 0] on input "checkbox" at bounding box center [0, 0] width 0 height 0
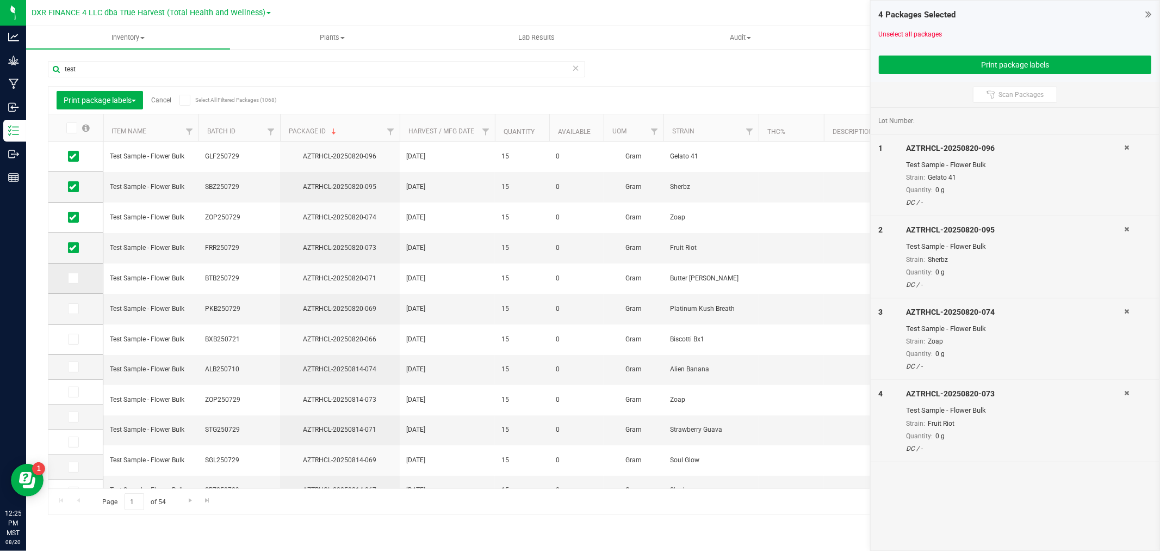
click at [77, 276] on span at bounding box center [73, 278] width 11 height 11
click at [0, 0] on input "checkbox" at bounding box center [0, 0] width 0 height 0
click at [76, 307] on span at bounding box center [73, 308] width 11 height 11
click at [0, 0] on input "checkbox" at bounding box center [0, 0] width 0 height 0
click at [75, 339] on icon at bounding box center [72, 339] width 7 height 0
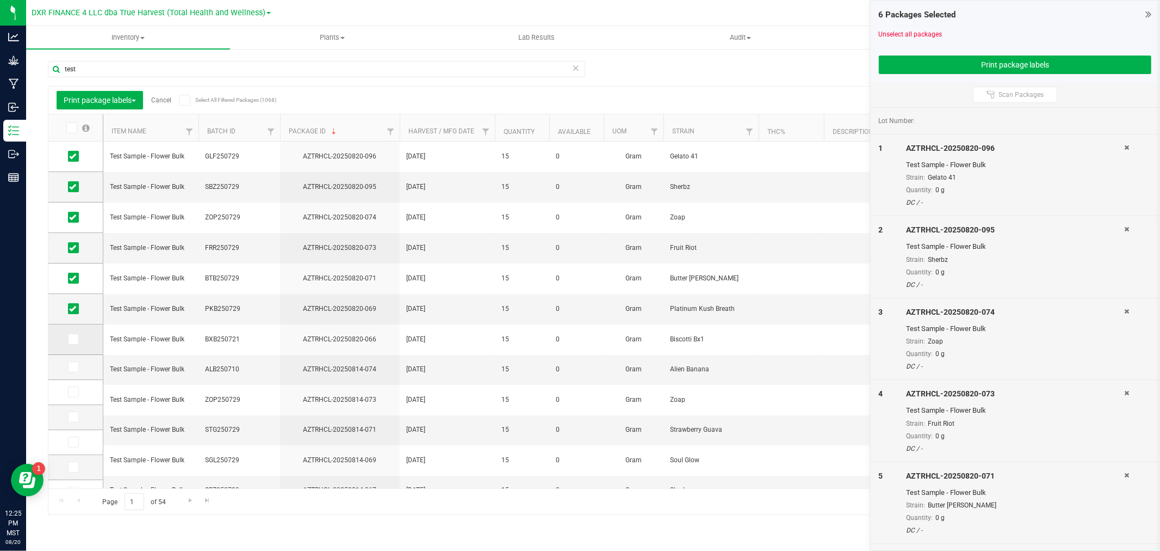
click at [0, 0] on input "checkbox" at bounding box center [0, 0] width 0 height 0
click at [989, 65] on button "Print package labels" at bounding box center [1015, 64] width 273 height 18
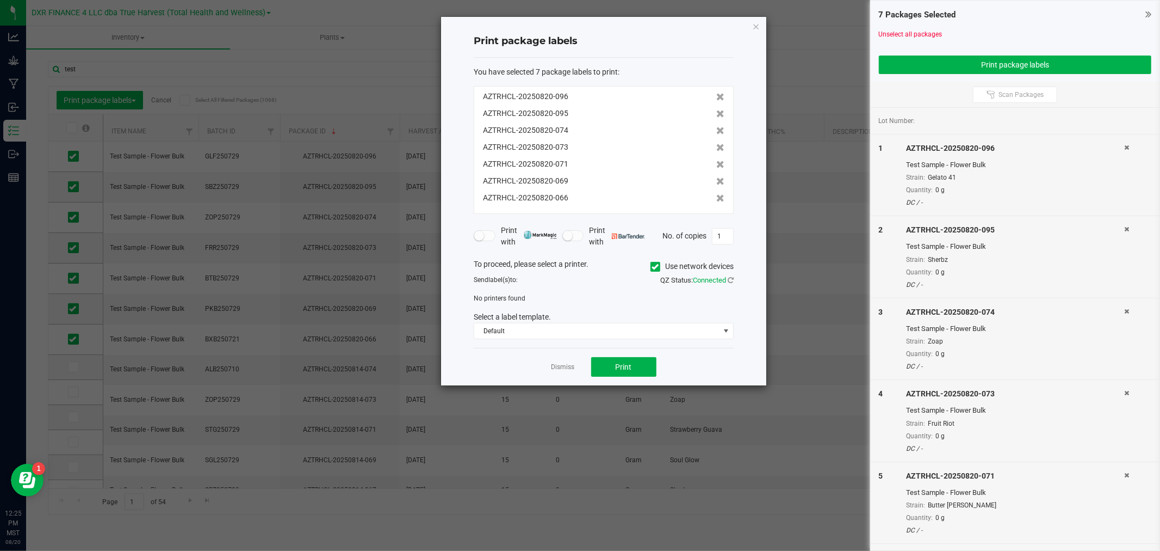
click at [654, 267] on icon at bounding box center [655, 267] width 7 height 0
click at [0, 0] on input "Use network devices" at bounding box center [0, 0] width 0 height 0
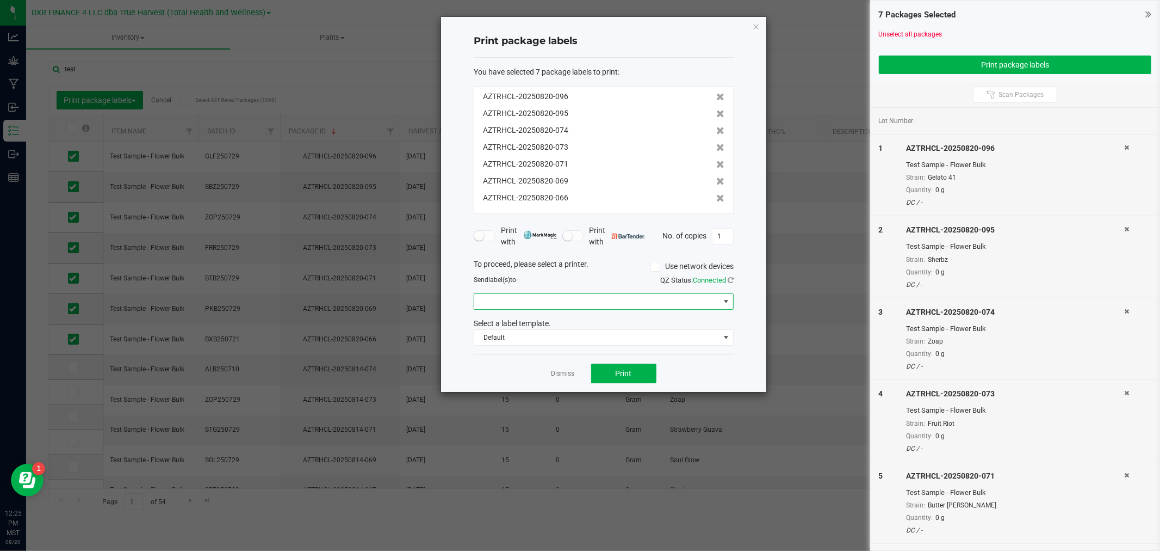
click at [623, 297] on span at bounding box center [596, 301] width 245 height 15
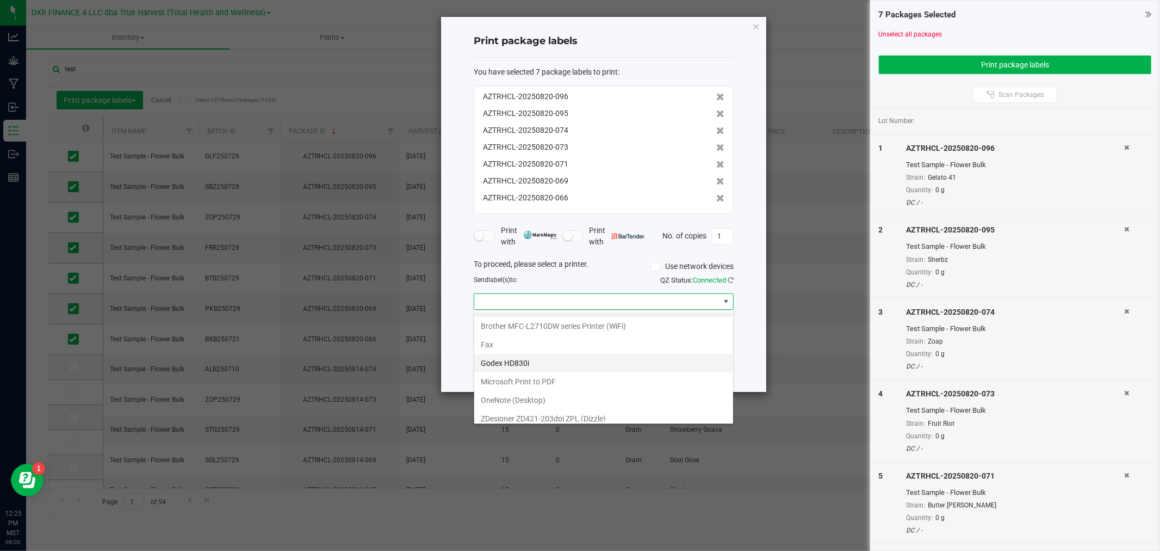
scroll to position [21, 0]
click at [576, 416] on \(Dizzle\) "ZDesigner ZD421-203dpi ZPL (Dizzle)" at bounding box center [603, 412] width 259 height 18
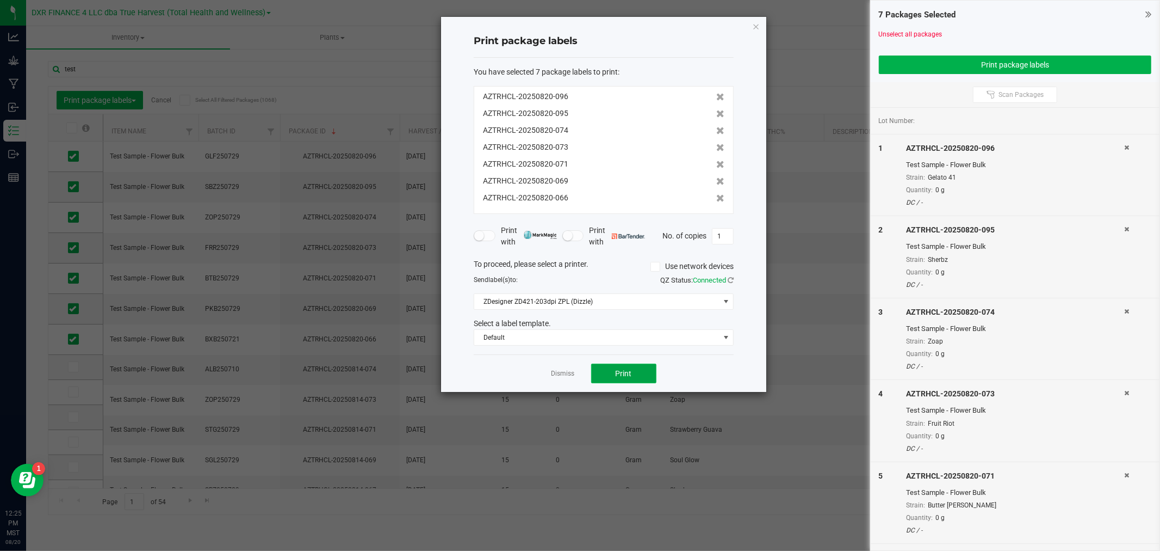
click at [608, 377] on button "Print" at bounding box center [623, 373] width 65 height 20
click at [557, 383] on div "Dismiss Print" at bounding box center [604, 373] width 260 height 38
click at [557, 382] on div "Dismiss Print" at bounding box center [604, 373] width 260 height 38
click at [555, 374] on link "Dismiss" at bounding box center [563, 373] width 23 height 9
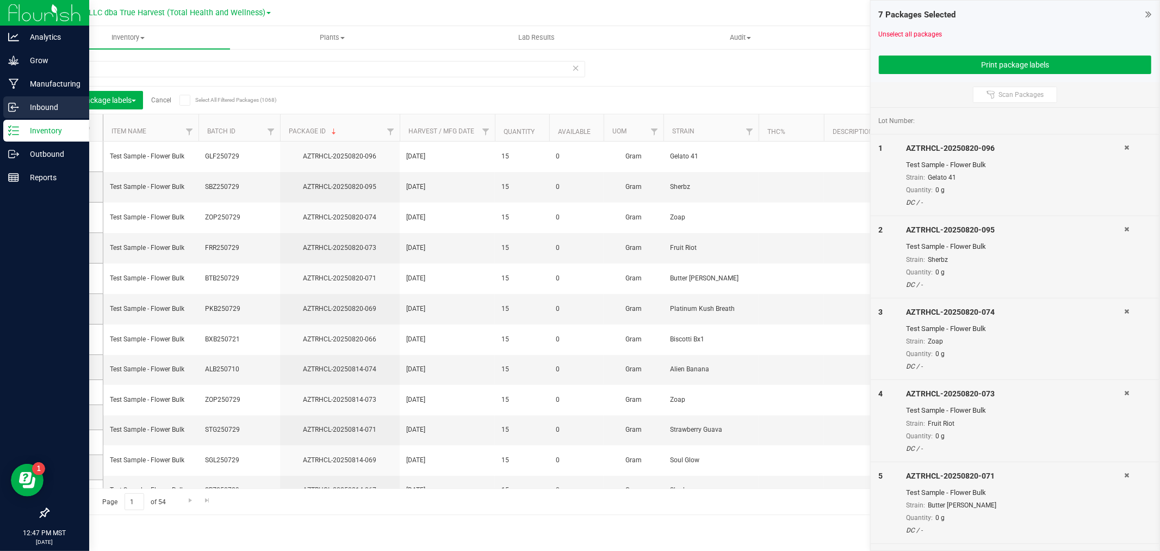
click at [19, 112] on p "Inbound" at bounding box center [51, 107] width 65 height 13
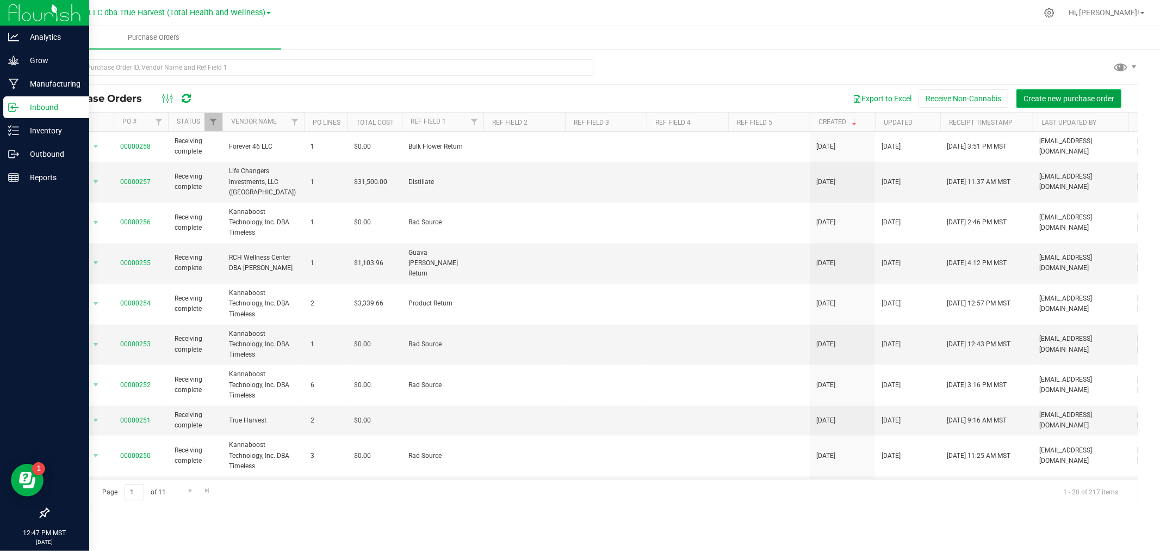
click at [1037, 95] on span "Create new purchase order" at bounding box center [1069, 98] width 91 height 9
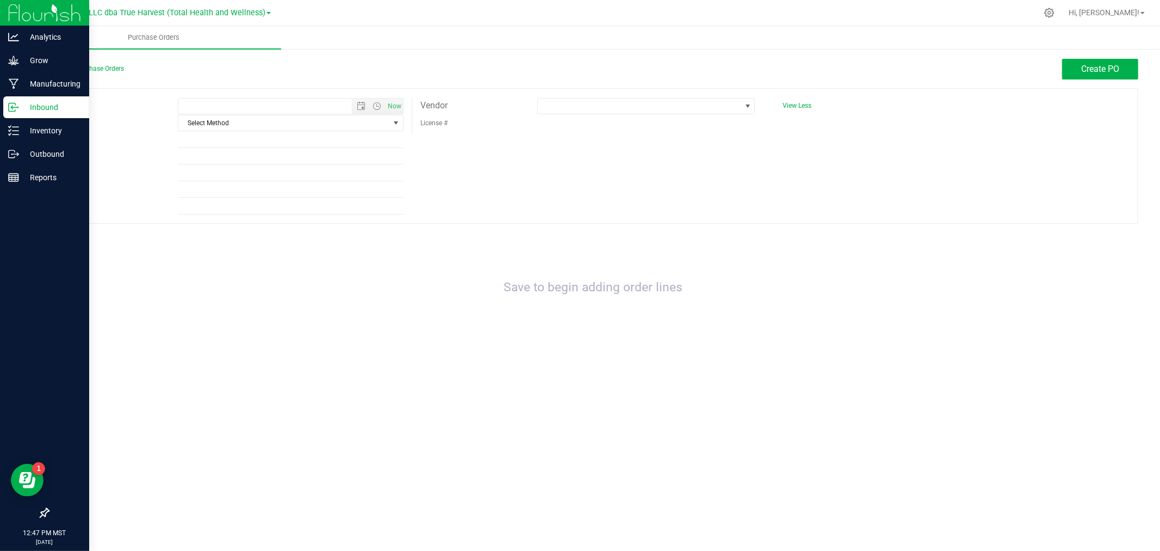
type input "[DATE] 12:47 PM"
click at [207, 121] on span "Select Method" at bounding box center [283, 122] width 211 height 15
click at [214, 203] on li "Local Delivery" at bounding box center [290, 207] width 225 height 16
click at [228, 139] on input "Ref Field 1" at bounding box center [291, 140] width 226 height 16
type input "Rad Source"
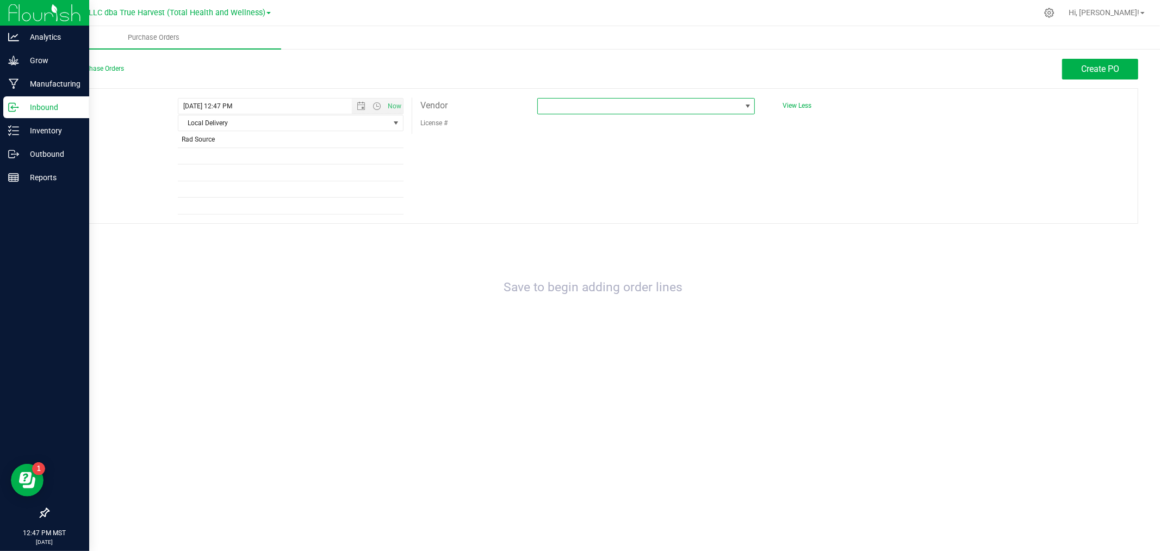
click at [635, 114] on span at bounding box center [639, 105] width 203 height 15
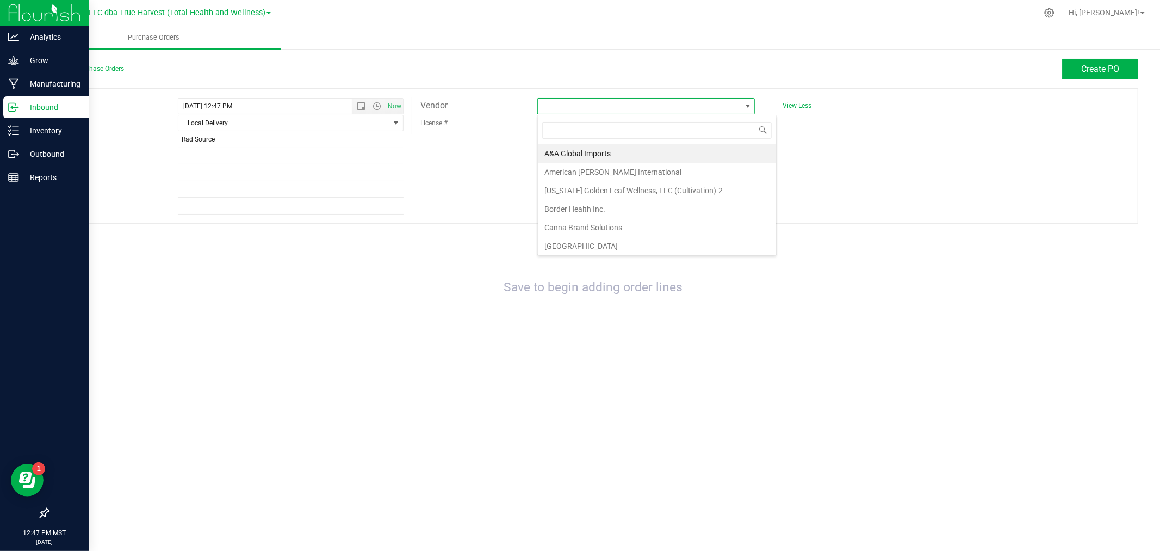
scroll to position [16, 218]
type input "time"
click at [633, 148] on li "Kannaboost Technology, Inc. DBA Timeless" at bounding box center [646, 153] width 217 height 18
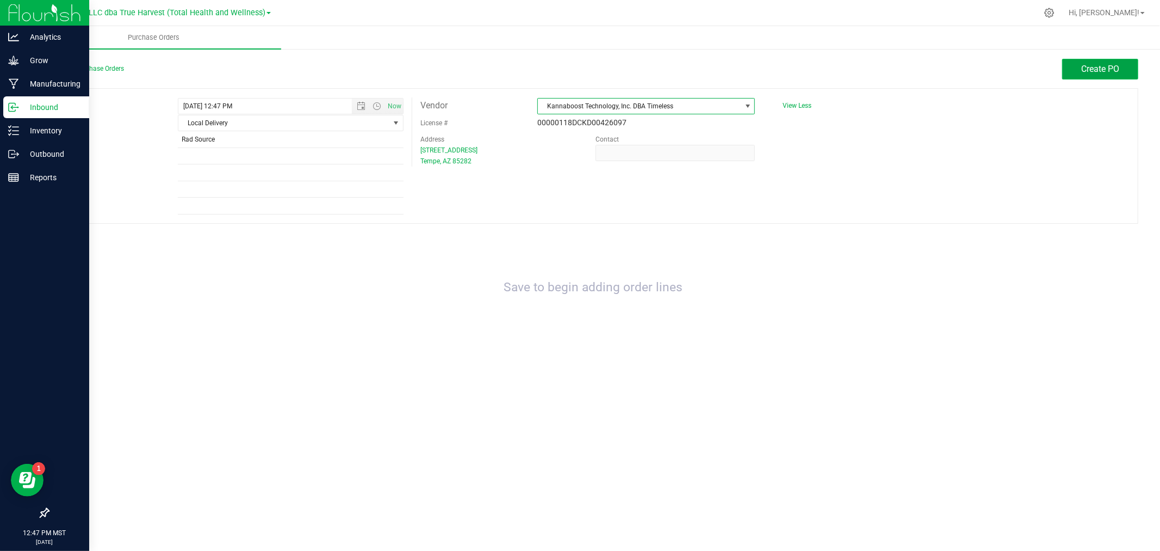
click at [1114, 70] on span "Create PO" at bounding box center [1100, 69] width 38 height 10
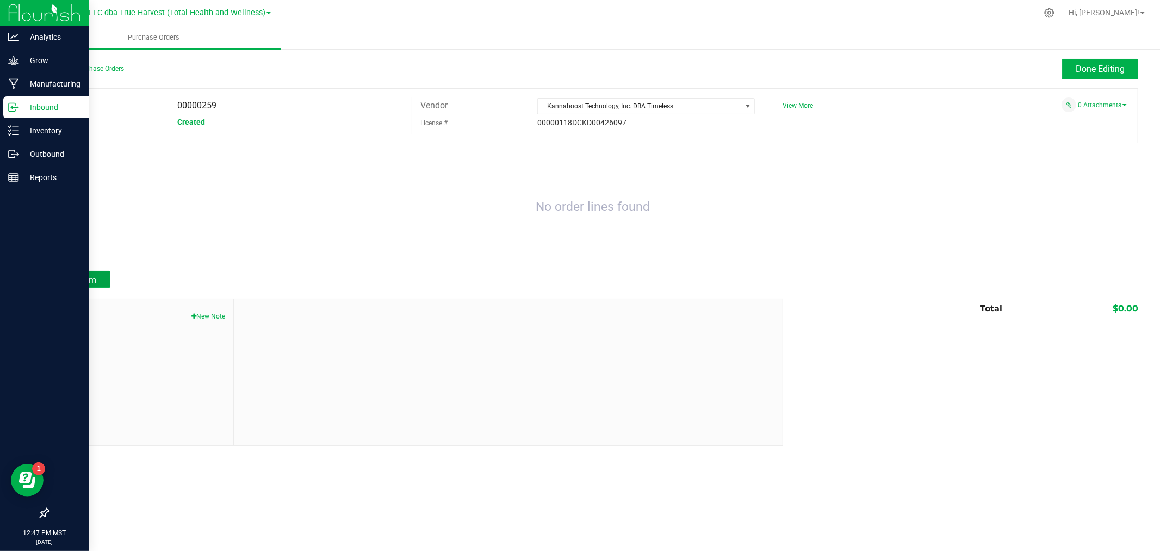
click at [67, 275] on span "Add Item" at bounding box center [79, 280] width 34 height 10
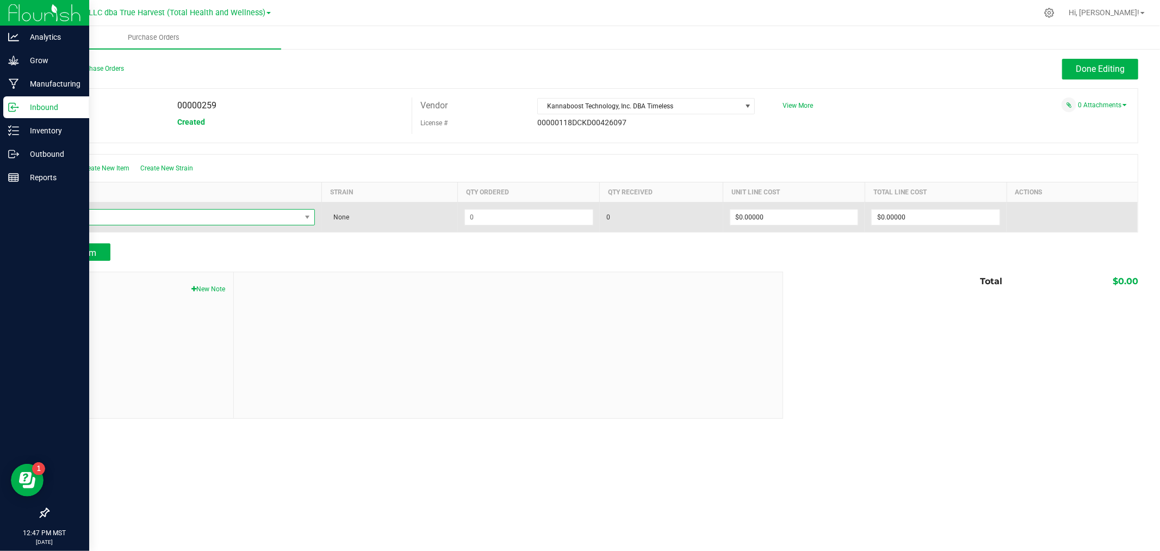
click at [117, 218] on span "NO DATA FOUND" at bounding box center [178, 216] width 245 height 15
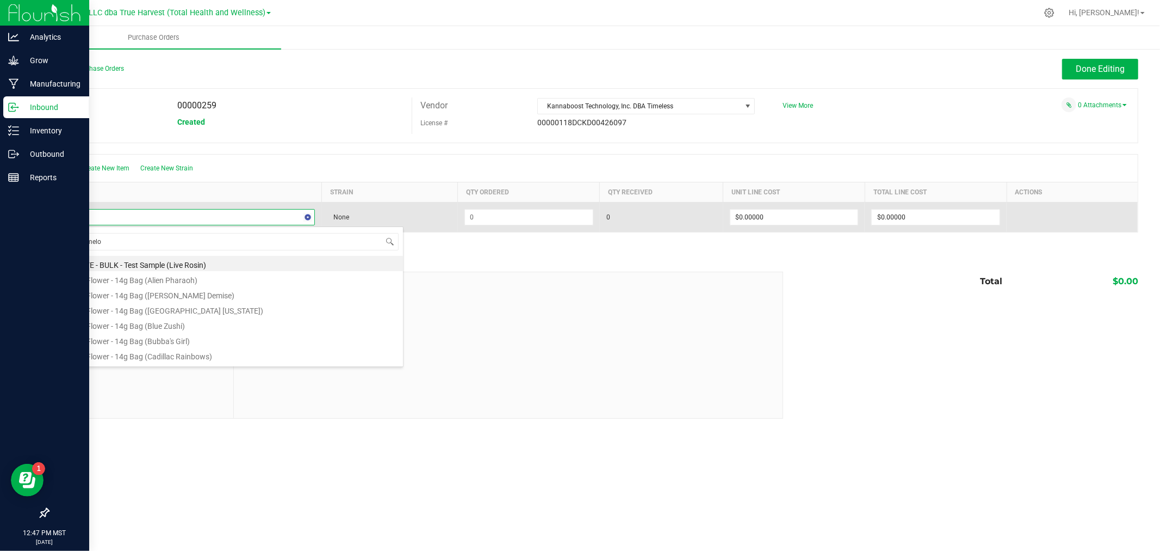
type input "watermelon"
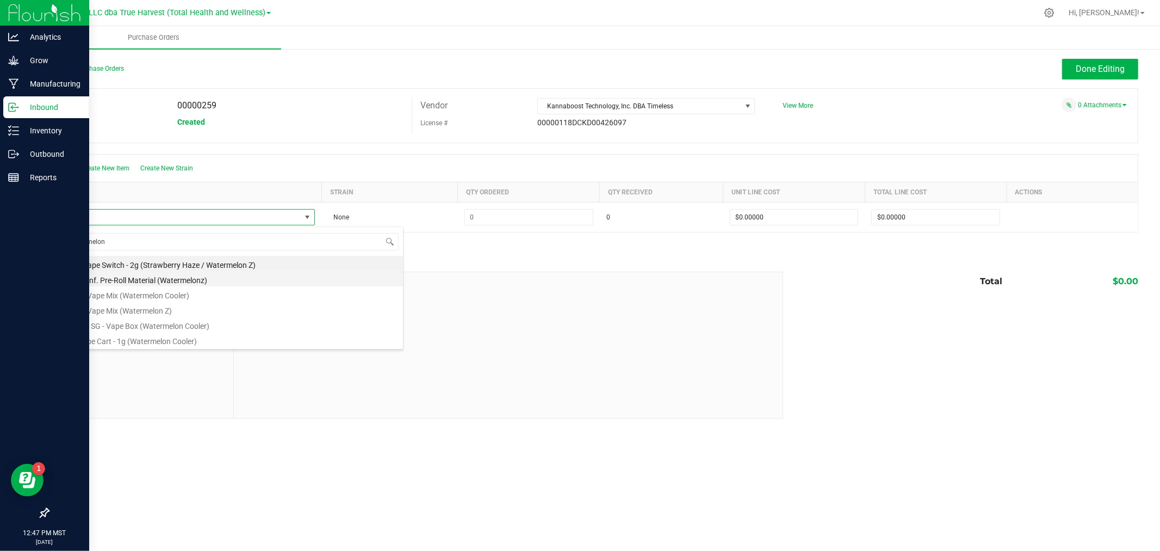
click at [167, 278] on li "BULK - Inf. Pre-Roll Material (Watermelonz)" at bounding box center [229, 278] width 347 height 15
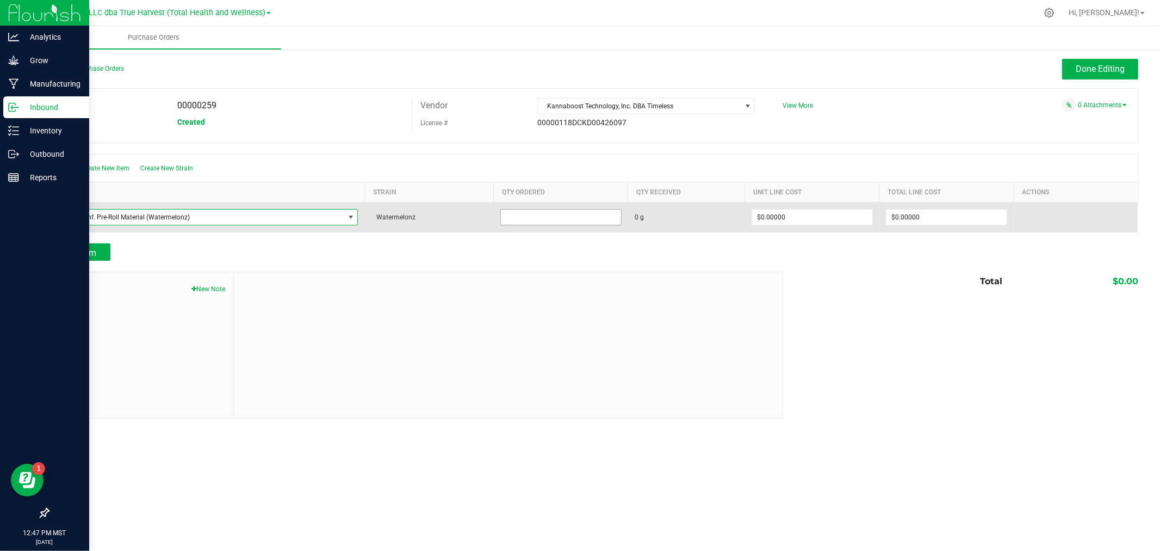
click at [541, 215] on input at bounding box center [561, 216] width 120 height 15
type input "7332.0000 g"
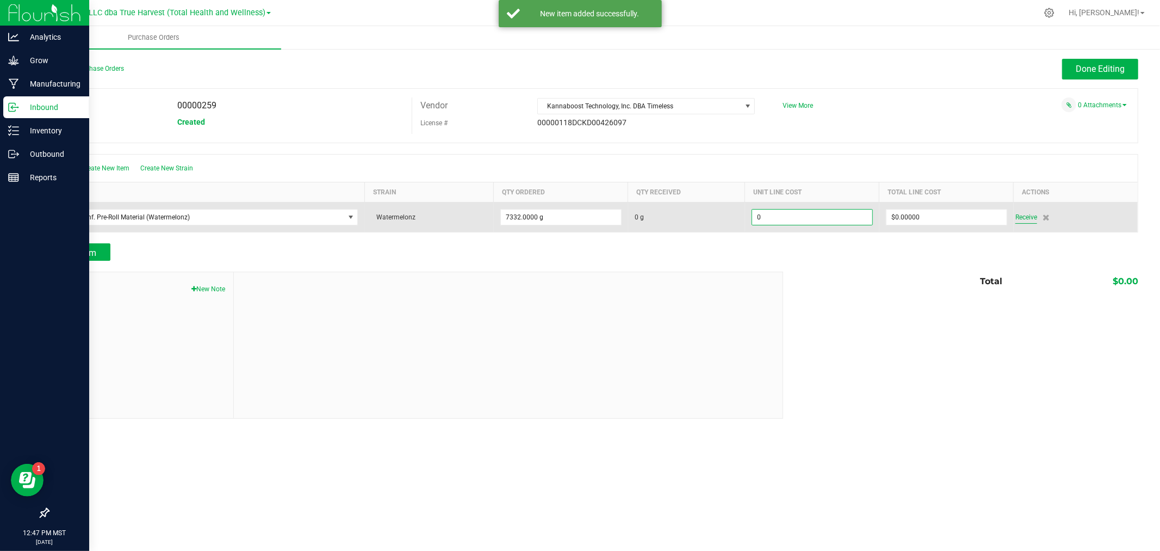
type input "$0.00000"
click at [1029, 216] on span "Receive" at bounding box center [1027, 217] width 22 height 13
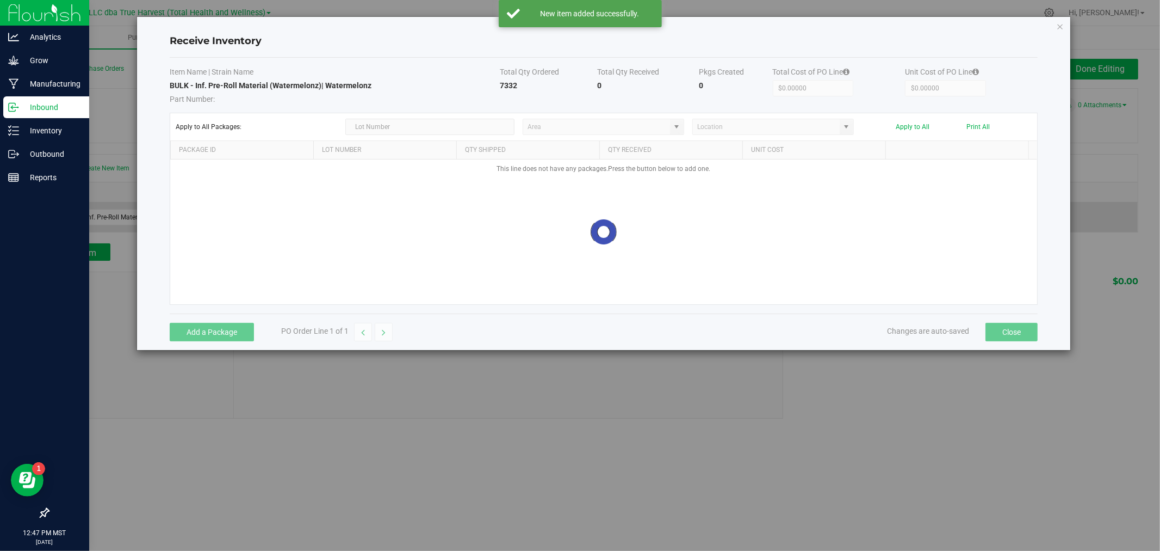
type input "Inbound Receiving"
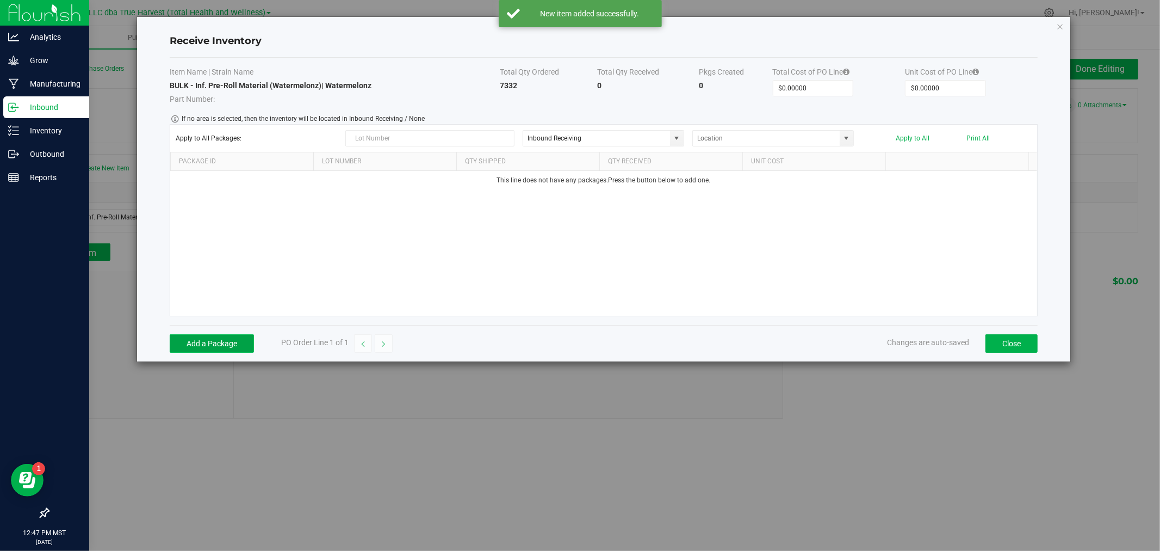
click at [203, 350] on button "Add a Package" at bounding box center [212, 343] width 84 height 18
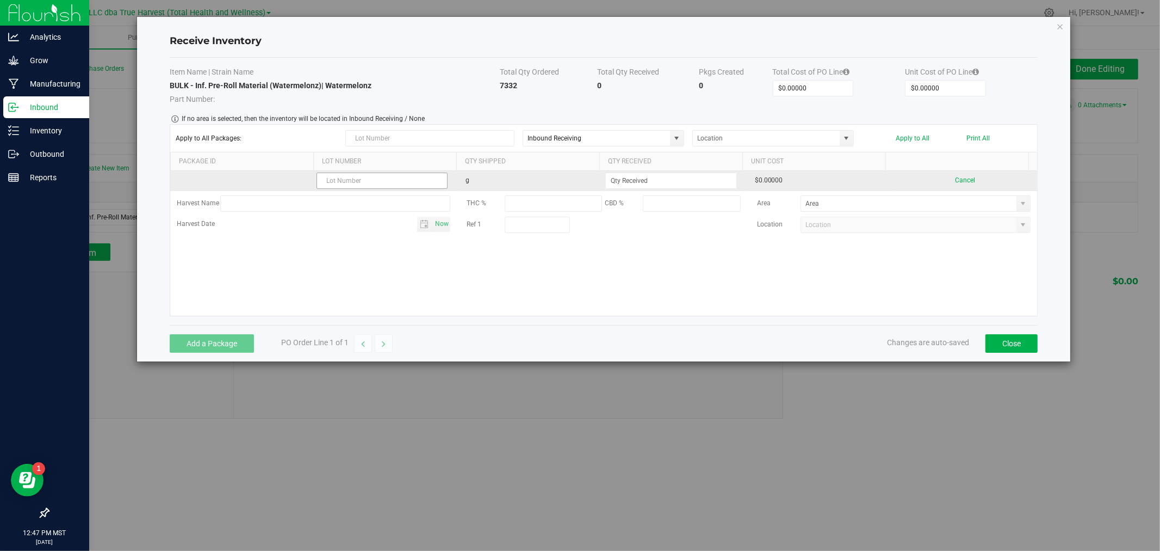
click at [366, 184] on input "text" at bounding box center [383, 180] width 132 height 16
type input "LWIP00005138"
type input "7332.0000 g"
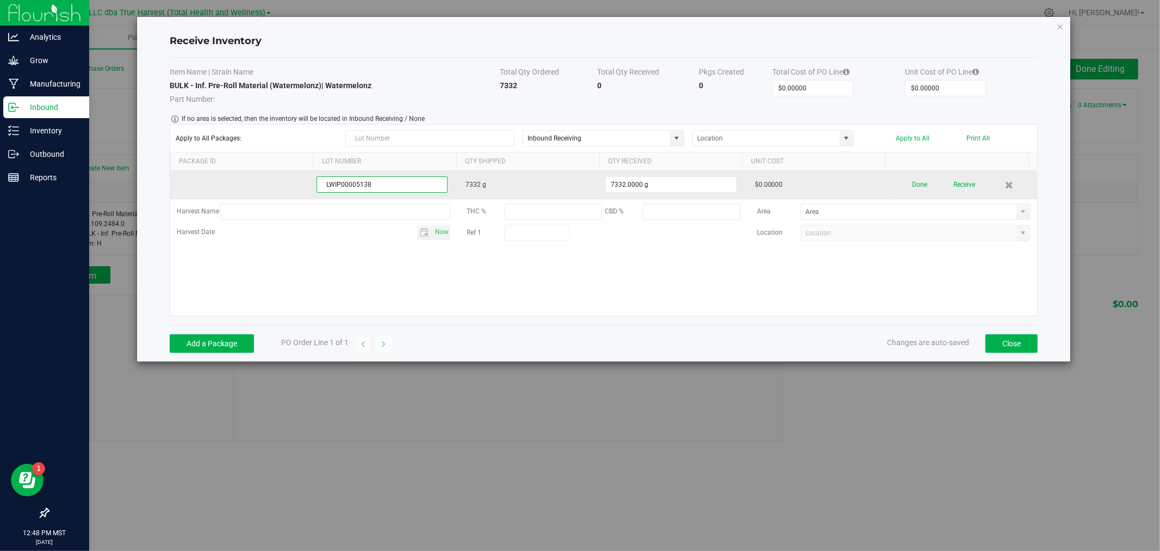
drag, startPoint x: 375, startPoint y: 182, endPoint x: 311, endPoint y: 185, distance: 64.8
click at [311, 185] on tr "LWIP00005138 7332 g 7332.0000 g $0.00000 Done Receive" at bounding box center [603, 185] width 867 height 28
type input "080125FWTRZ"
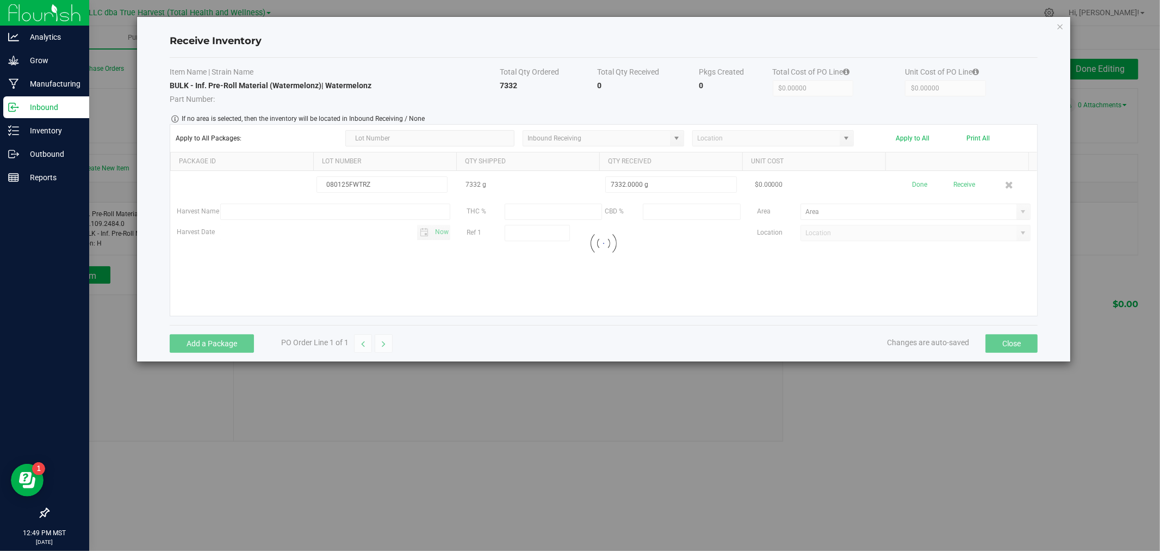
click at [956, 183] on kendo-grid-list "080125FWTRZ 7332 g 7332.0000 g $0.00000 Done Receive Harvest Name THC % CBD % A…" at bounding box center [603, 243] width 867 height 145
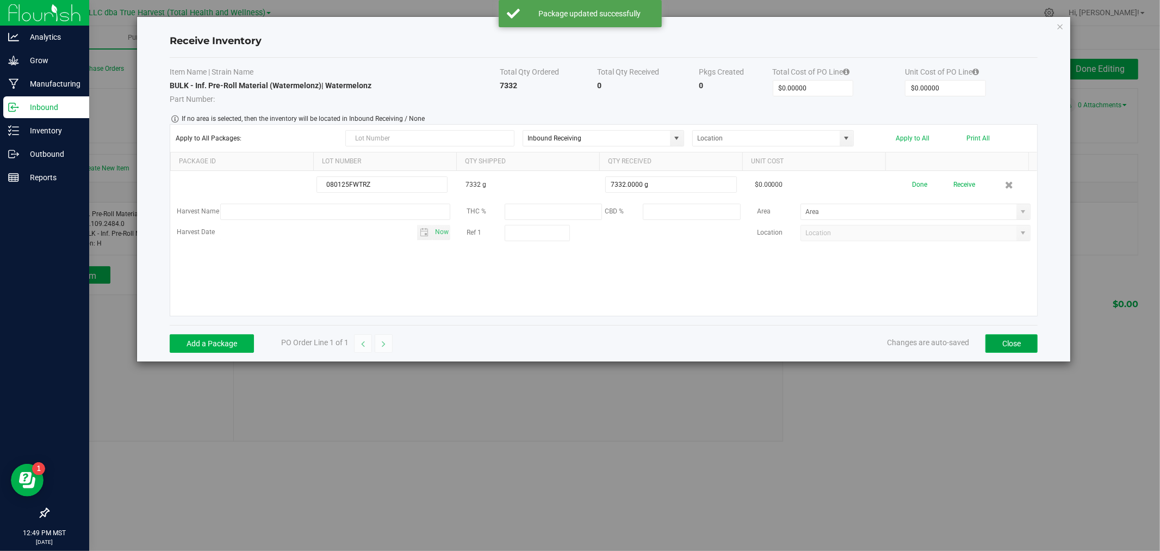
click at [999, 339] on button "Close" at bounding box center [1012, 343] width 52 height 18
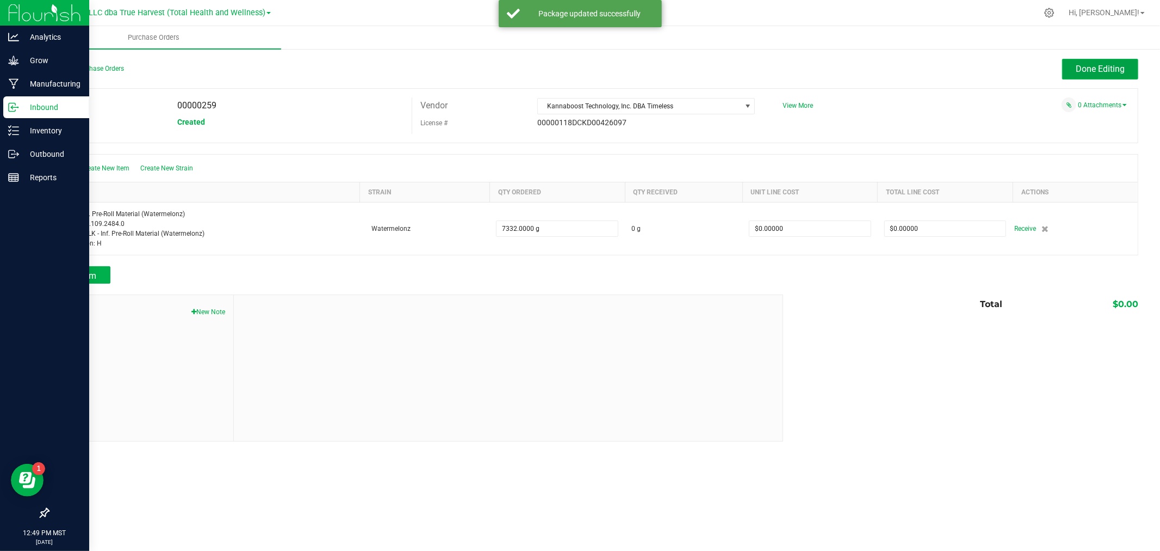
click at [1079, 66] on span "Done Editing" at bounding box center [1100, 69] width 49 height 10
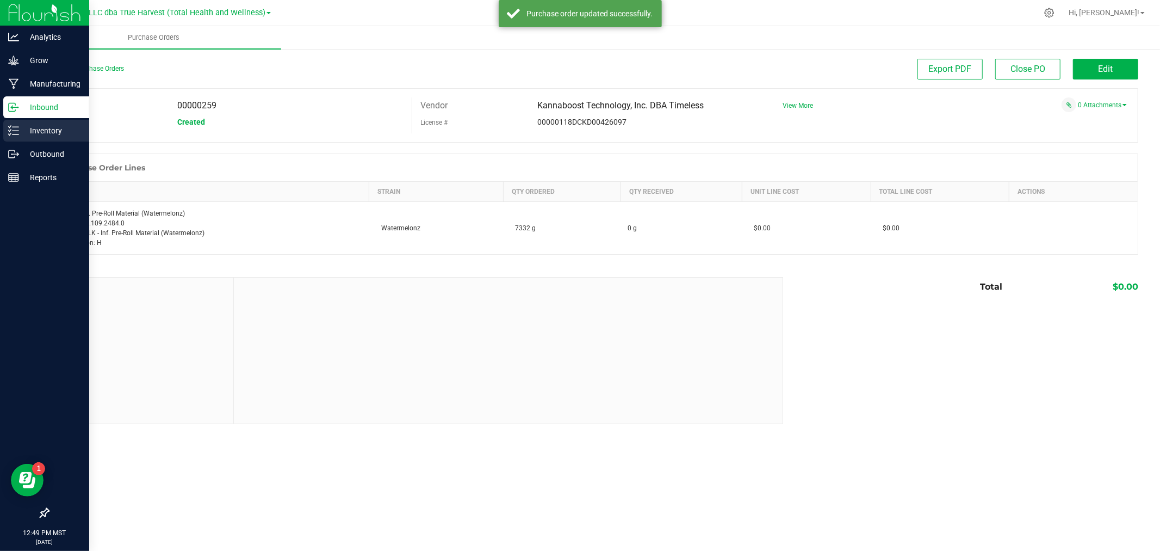
click at [24, 132] on p "Inventory" at bounding box center [51, 130] width 65 height 13
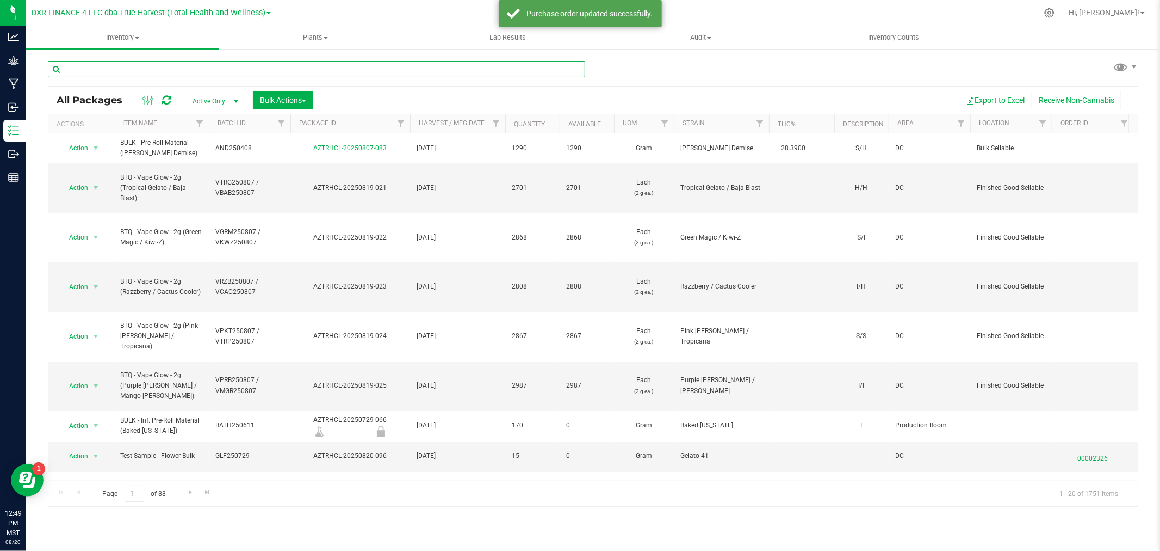
click at [263, 67] on input "text" at bounding box center [316, 69] width 537 height 16
type input "WATERMELONZ"
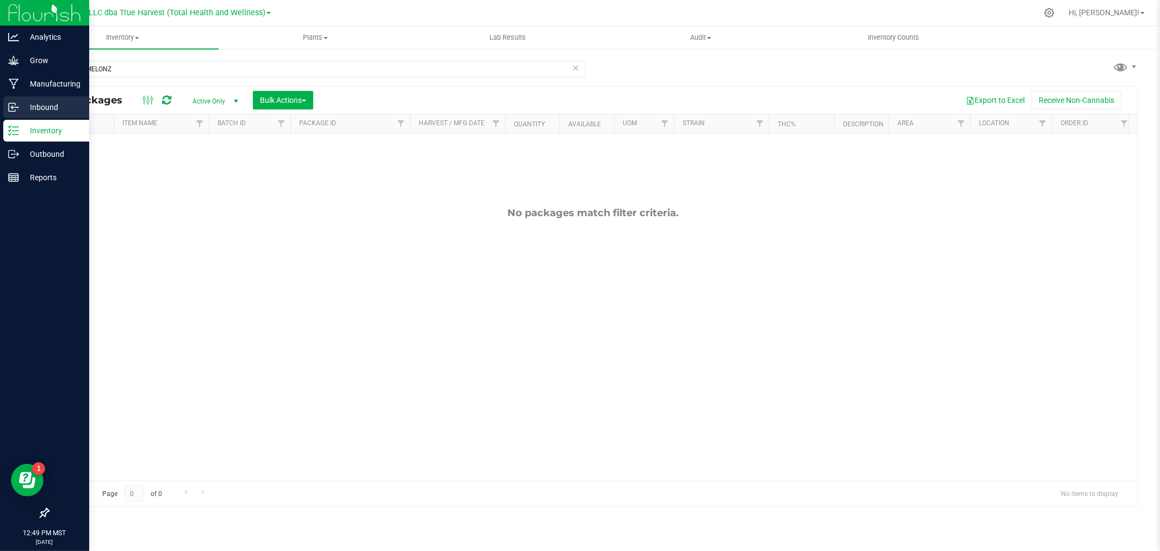
click at [15, 102] on icon at bounding box center [13, 107] width 11 height 11
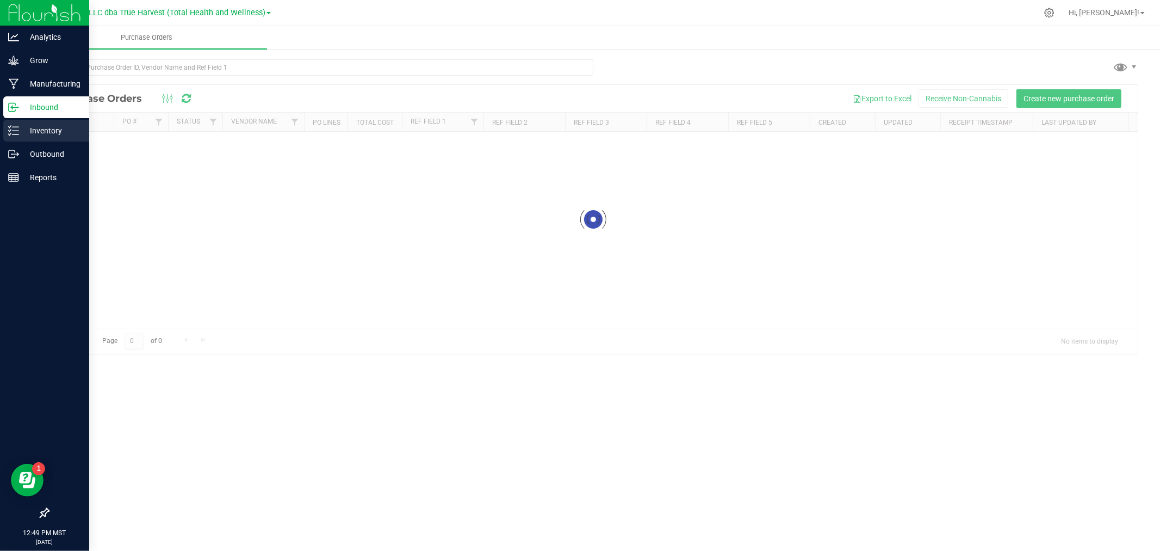
click at [35, 131] on p "Inventory" at bounding box center [51, 130] width 65 height 13
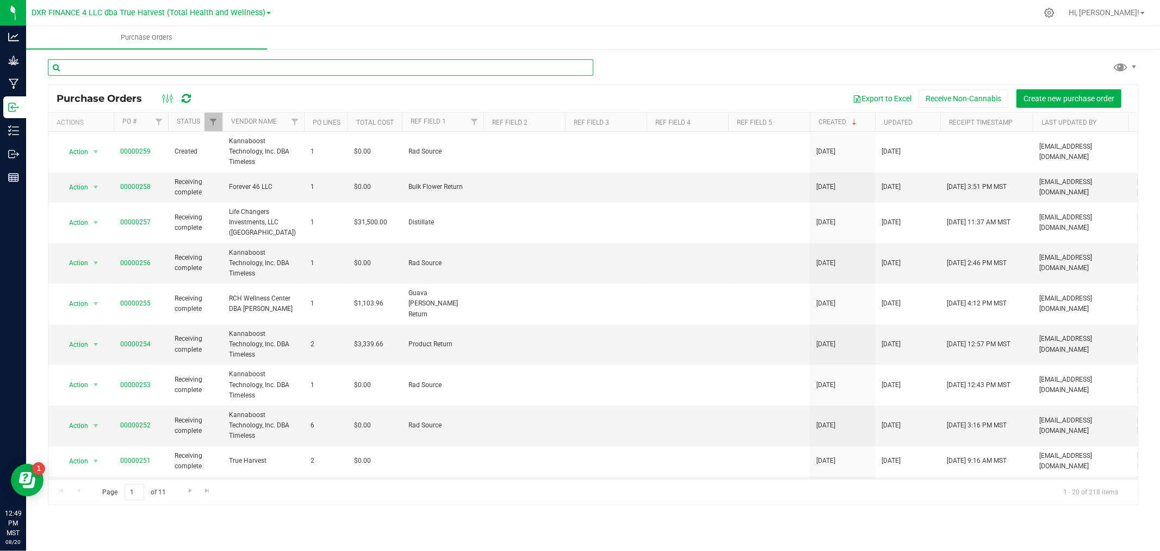
click at [172, 60] on input "text" at bounding box center [321, 67] width 546 height 16
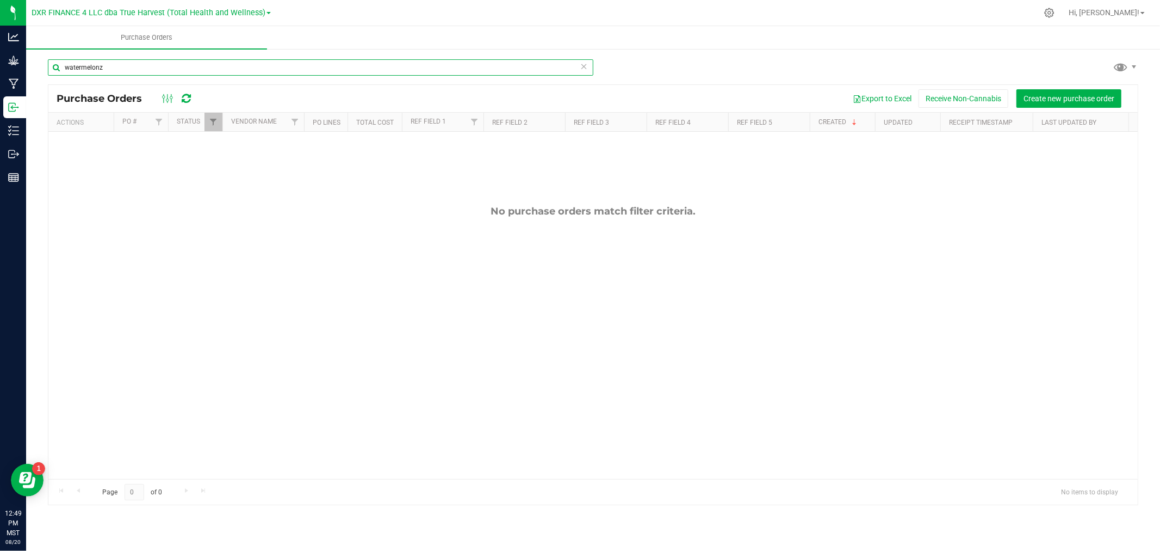
click at [172, 60] on input "watermelonz" at bounding box center [321, 67] width 546 height 16
type input "watermelon"
click at [154, 63] on input "watermelon" at bounding box center [321, 67] width 546 height 16
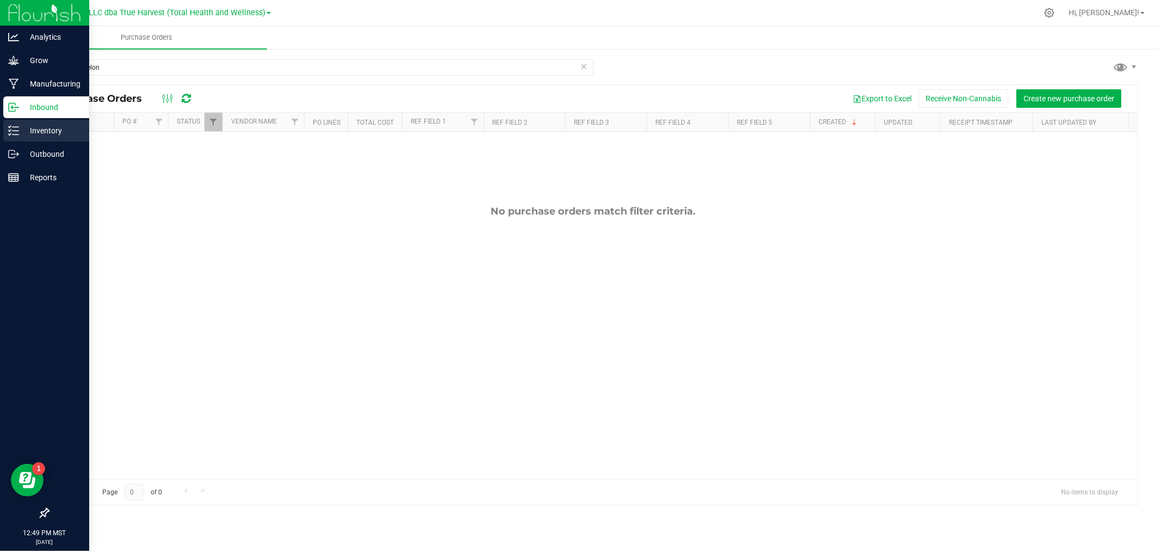
click at [19, 126] on p "Inventory" at bounding box center [51, 130] width 65 height 13
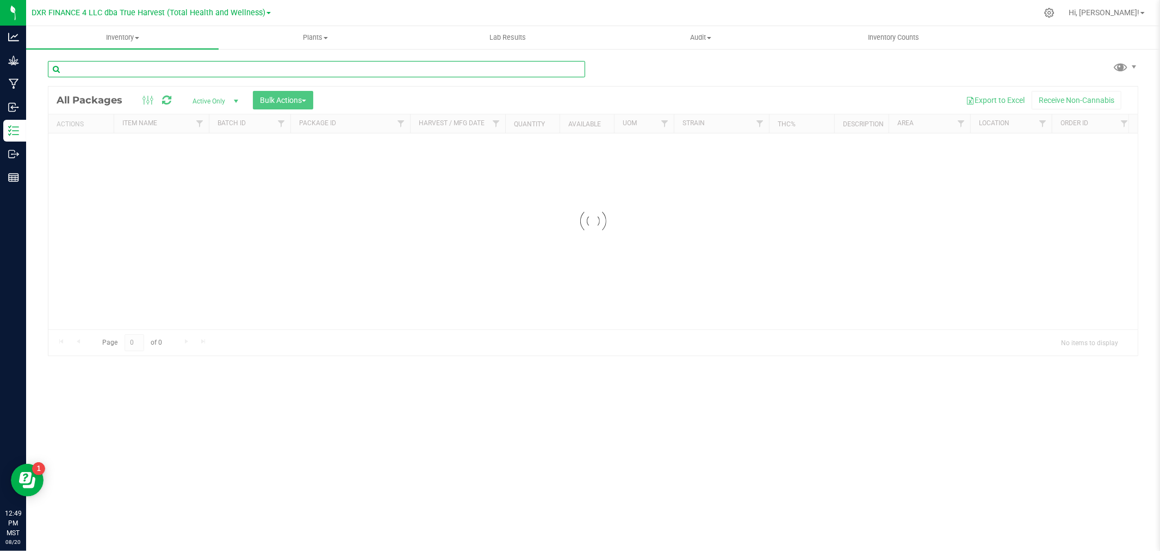
click at [137, 71] on input "text" at bounding box center [316, 69] width 537 height 16
click at [139, 67] on input "watermelonz" at bounding box center [316, 69] width 537 height 16
type input "watermelon"
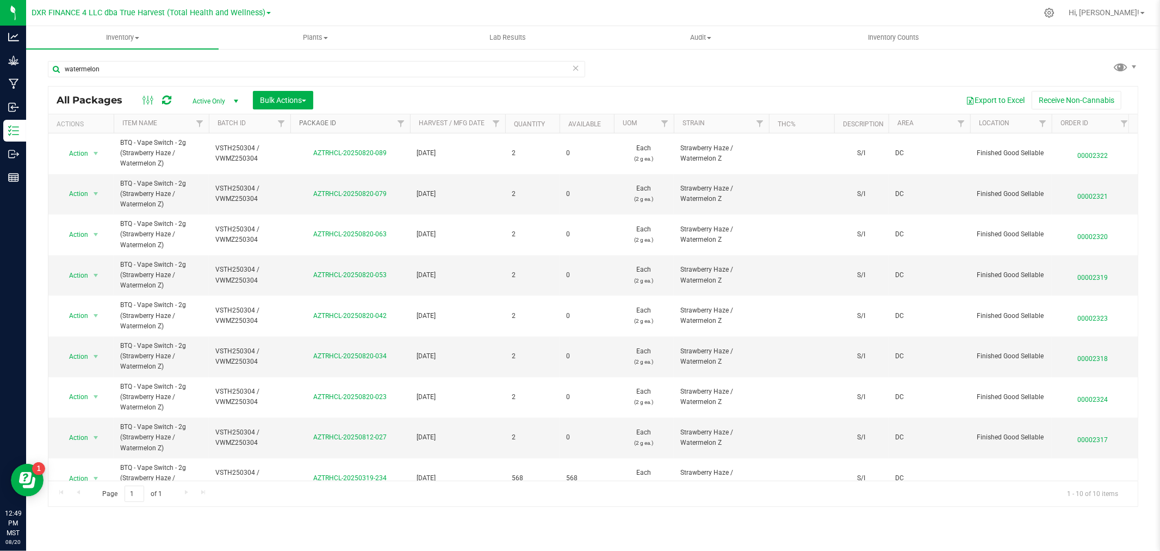
click at [326, 122] on link "Package ID" at bounding box center [317, 123] width 37 height 8
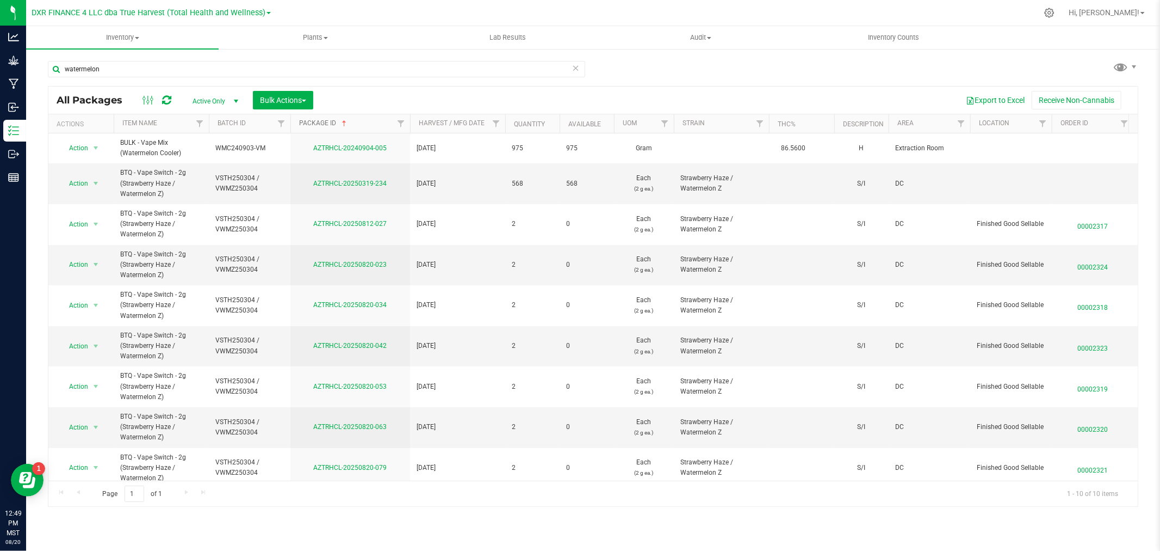
click at [326, 123] on link "Package ID" at bounding box center [324, 123] width 50 height 8
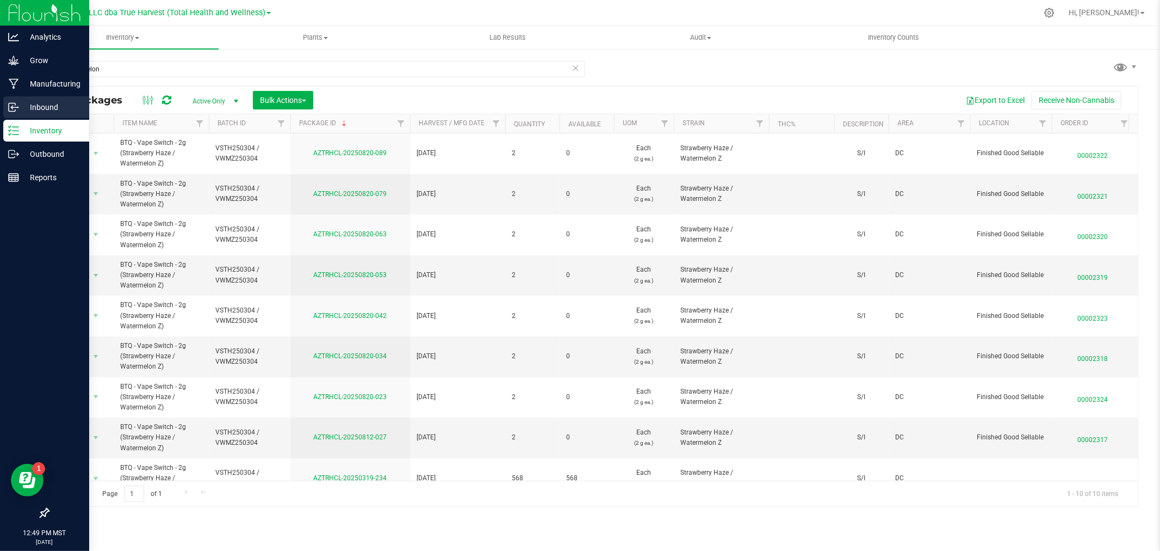
click at [16, 104] on icon at bounding box center [13, 107] width 11 height 11
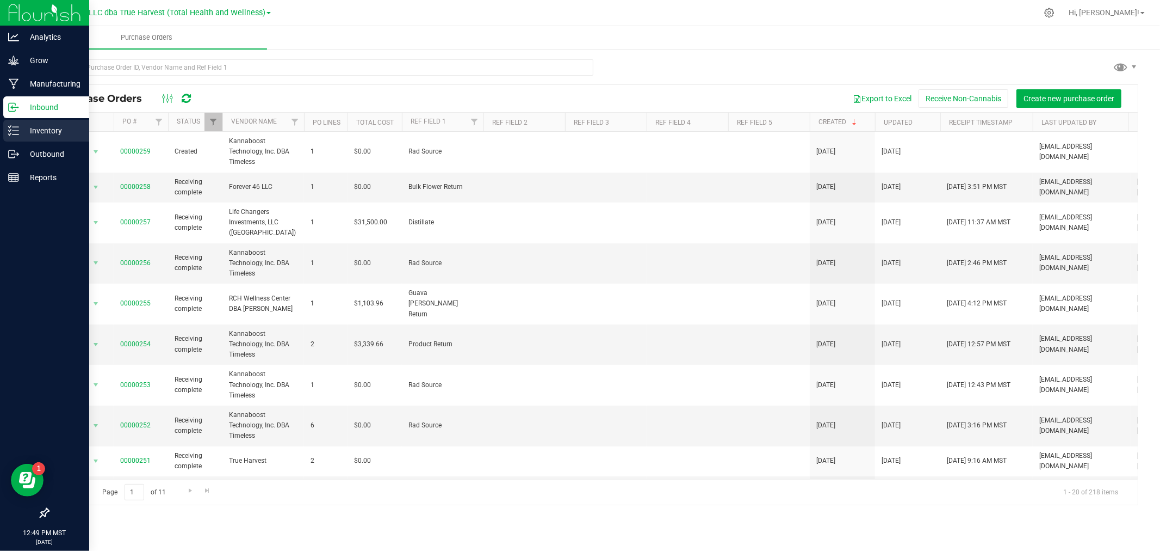
click at [38, 131] on p "Inventory" at bounding box center [51, 130] width 65 height 13
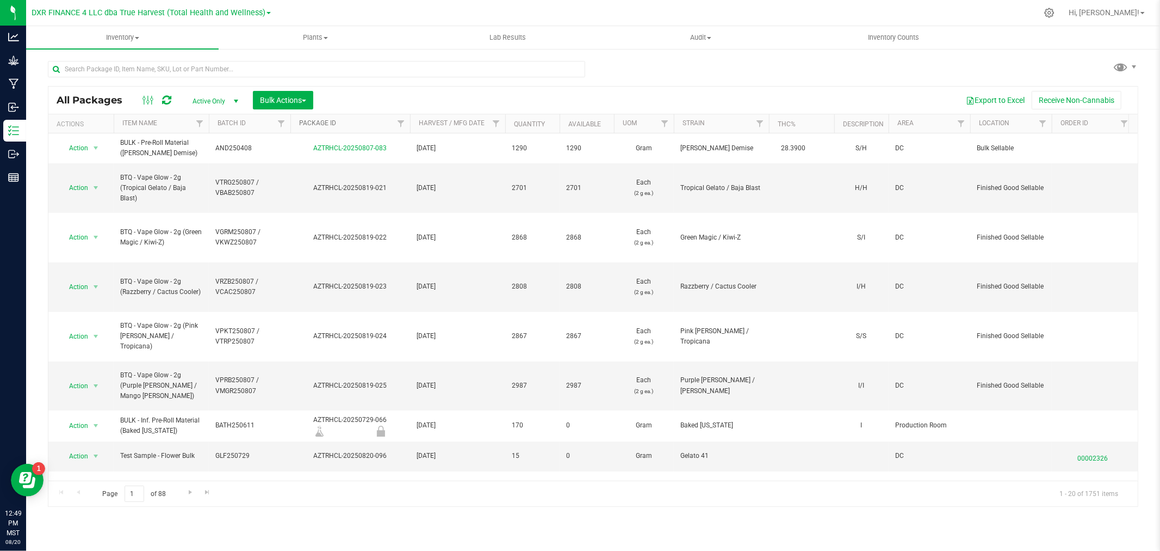
click at [323, 121] on link "Package ID" at bounding box center [317, 123] width 37 height 8
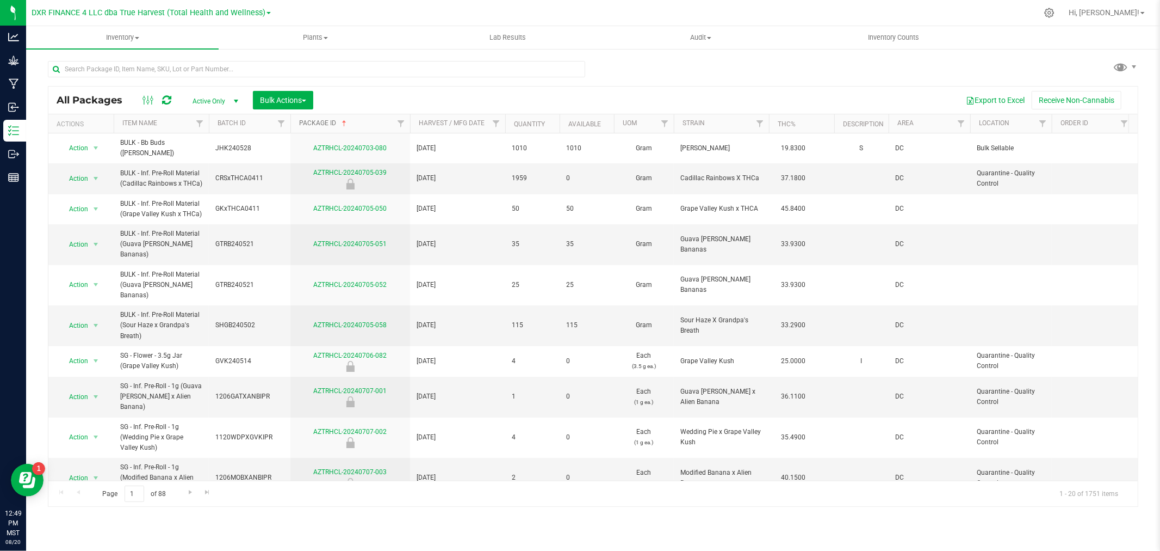
click at [323, 121] on link "Package ID" at bounding box center [324, 123] width 50 height 8
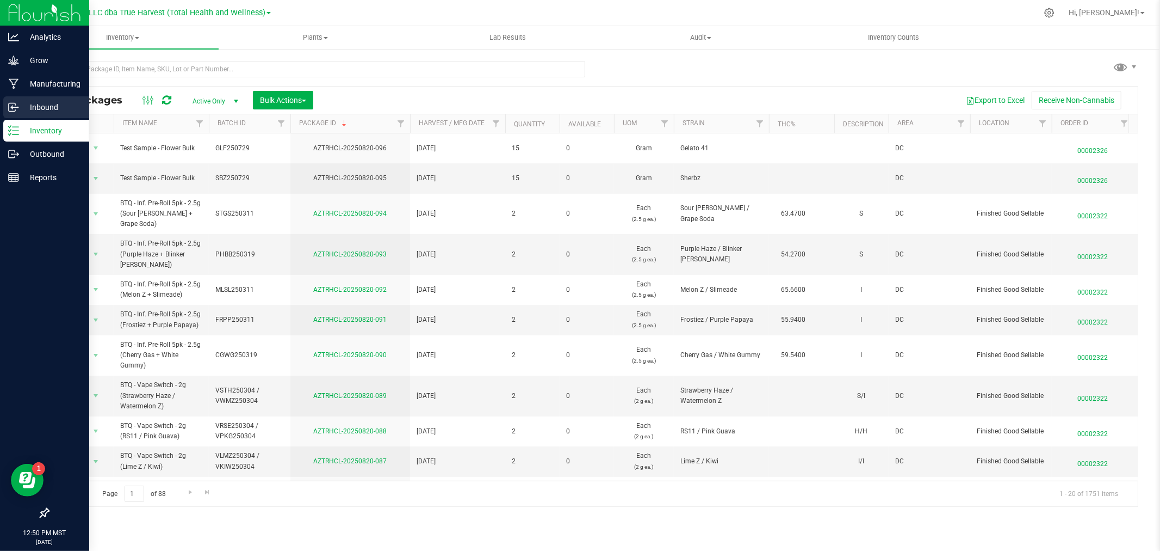
click at [19, 103] on p "Inbound" at bounding box center [51, 107] width 65 height 13
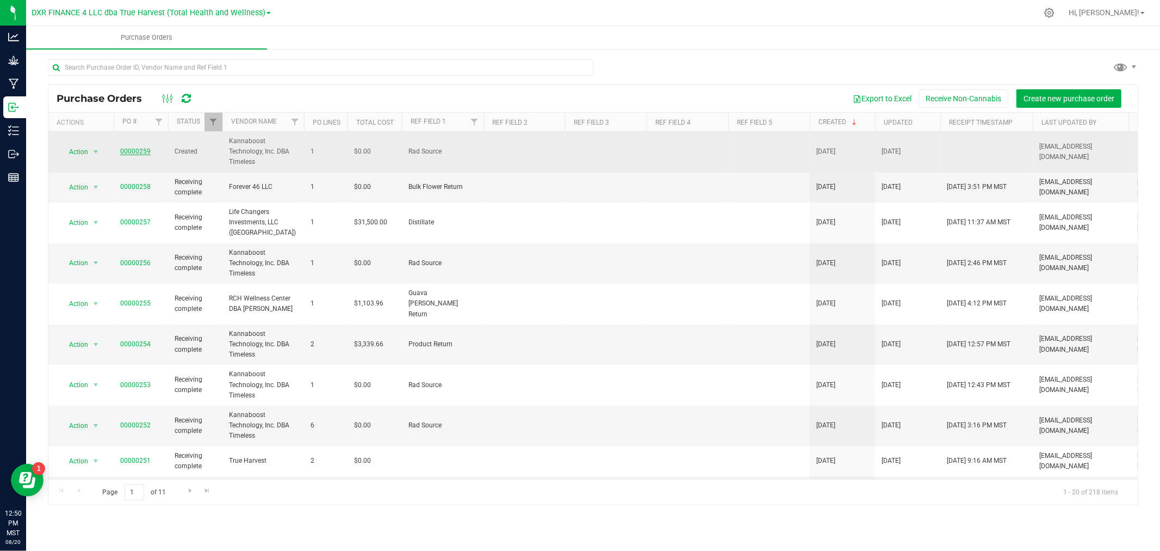
click at [138, 153] on link "00000259" at bounding box center [135, 151] width 30 height 8
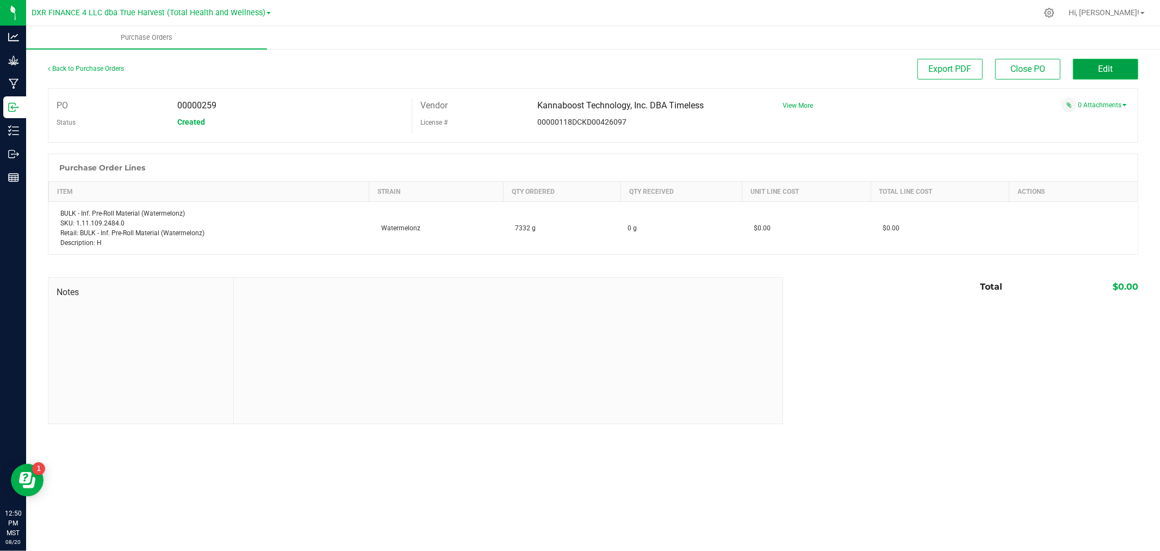
click at [1099, 66] on span "Edit" at bounding box center [1106, 69] width 15 height 10
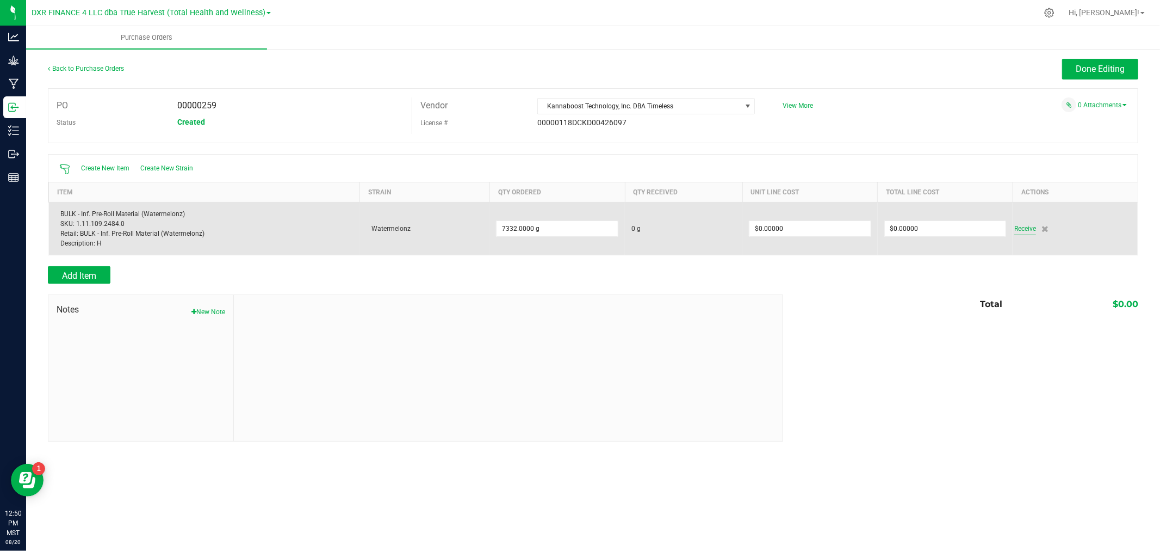
click at [1024, 231] on span "Receive" at bounding box center [1026, 228] width 22 height 13
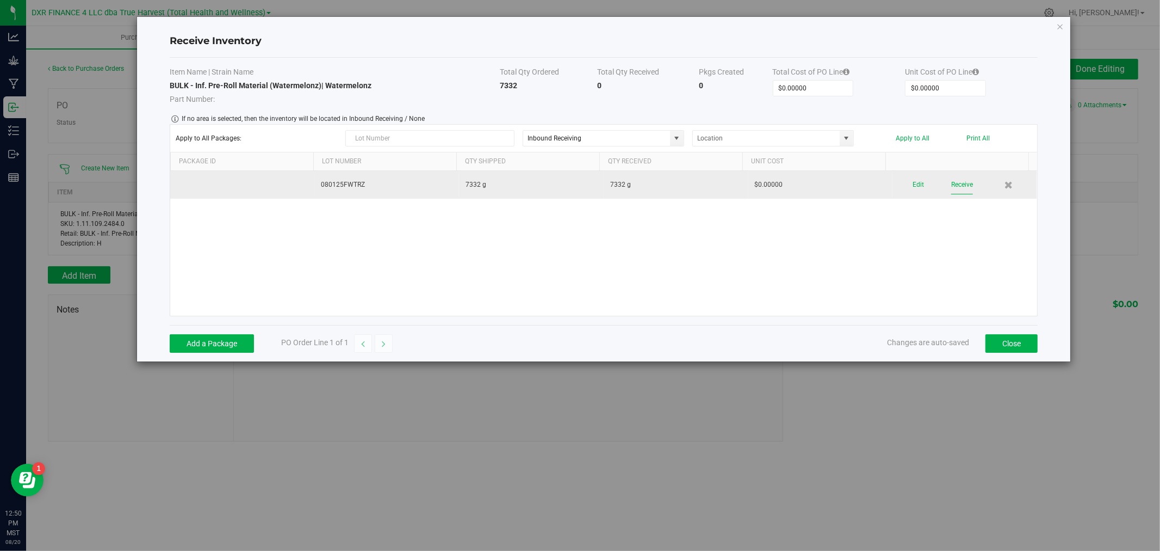
click at [953, 185] on button "Receive" at bounding box center [962, 184] width 22 height 19
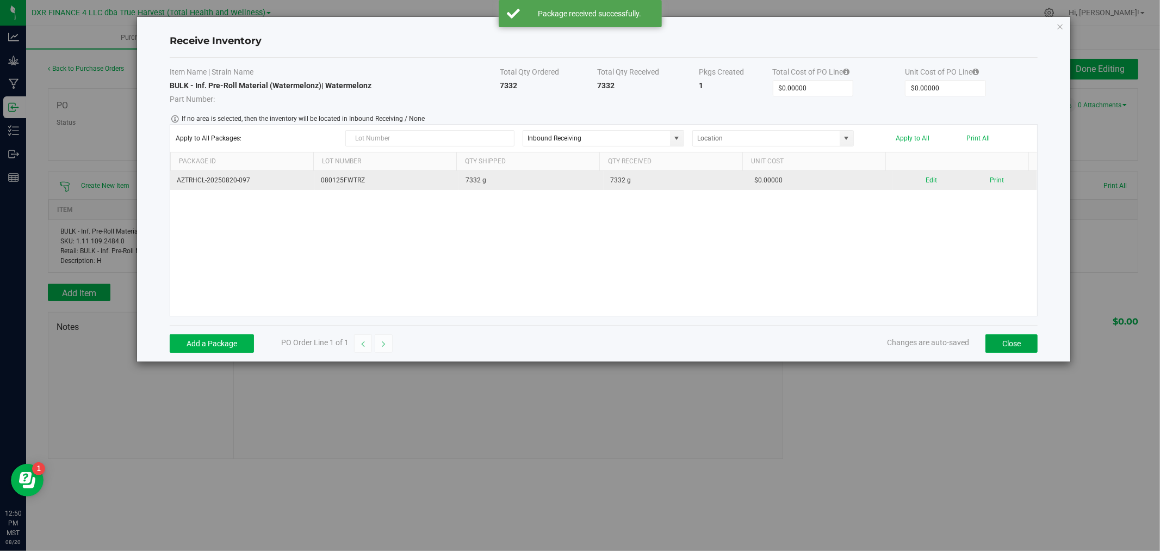
drag, startPoint x: 1008, startPoint y: 340, endPoint x: 992, endPoint y: 333, distance: 16.6
click at [1004, 343] on button "Close" at bounding box center [1012, 343] width 52 height 18
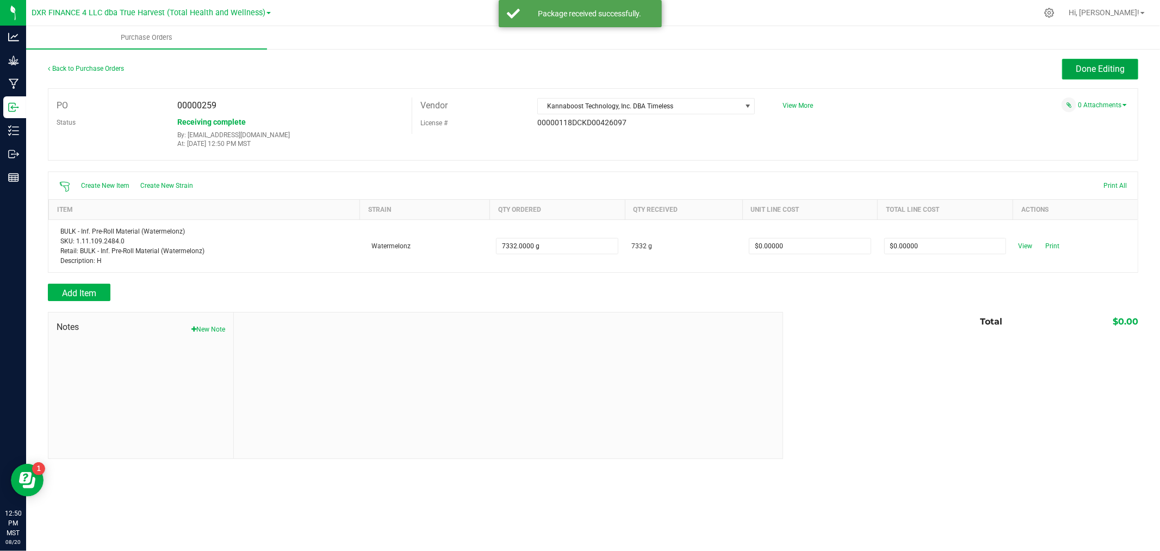
click at [1102, 68] on span "Done Editing" at bounding box center [1100, 69] width 49 height 10
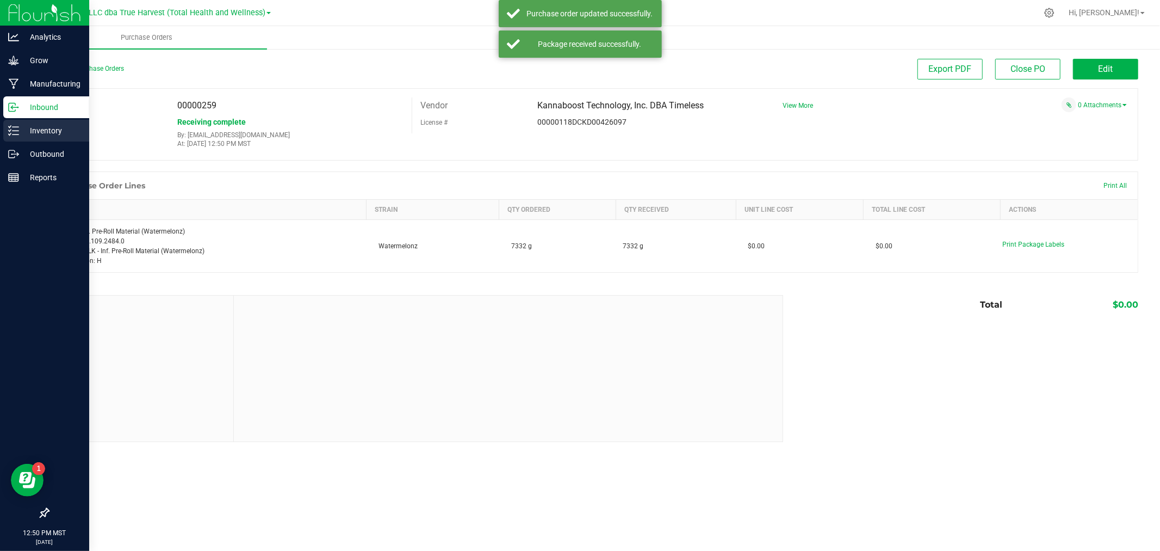
click at [22, 131] on p "Inventory" at bounding box center [51, 130] width 65 height 13
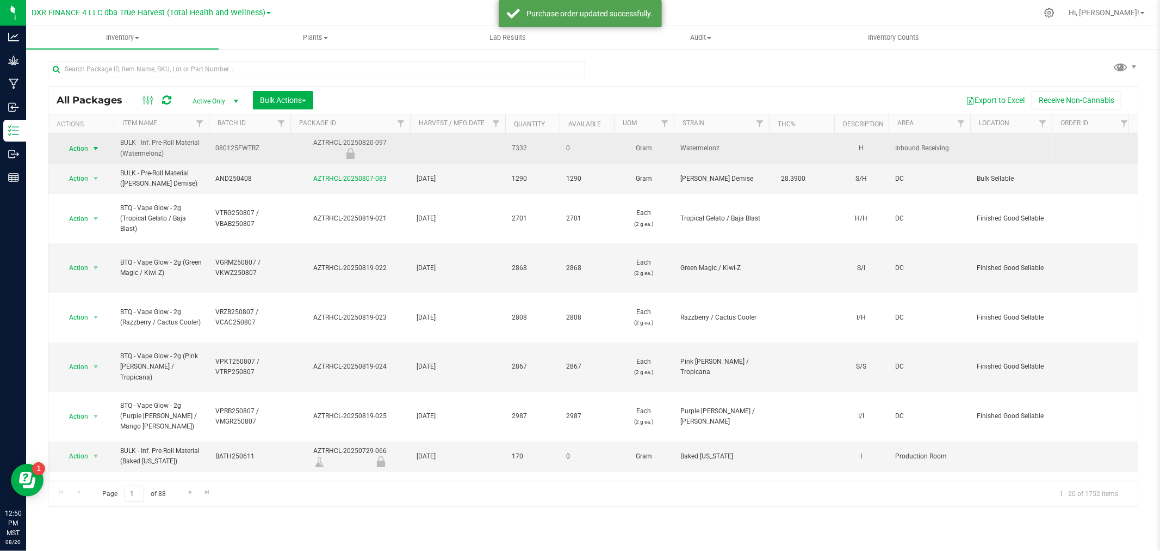
click at [82, 145] on span "Action" at bounding box center [73, 148] width 29 height 15
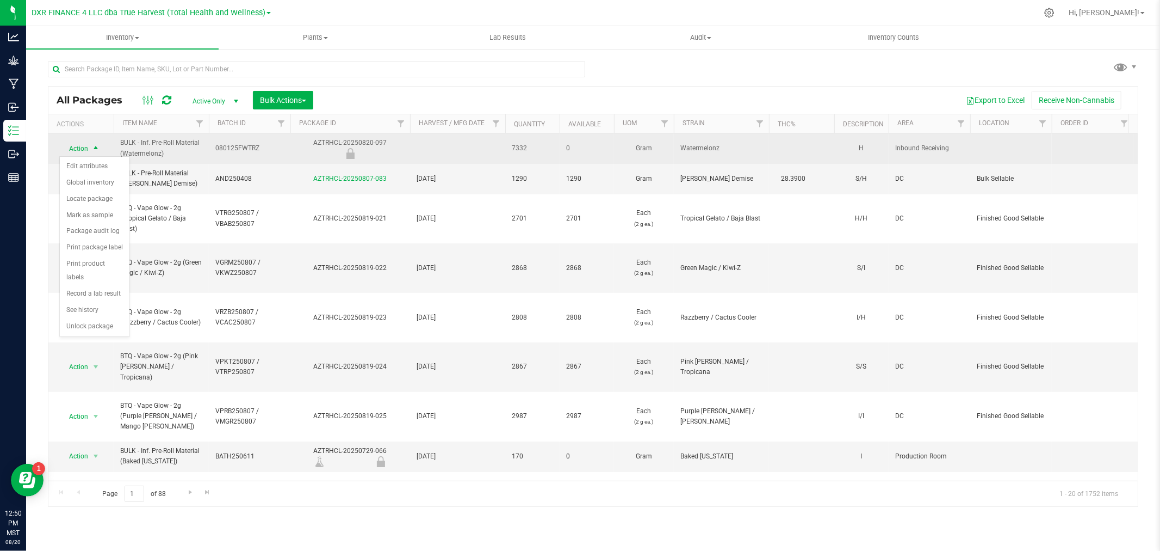
click at [82, 145] on span "Action" at bounding box center [73, 148] width 29 height 15
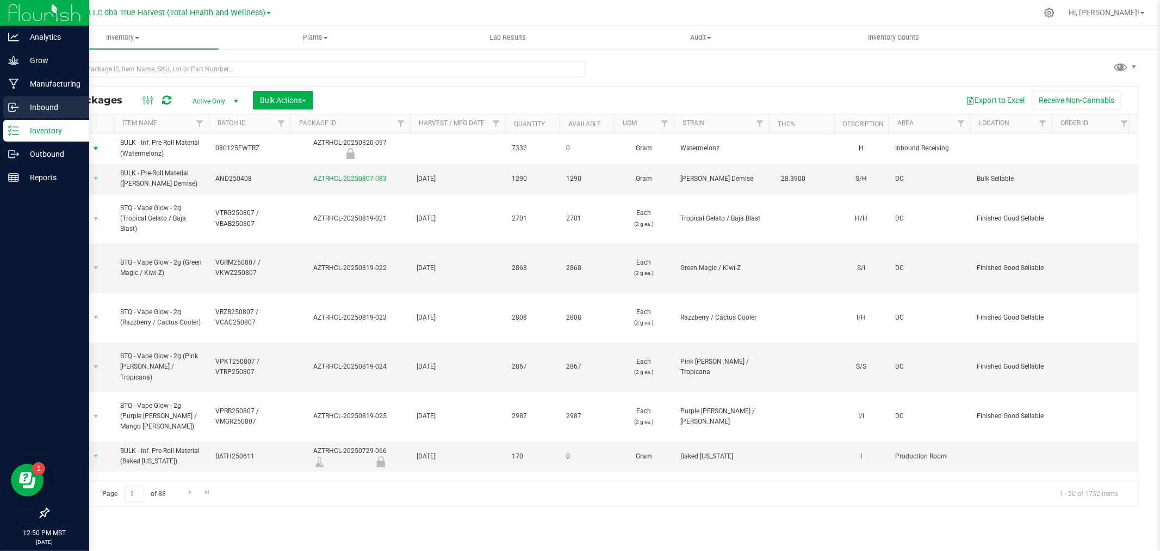
click at [14, 111] on icon at bounding box center [12, 107] width 7 height 8
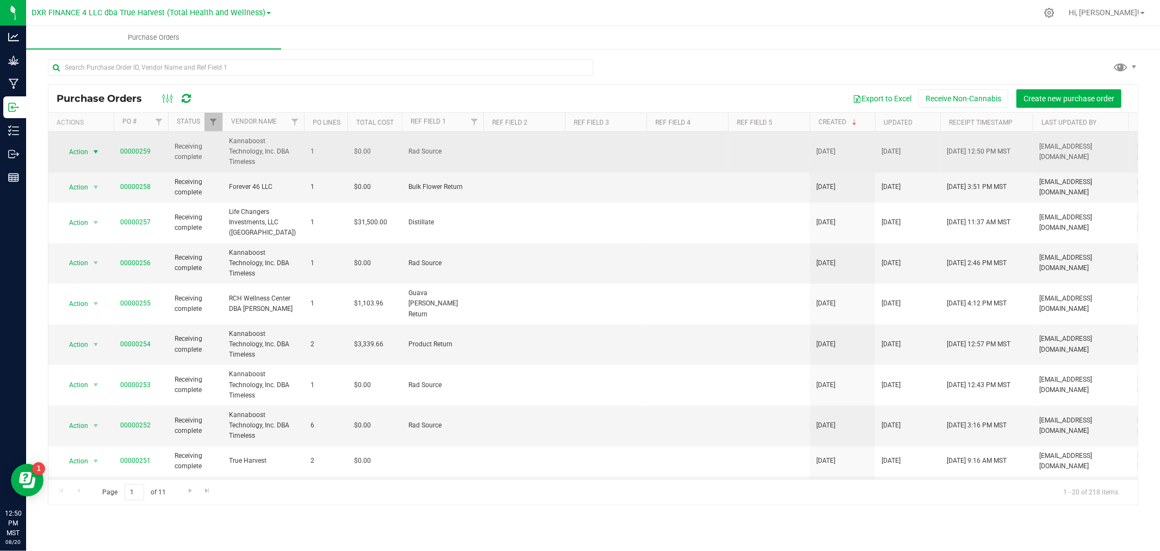
click at [84, 152] on span "Action" at bounding box center [73, 151] width 29 height 15
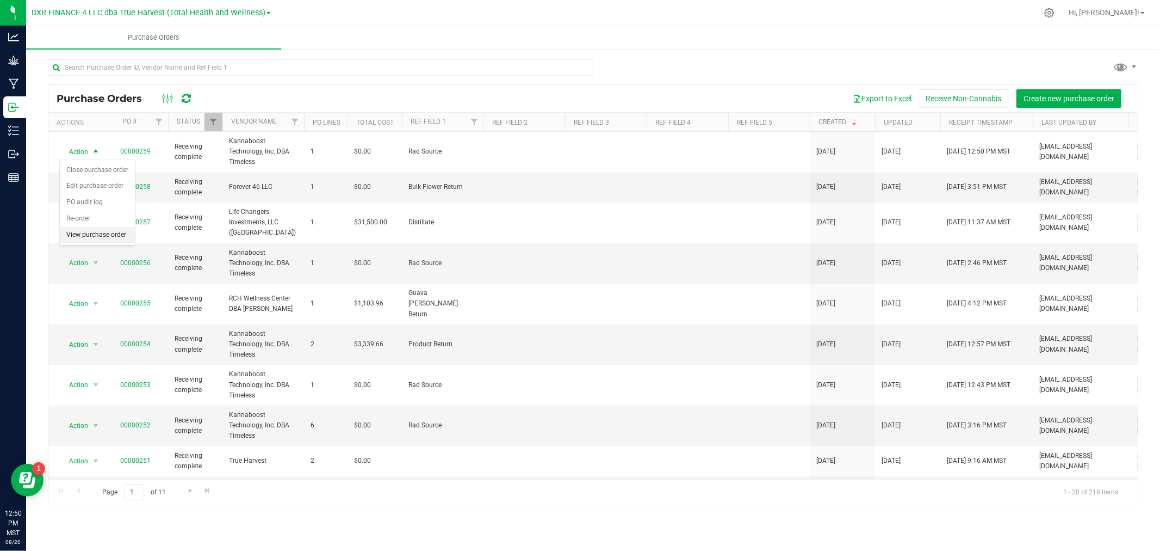
click at [101, 232] on li "View purchase order" at bounding box center [97, 235] width 75 height 16
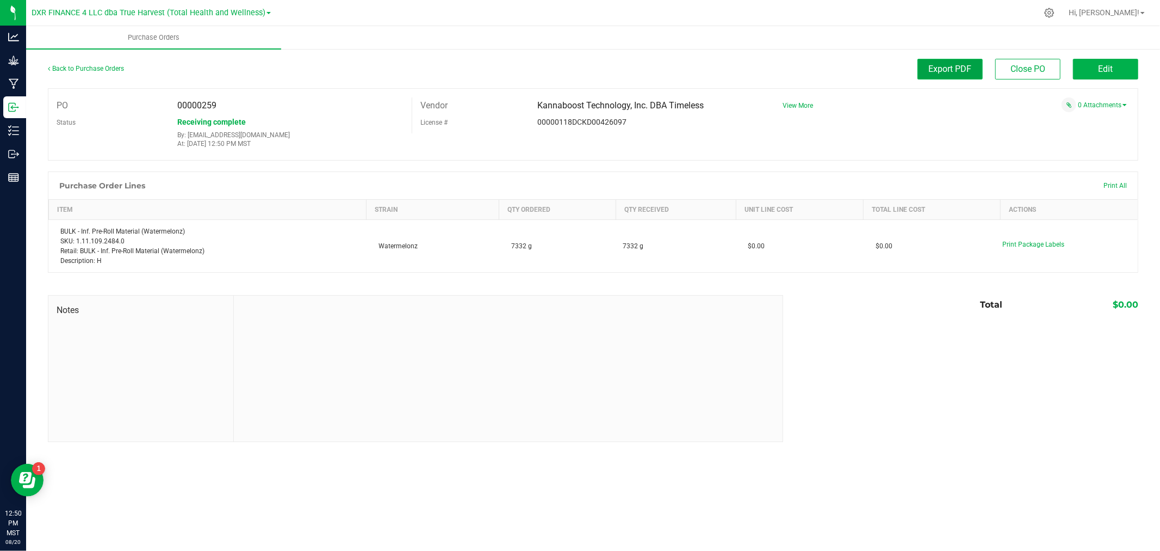
click at [943, 66] on span "Export PDF" at bounding box center [950, 69] width 43 height 10
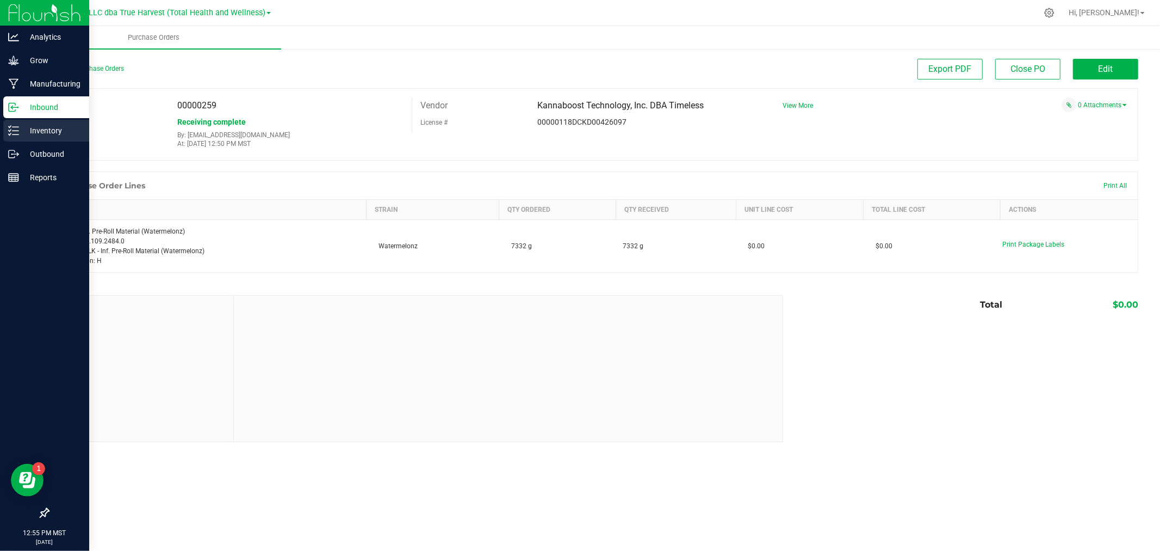
click at [19, 127] on p "Inventory" at bounding box center [51, 130] width 65 height 13
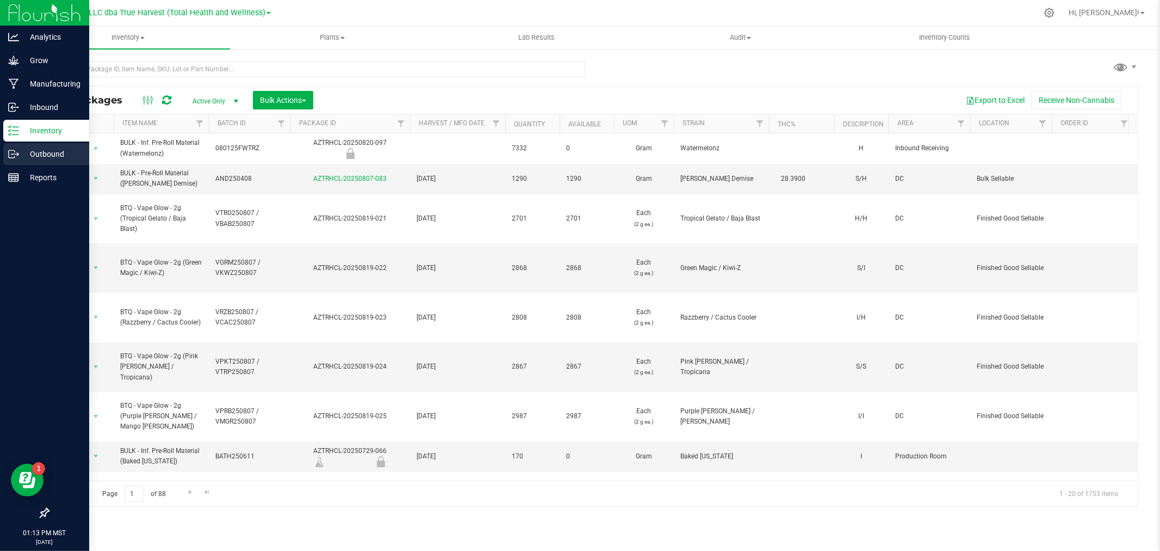
click at [39, 154] on p "Outbound" at bounding box center [51, 153] width 65 height 13
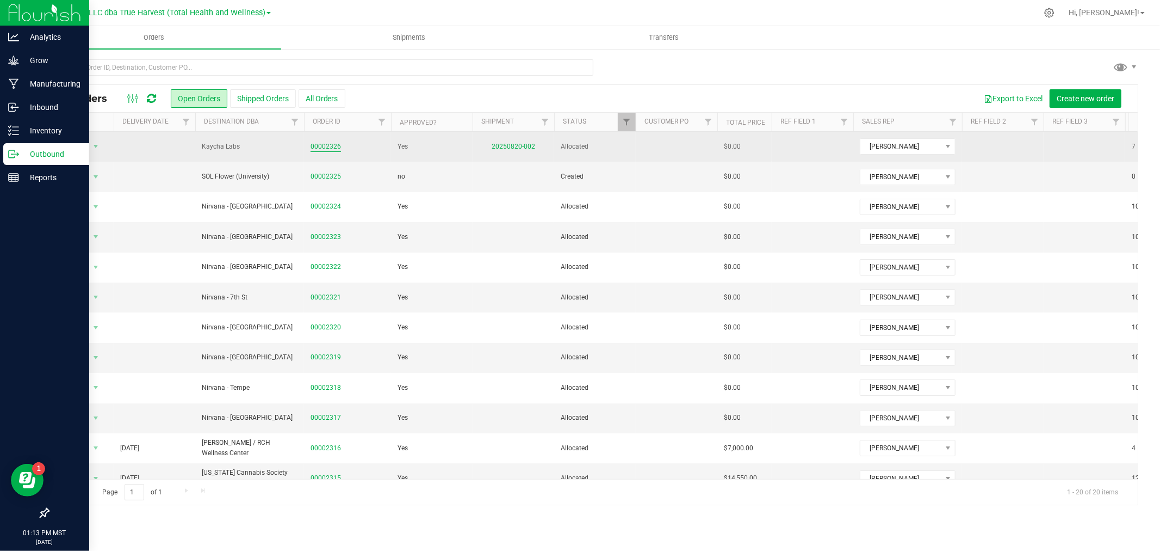
click at [316, 143] on link "00002326" at bounding box center [326, 146] width 30 height 10
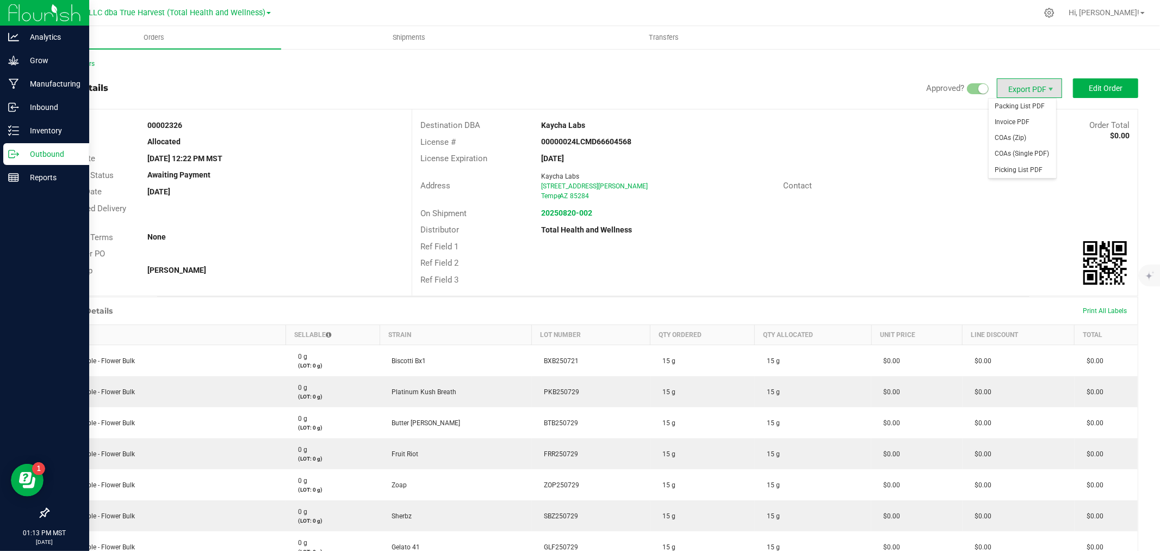
click at [1037, 87] on span "Export PDF" at bounding box center [1029, 88] width 65 height 20
click at [1032, 117] on span "Invoice PDF" at bounding box center [1022, 122] width 67 height 16
click at [553, 213] on strong "20250820-002" at bounding box center [566, 212] width 51 height 9
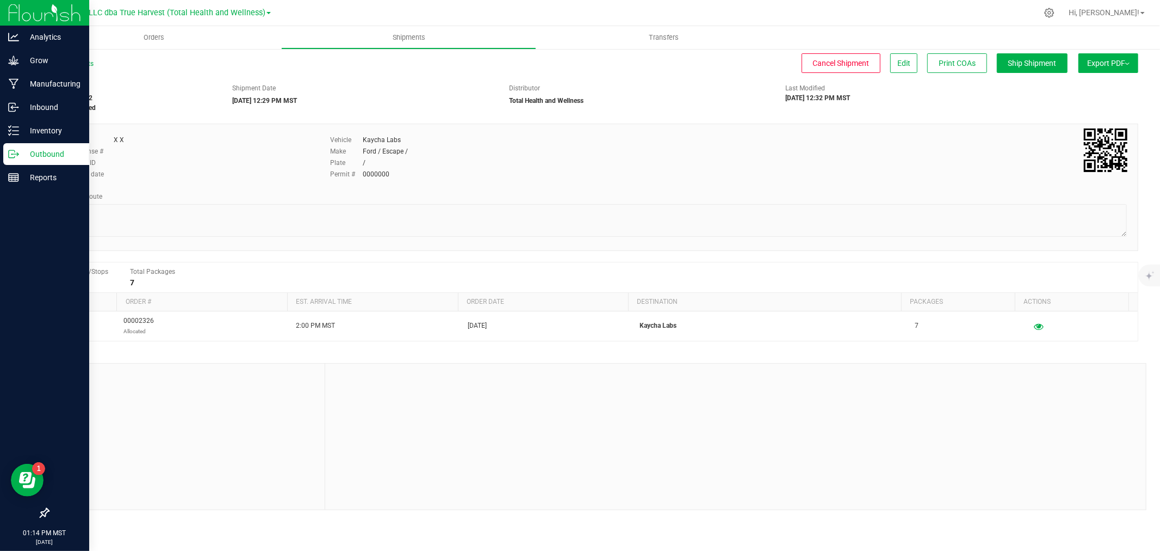
click at [1090, 63] on button "Export PDF" at bounding box center [1109, 63] width 60 height 20
click at [1095, 84] on span "Manifest by Package ID" at bounding box center [1092, 87] width 69 height 8
